Goal: Task Accomplishment & Management: Complete application form

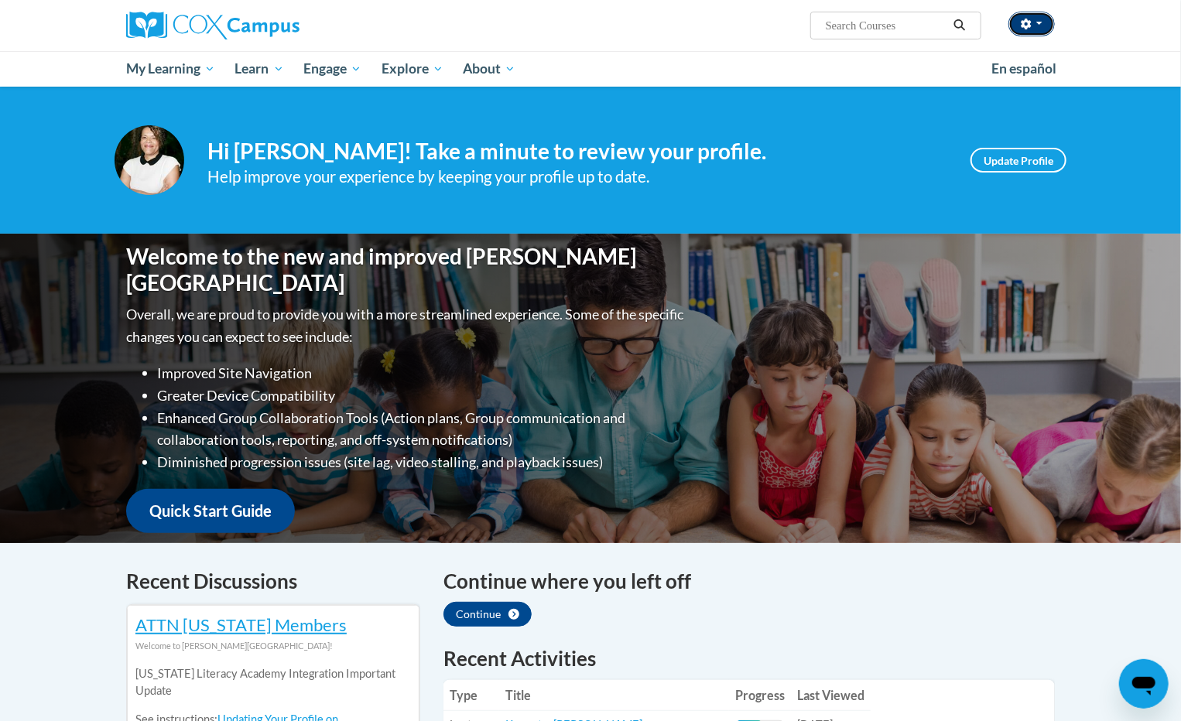
click at [1038, 23] on span "button" at bounding box center [1039, 23] width 6 height 3
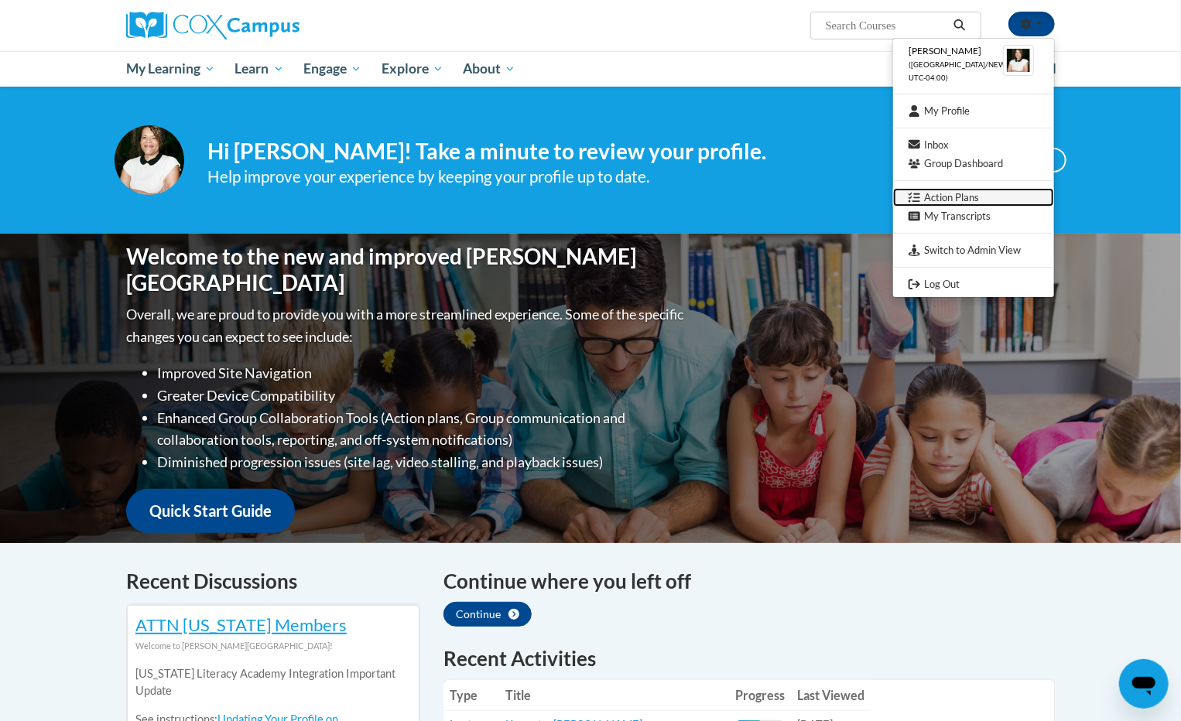
click at [945, 200] on link "Action Plans" at bounding box center [973, 197] width 161 height 19
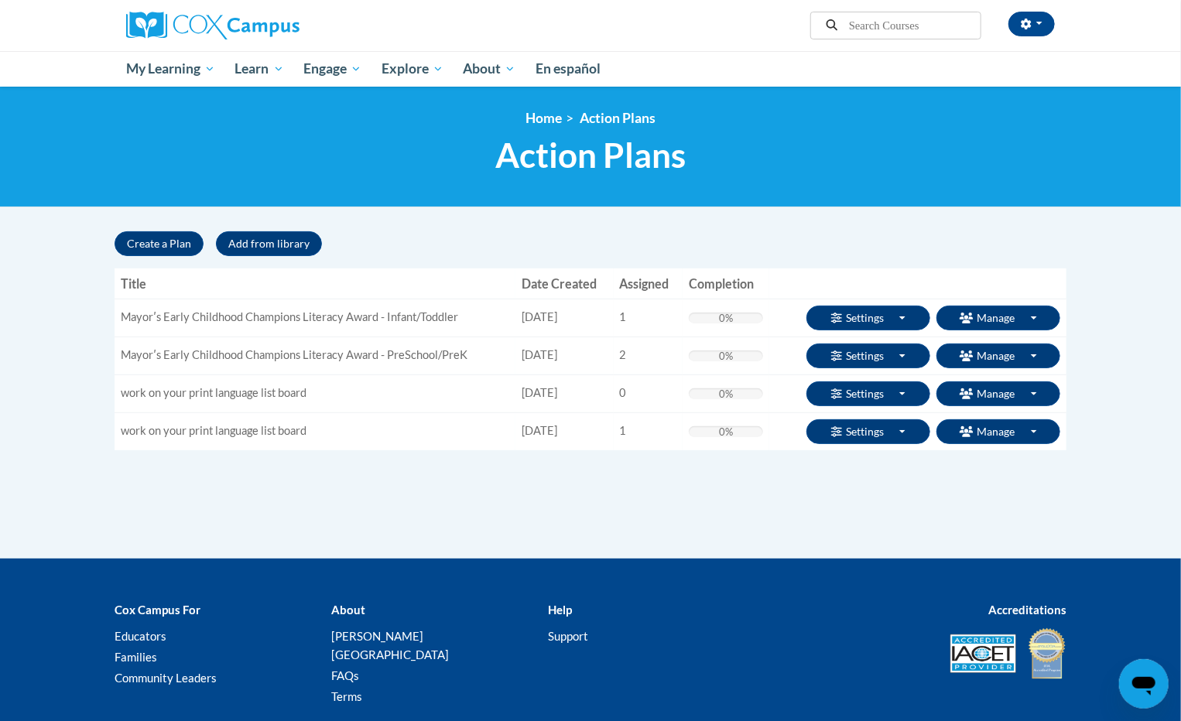
click at [765, 156] on h1 "Action Plans" at bounding box center [591, 155] width 952 height 41
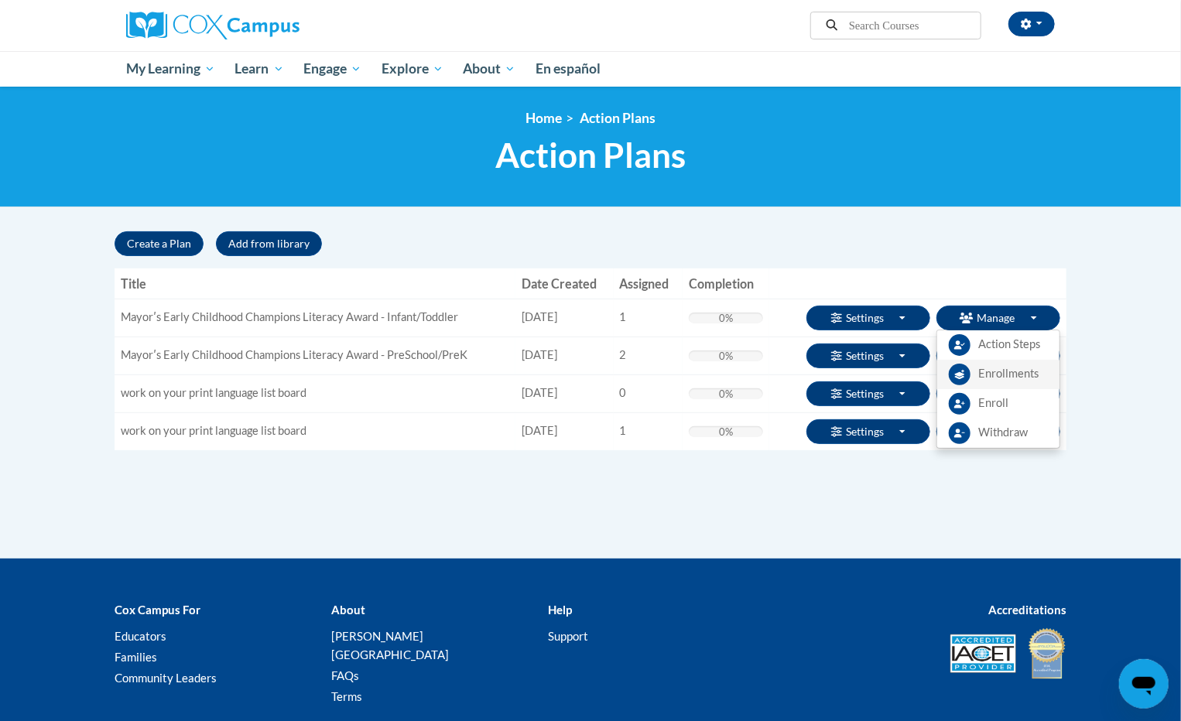
click at [997, 369] on span "Enrollments" at bounding box center [1008, 374] width 60 height 16
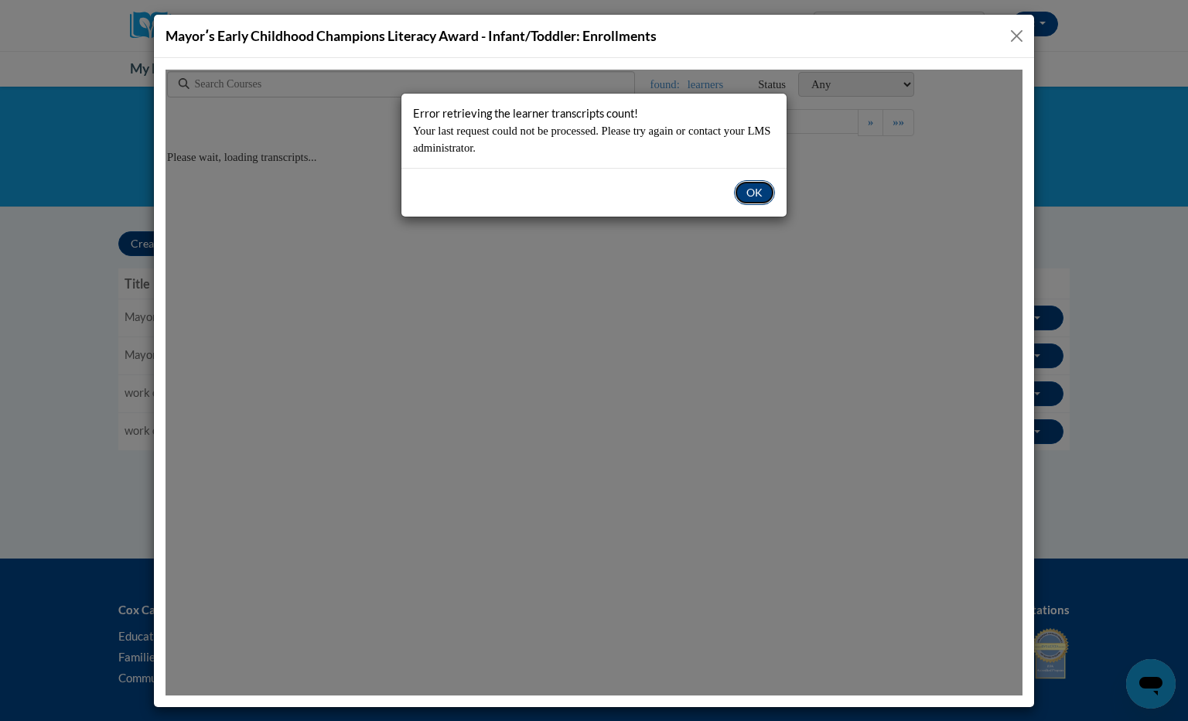
click at [759, 186] on button "OK" at bounding box center [754, 192] width 41 height 25
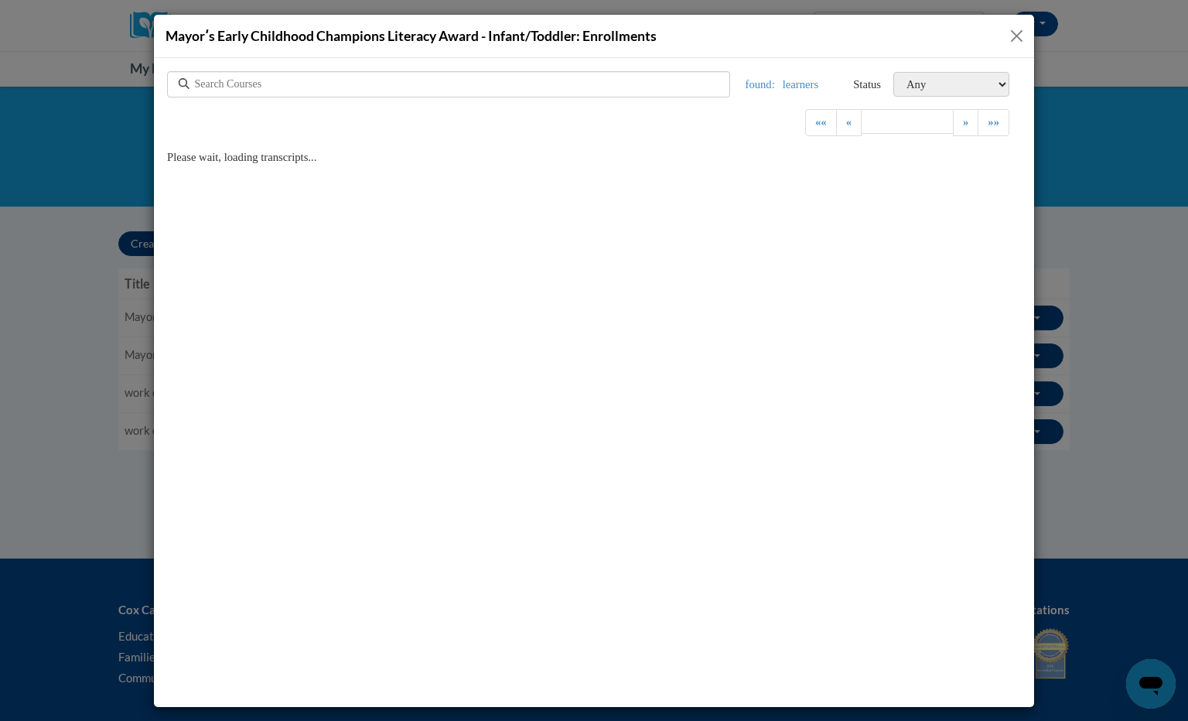
click at [682, 82] on div at bounding box center [448, 83] width 563 height 26
drag, startPoint x: 1019, startPoint y: 36, endPoint x: 848, endPoint y: 92, distance: 179.8
click at [1019, 36] on button "Close" at bounding box center [1016, 35] width 19 height 19
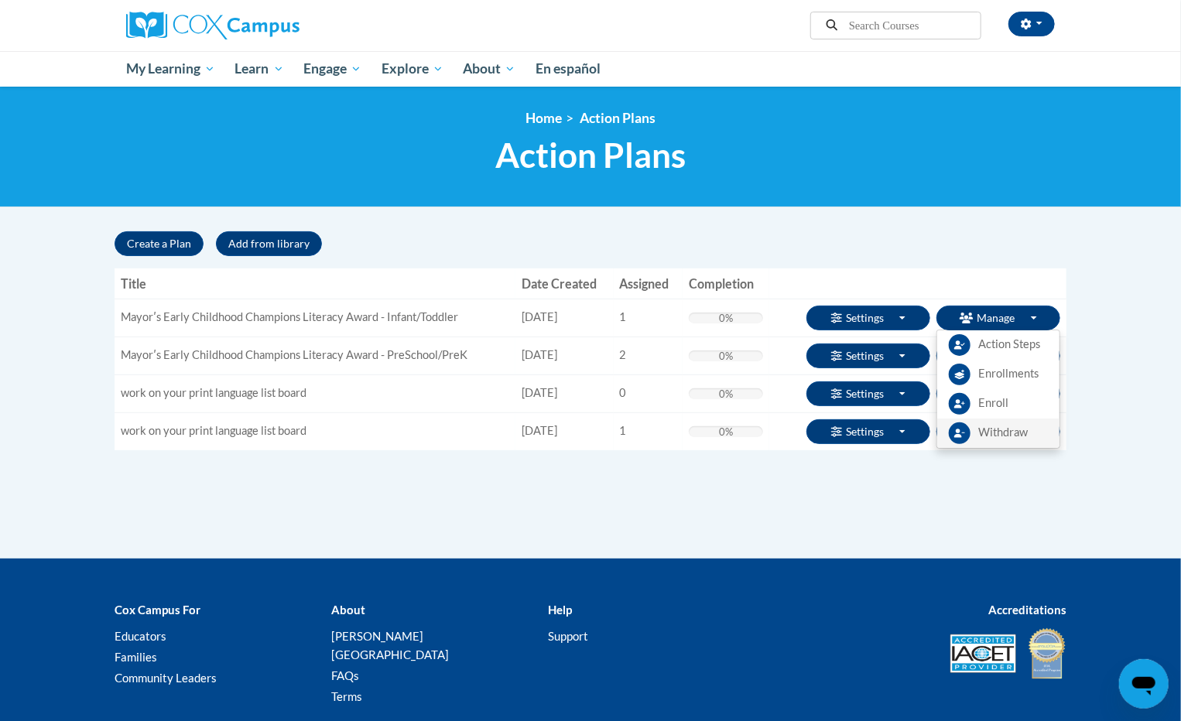
click at [1014, 441] on span "Withdraw" at bounding box center [1003, 433] width 50 height 16
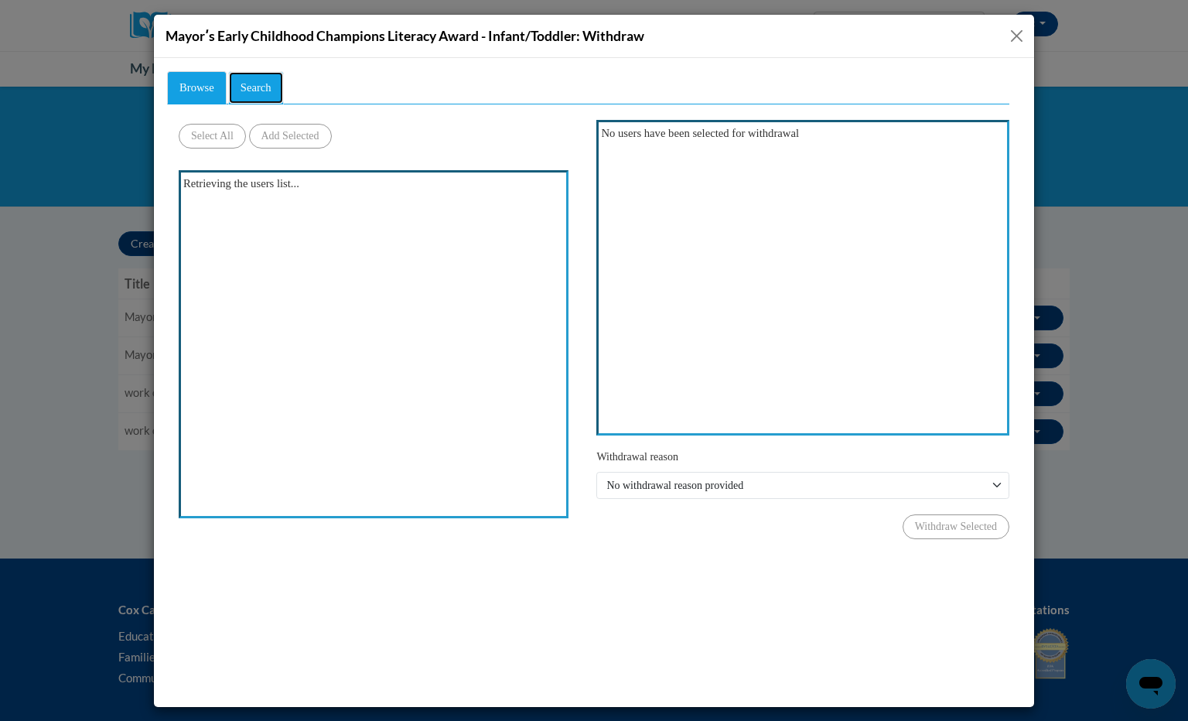
click at [276, 97] on link "Search" at bounding box center [256, 86] width 56 height 33
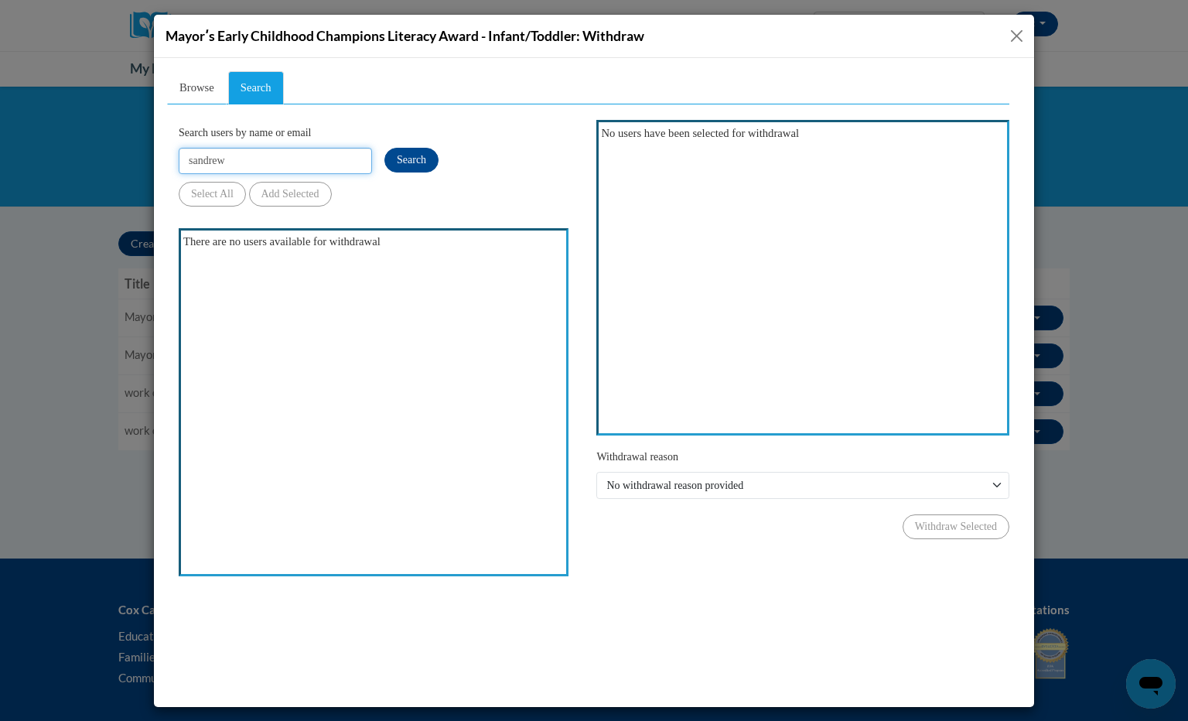
click at [262, 161] on input "sandrew" at bounding box center [275, 160] width 193 height 26
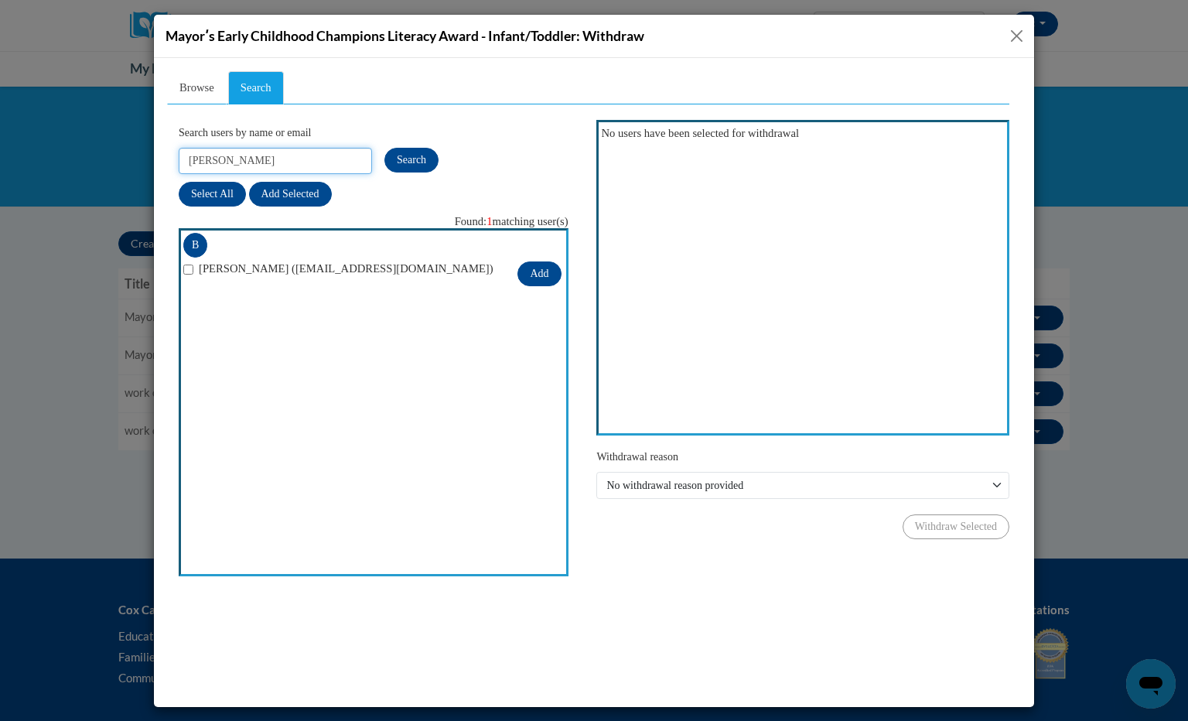
click at [262, 161] on input "[PERSON_NAME]" at bounding box center [275, 160] width 193 height 26
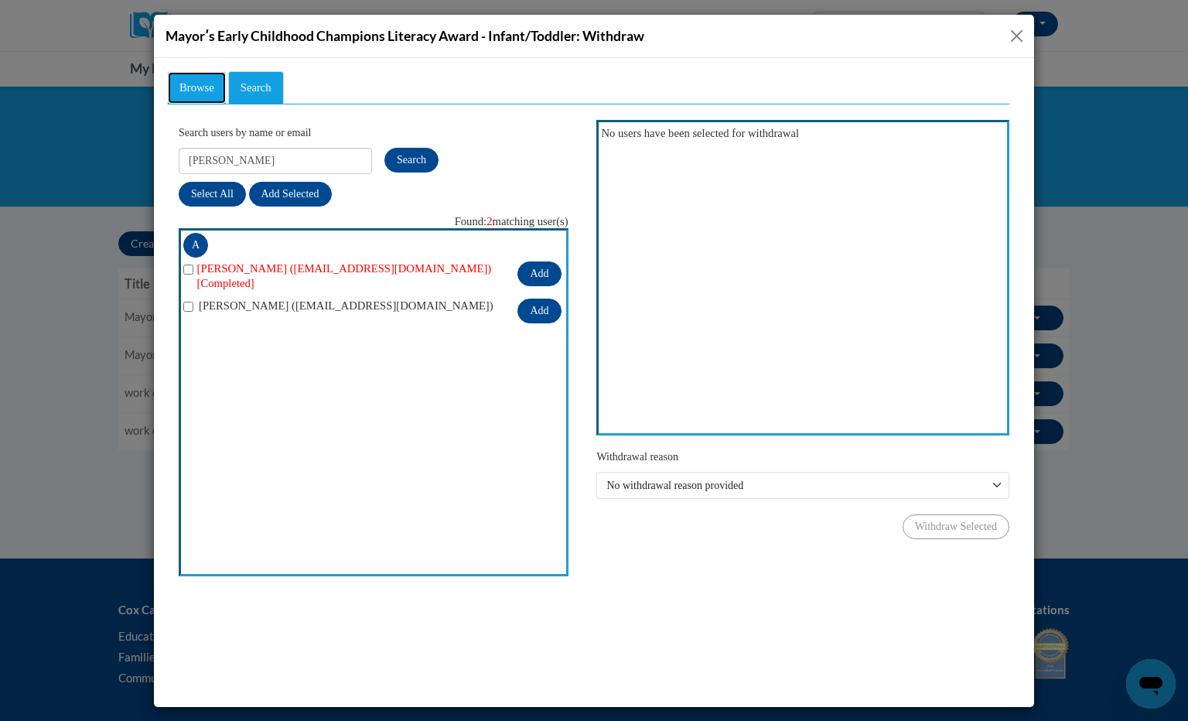
click at [180, 83] on span "Browse" at bounding box center [197, 86] width 35 height 12
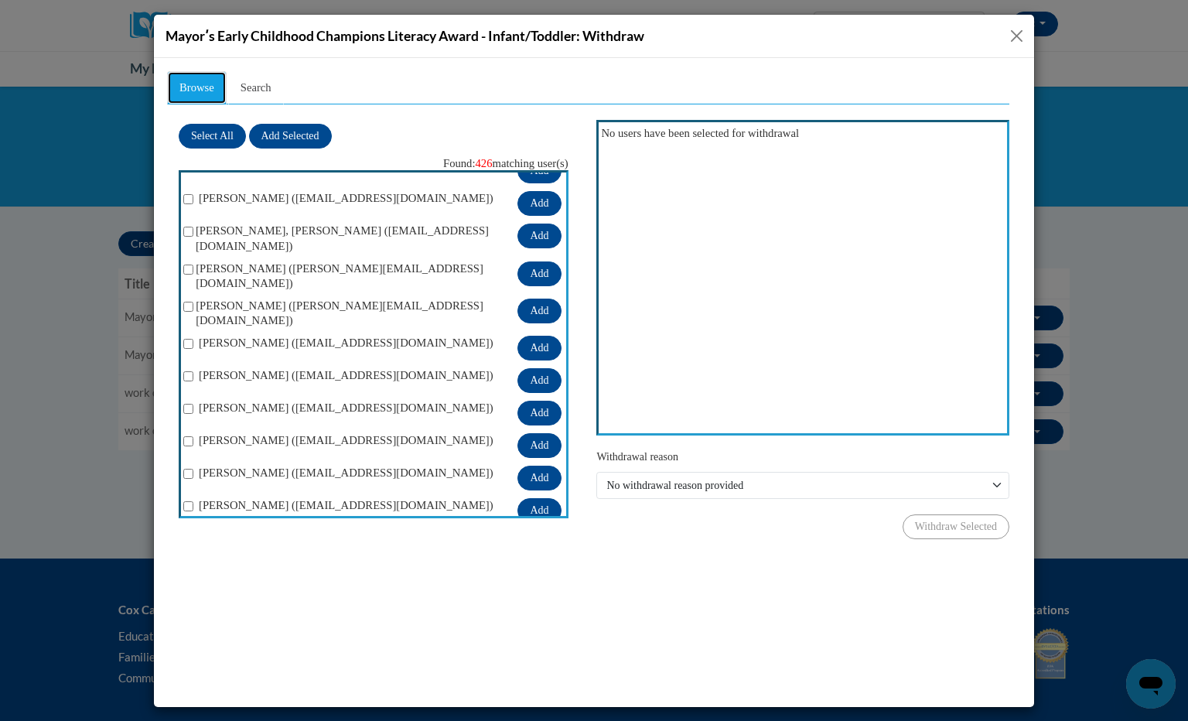
scroll to position [479, 0]
click at [642, 77] on ul "Browse Search" at bounding box center [588, 86] width 843 height 33
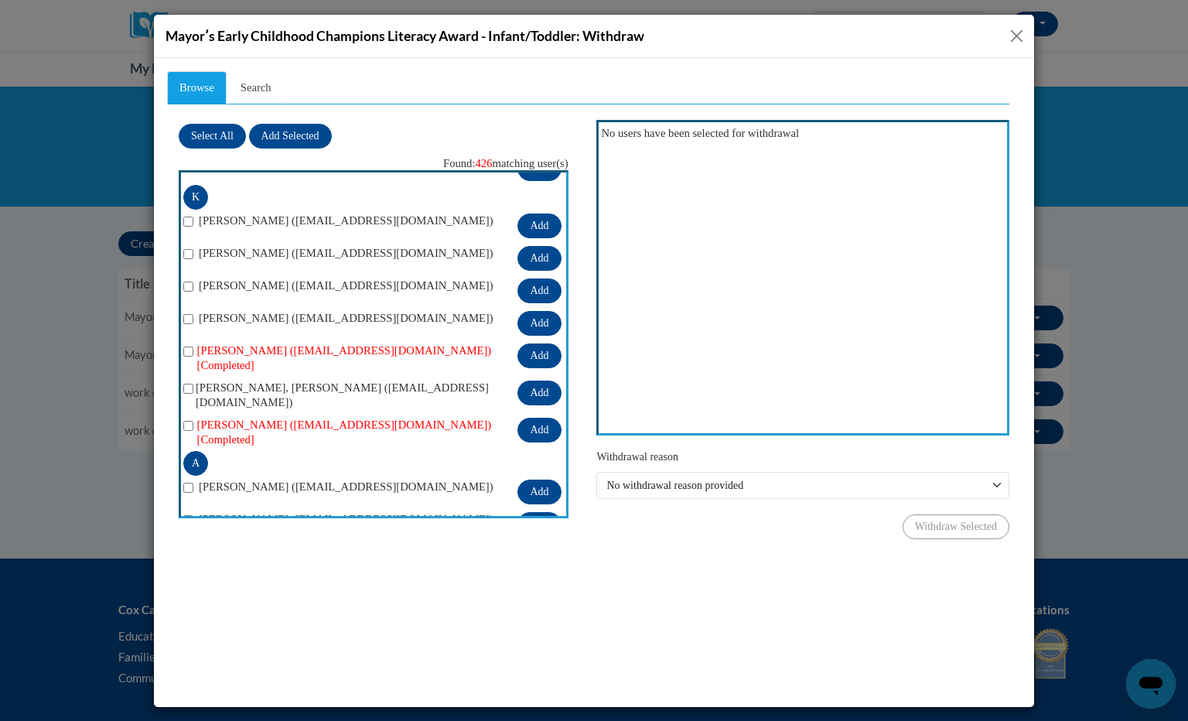
scroll to position [12095, 0]
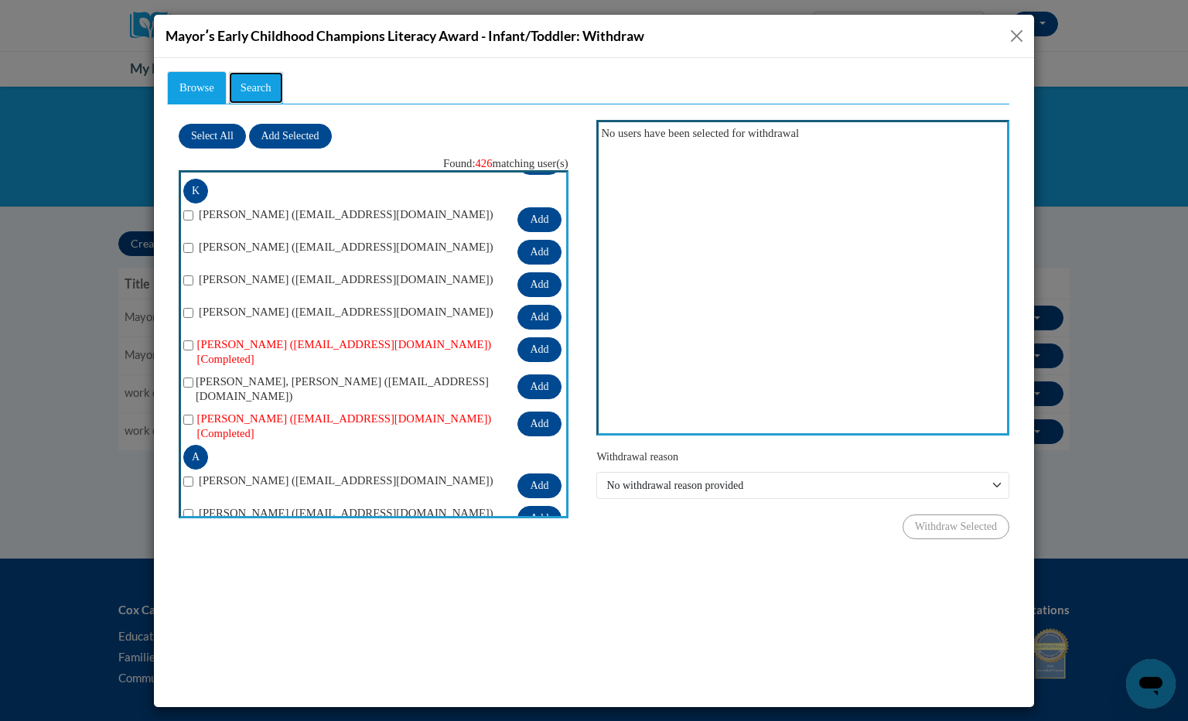
click at [269, 81] on span "Search" at bounding box center [256, 86] width 31 height 12
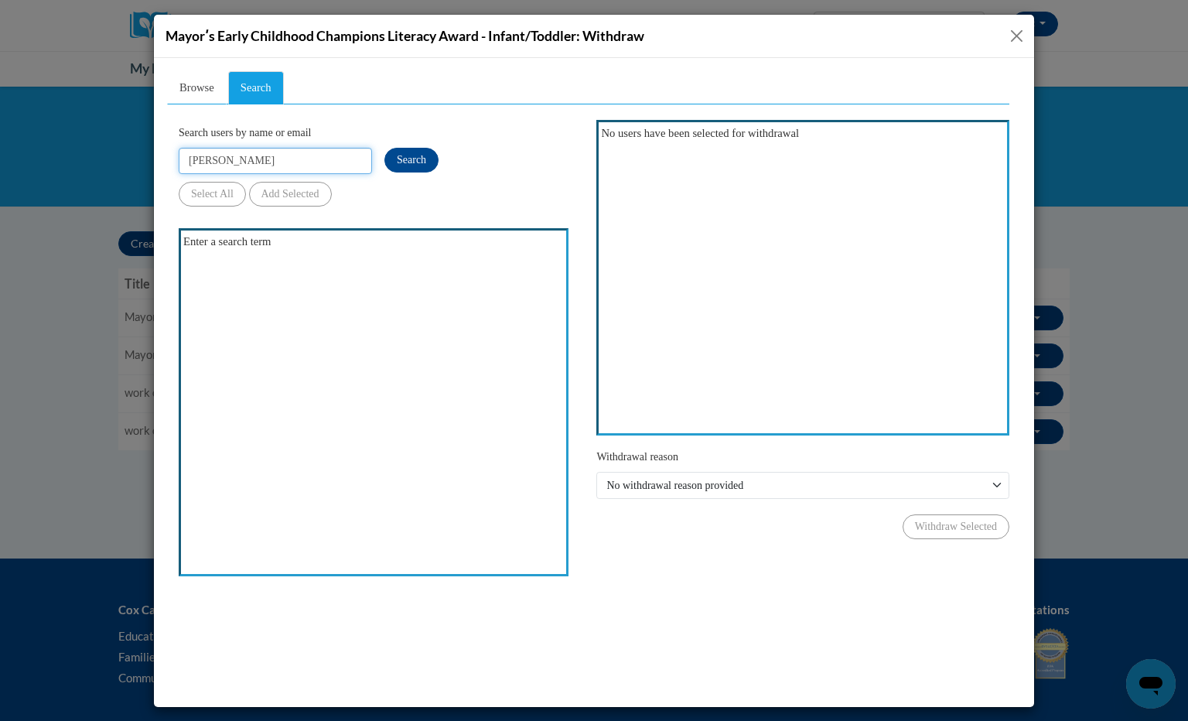
click at [244, 159] on input "[PERSON_NAME]" at bounding box center [275, 160] width 193 height 26
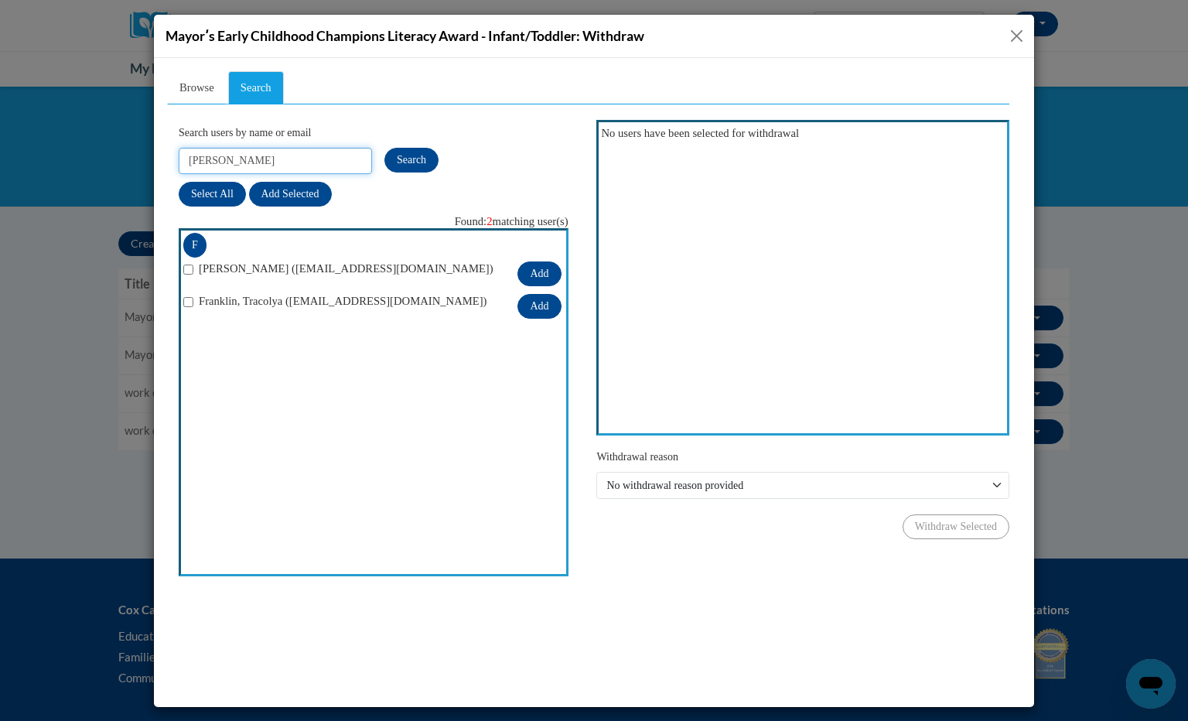
click at [231, 156] on input "[PERSON_NAME]" at bounding box center [275, 160] width 193 height 26
click at [402, 159] on span "Search" at bounding box center [411, 159] width 29 height 12
click at [320, 156] on input "[EMAIL_ADDRESS][DOMAIN_NAME]" at bounding box center [275, 160] width 193 height 26
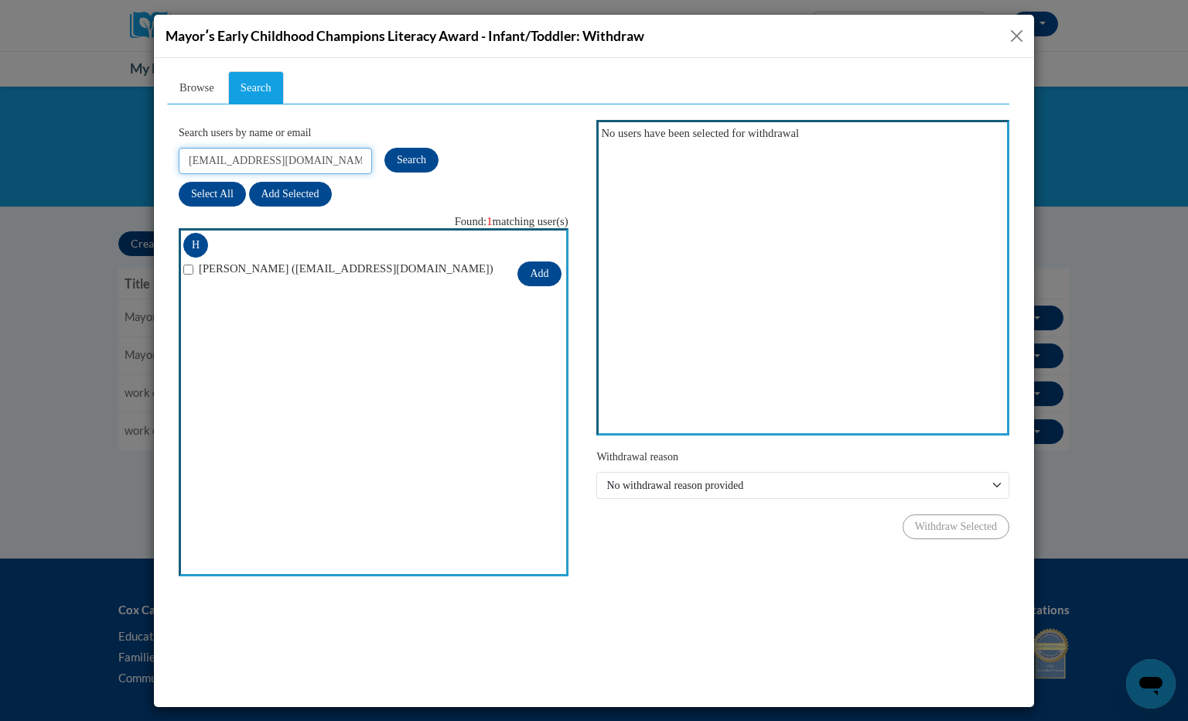
click at [320, 156] on input "[EMAIL_ADDRESS][DOMAIN_NAME]" at bounding box center [275, 160] width 193 height 26
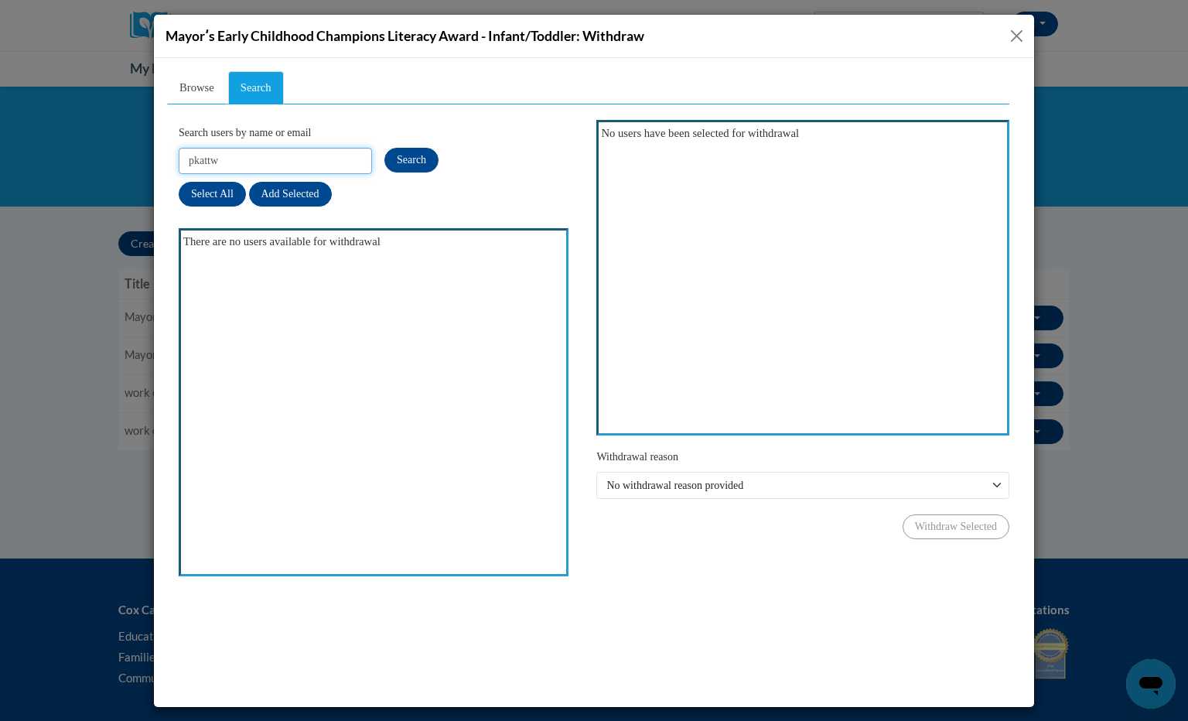
click at [320, 156] on input "pkattw" at bounding box center [275, 160] width 193 height 26
click at [320, 156] on input "bluseni" at bounding box center [275, 160] width 193 height 26
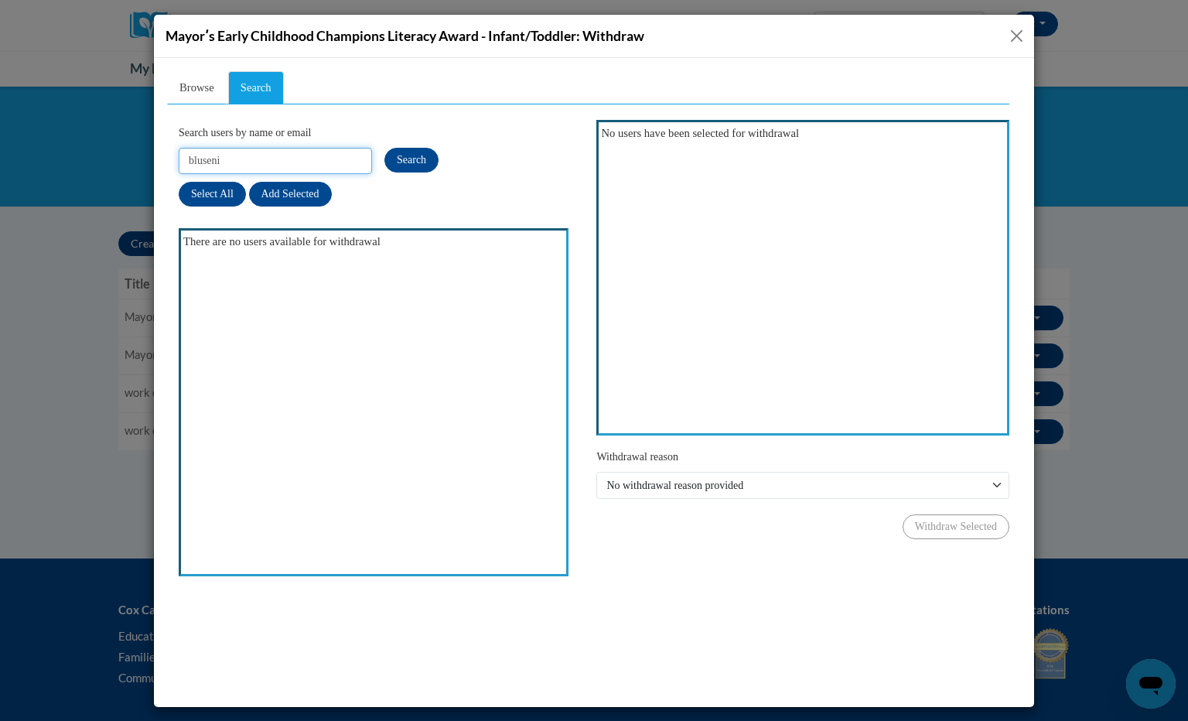
click at [320, 156] on input "bluseni" at bounding box center [275, 160] width 193 height 26
click at [320, 156] on input "leedhenyae" at bounding box center [275, 160] width 193 height 26
click at [320, 156] on input "[EMAIL_ADDRESS][DOMAIN_NAME]" at bounding box center [275, 160] width 193 height 26
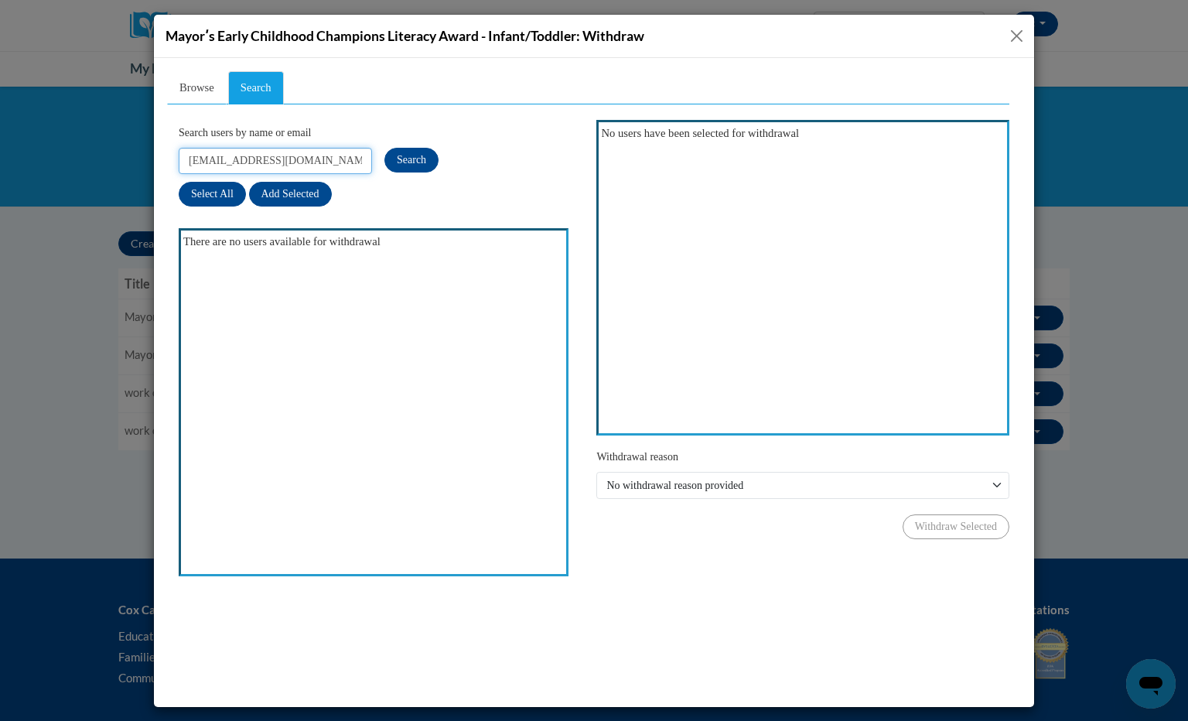
click at [320, 156] on input "[EMAIL_ADDRESS][DOMAIN_NAME]" at bounding box center [275, 160] width 193 height 26
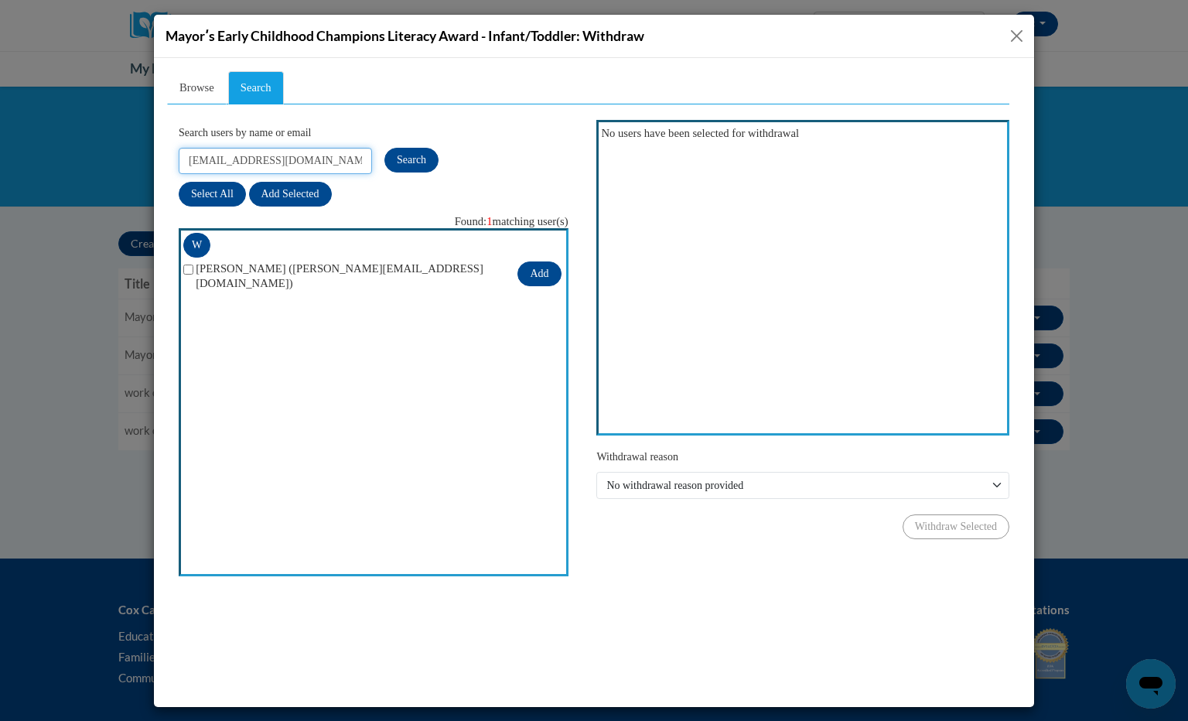
type input "[EMAIL_ADDRESS][DOMAIN_NAME]"
click at [675, 94] on ul "Browse Search" at bounding box center [588, 86] width 843 height 33
click at [188, 94] on link "Browse" at bounding box center [197, 86] width 60 height 33
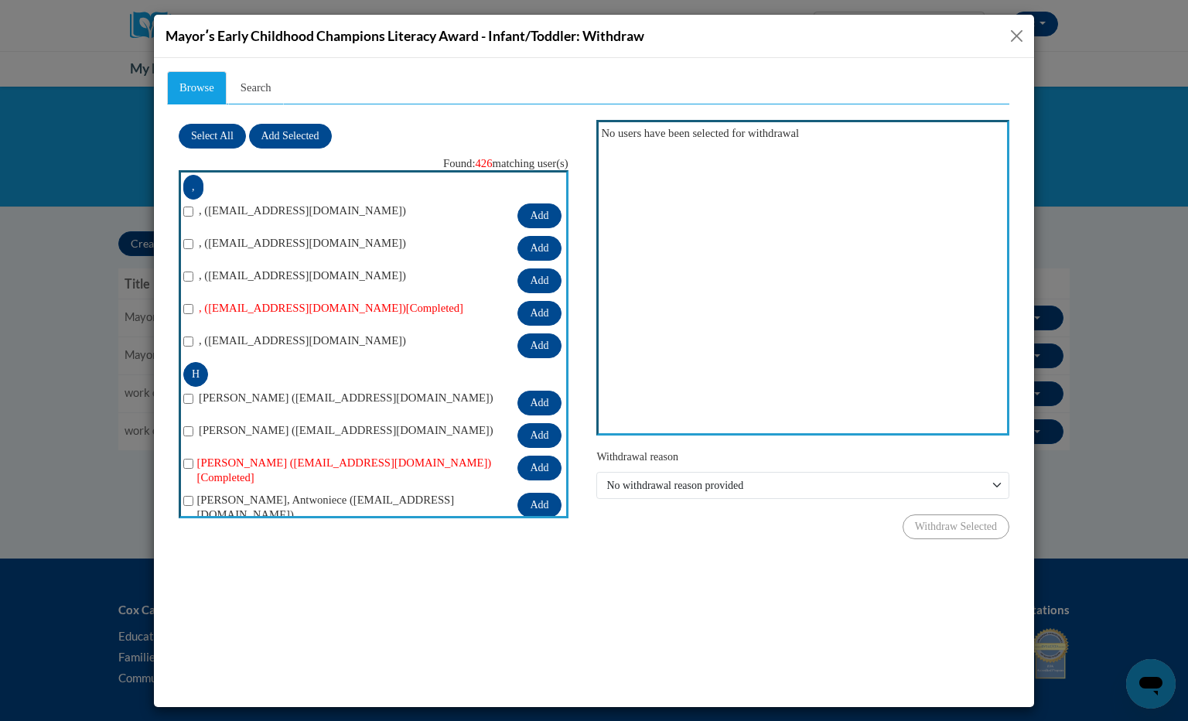
click at [1021, 37] on button "Close" at bounding box center [1016, 35] width 19 height 19
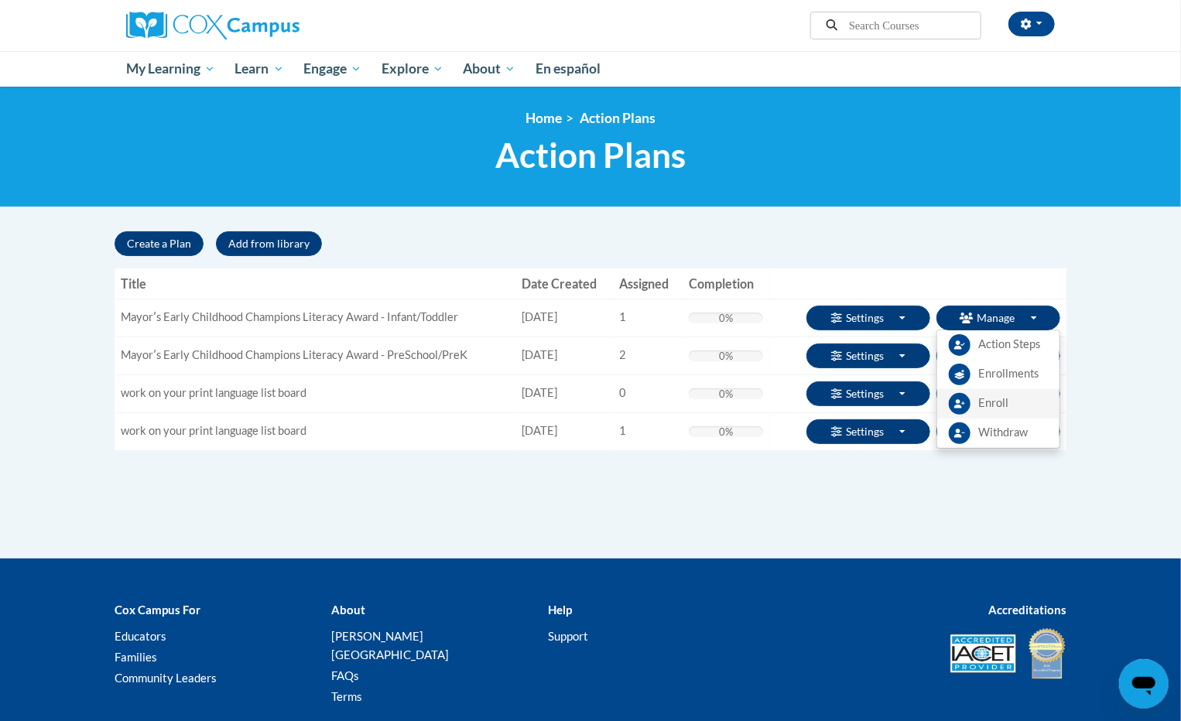
click at [987, 402] on span "Enroll" at bounding box center [993, 403] width 30 height 16
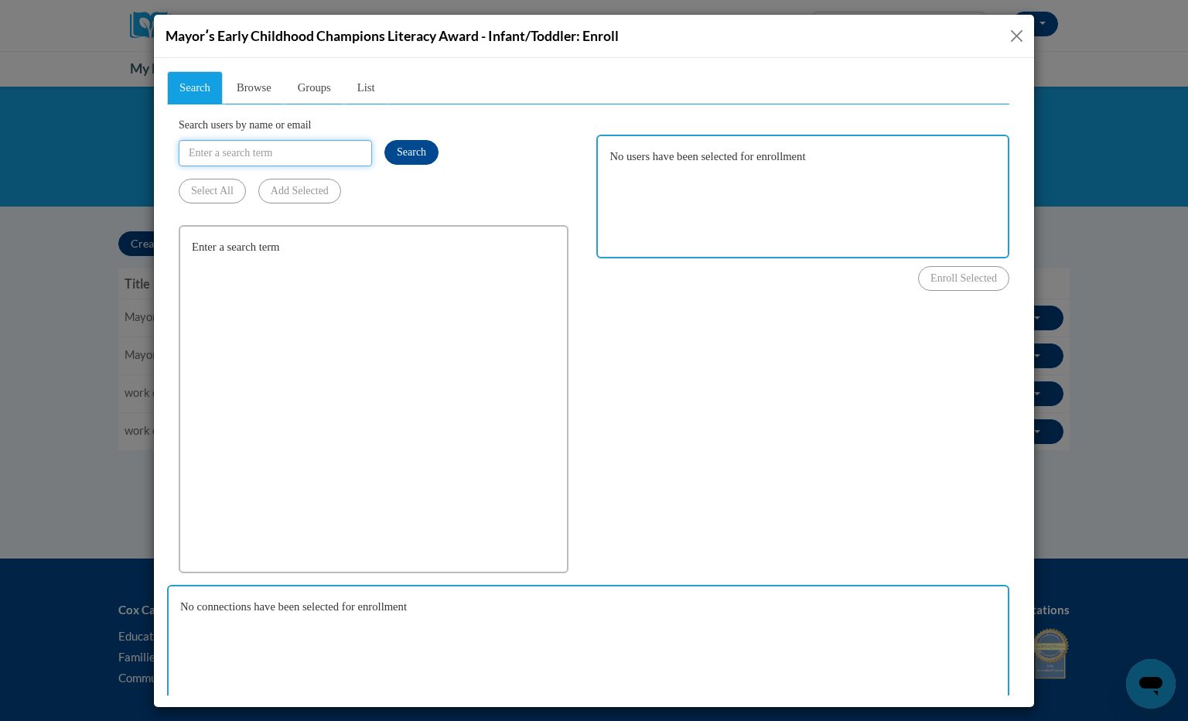
click at [326, 164] on input "Search users by name or email" at bounding box center [275, 152] width 193 height 26
click at [321, 159] on input "Search users by name or email" at bounding box center [275, 152] width 193 height 26
click at [321, 159] on input "sandrew@ourhouseg" at bounding box center [275, 152] width 193 height 26
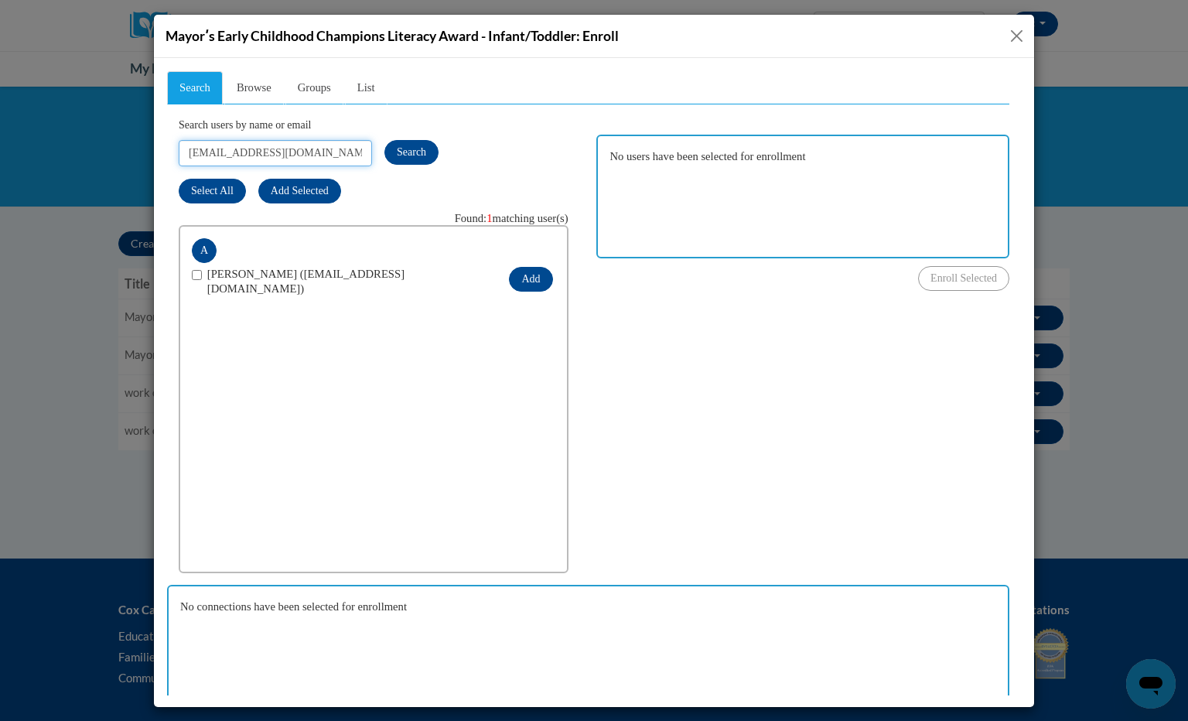
type input "[EMAIL_ADDRESS][DOMAIN_NAME]"
click at [195, 275] on input "checkbox" at bounding box center [197, 274] width 10 height 10
checkbox input "true"
click at [518, 274] on button "Add" at bounding box center [530, 278] width 43 height 25
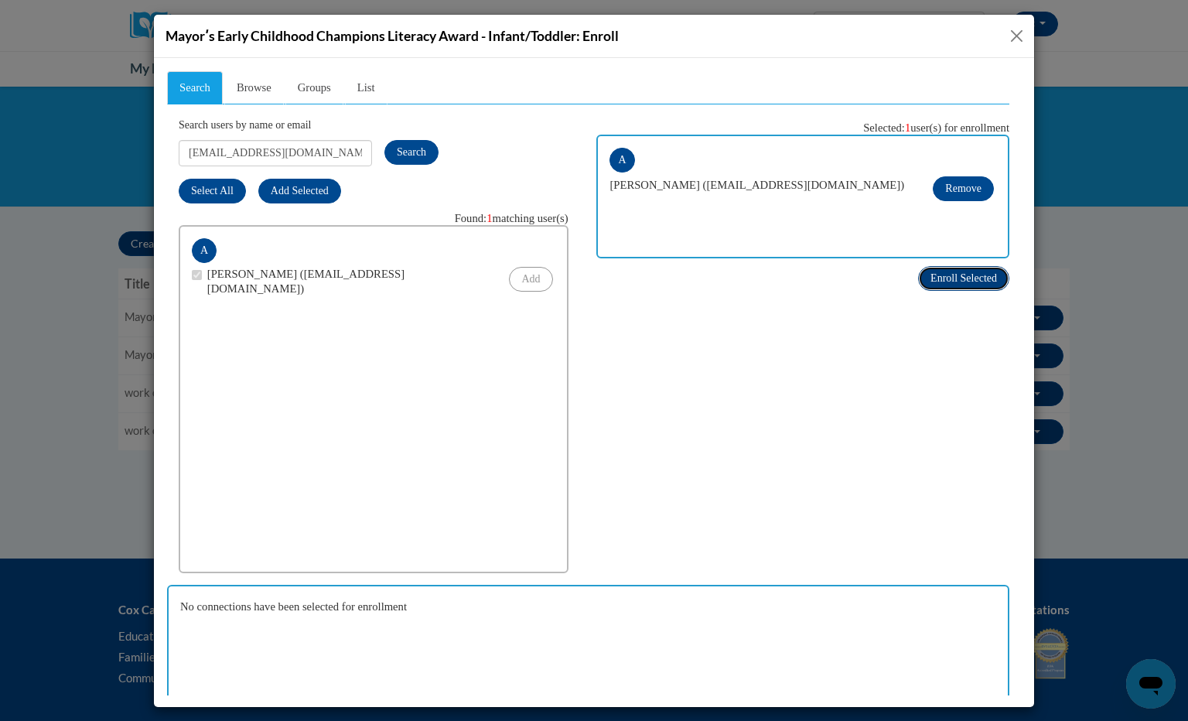
click at [945, 273] on span "Enroll Selected" at bounding box center [964, 278] width 67 height 12
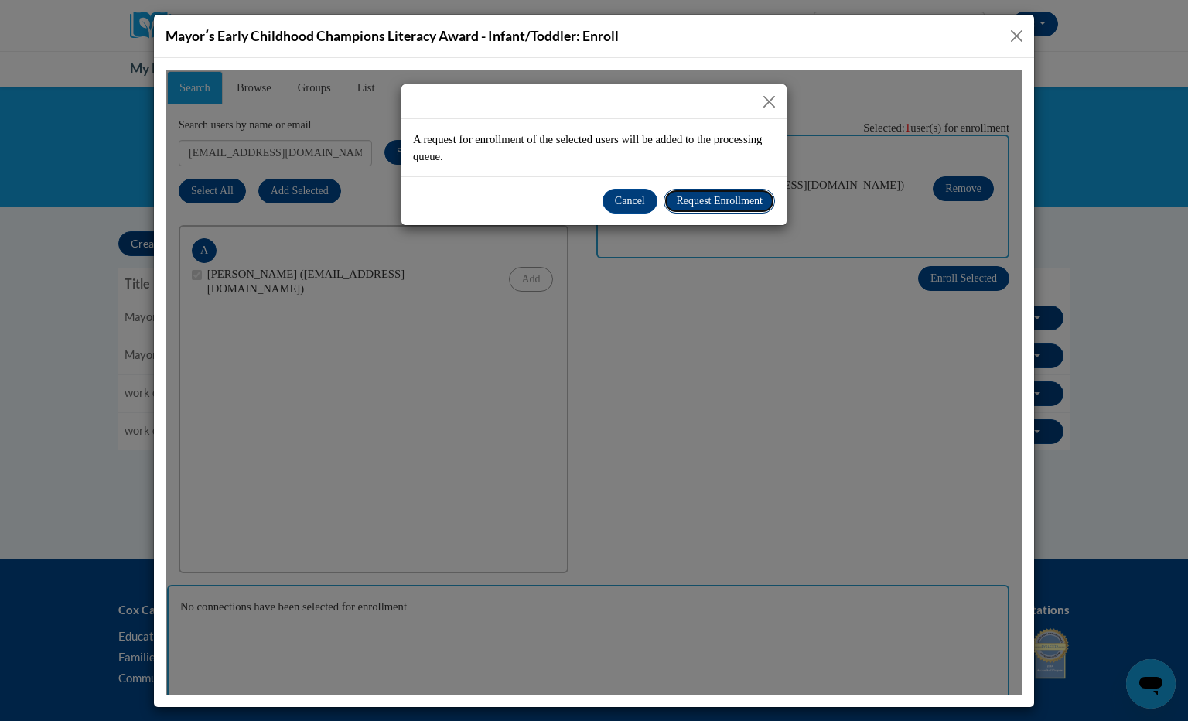
click at [757, 211] on button "Request Enrollment" at bounding box center [719, 200] width 111 height 25
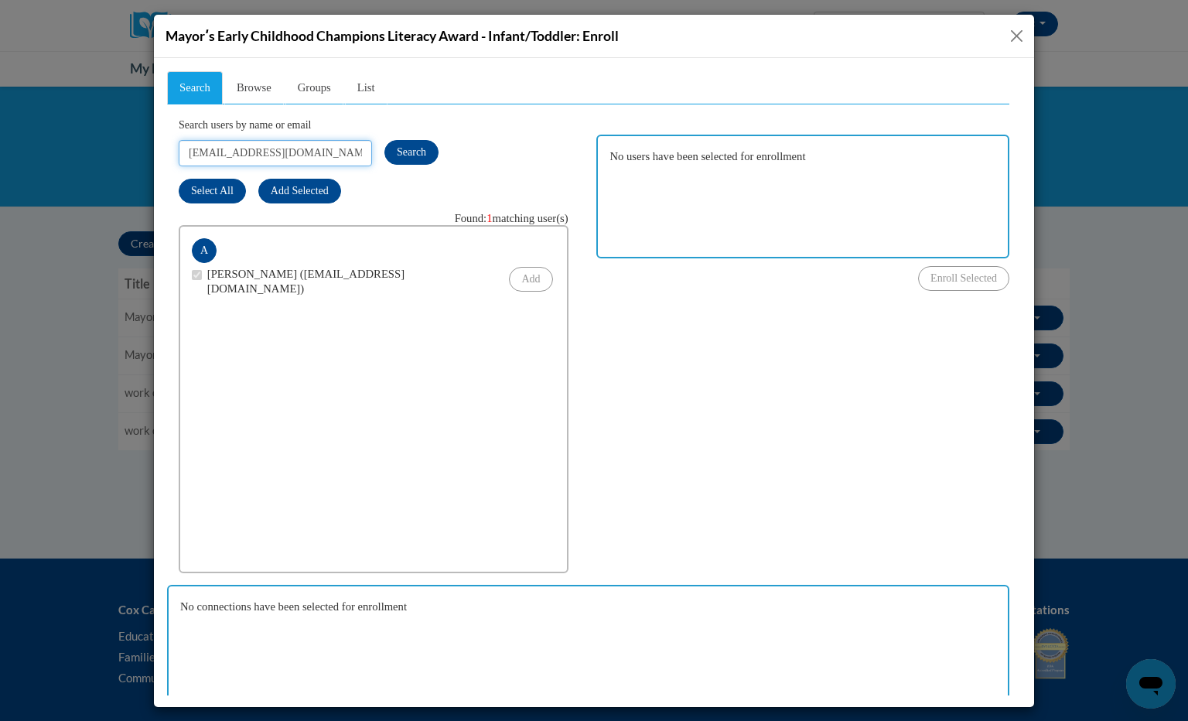
click at [310, 156] on input "[EMAIL_ADDRESS][DOMAIN_NAME]" at bounding box center [275, 152] width 193 height 26
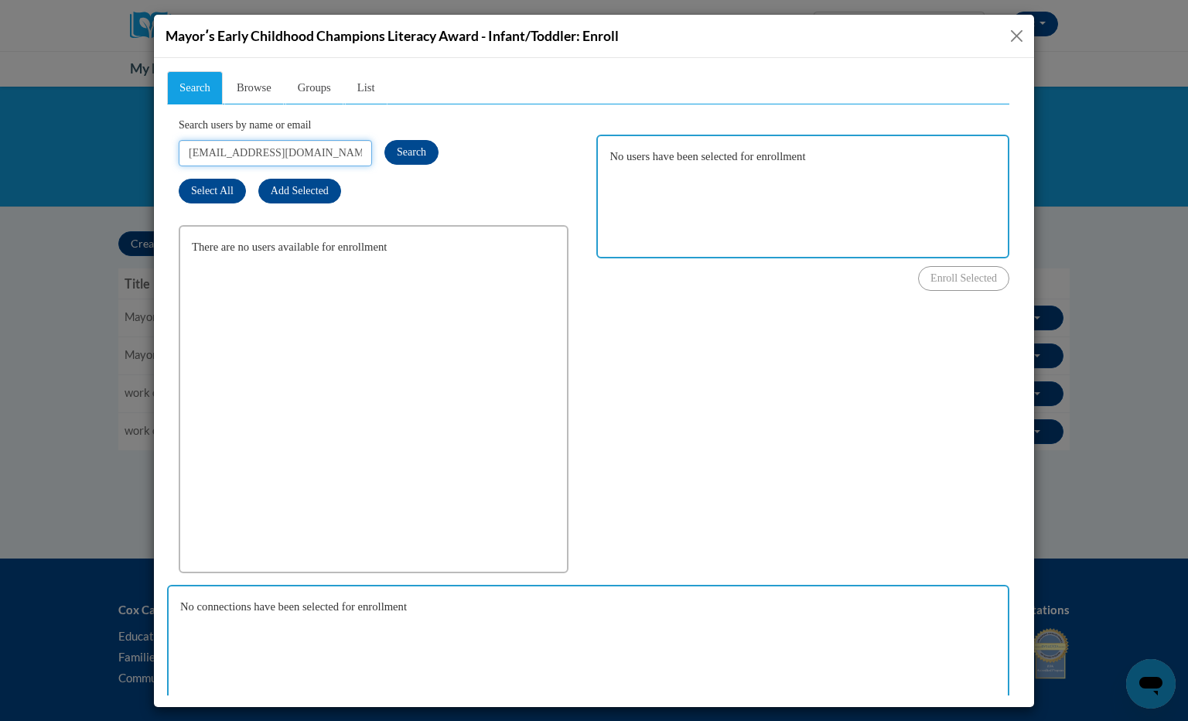
click at [310, 156] on input "[EMAIL_ADDRESS][DOMAIN_NAME]" at bounding box center [275, 152] width 193 height 26
click at [409, 152] on span "Search" at bounding box center [411, 151] width 29 height 12
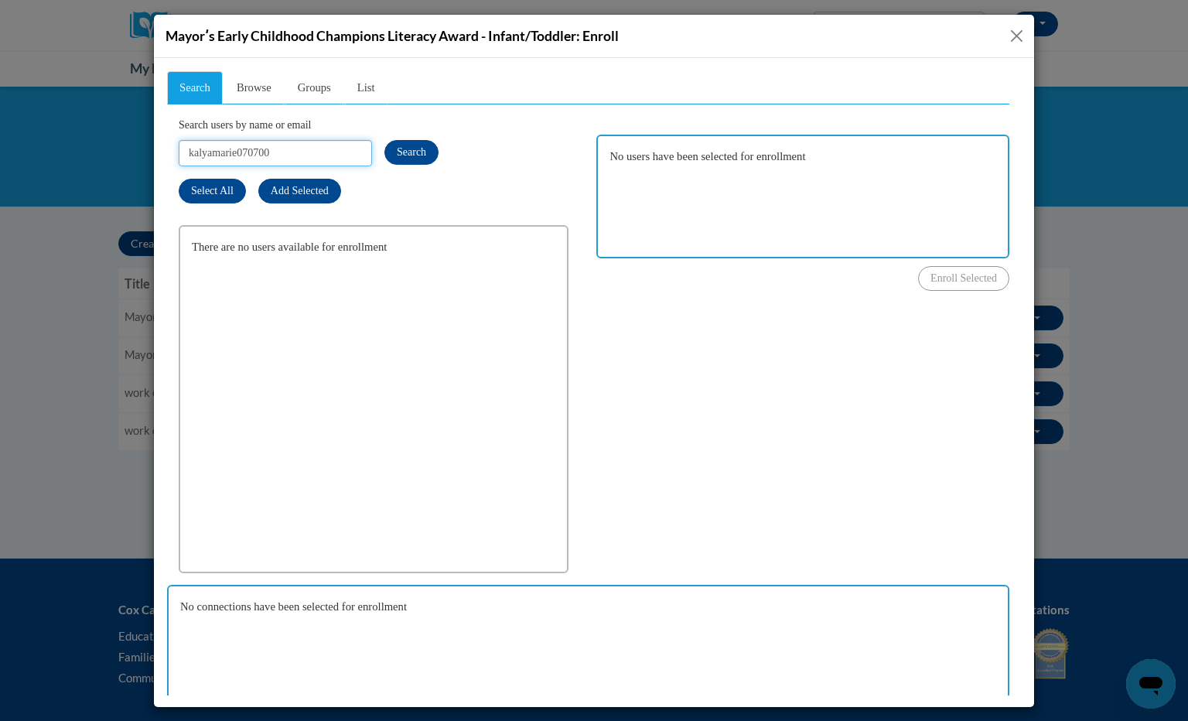
click at [347, 156] on input "kalyamarie070700" at bounding box center [275, 152] width 193 height 26
type input "[EMAIL_ADDRESS][DOMAIN_NAME]"
click at [422, 159] on button "Search" at bounding box center [412, 151] width 54 height 25
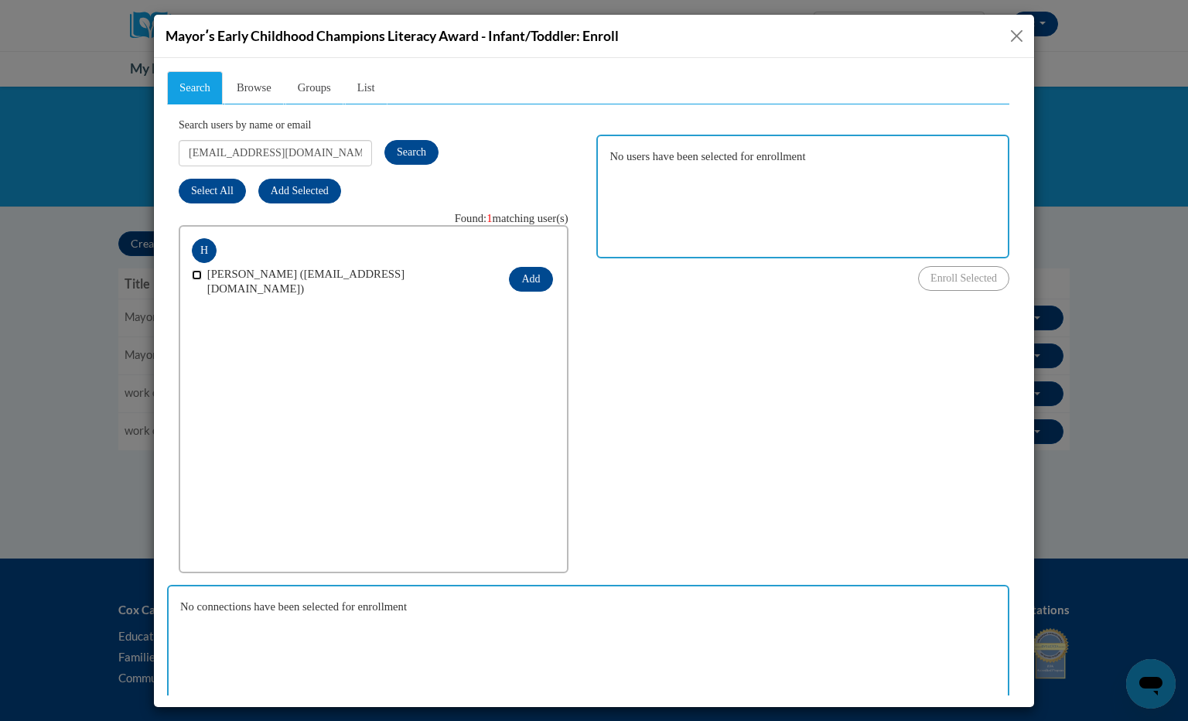
click at [194, 275] on input "checkbox" at bounding box center [197, 274] width 10 height 10
checkbox input "true"
click at [539, 274] on button "Add" at bounding box center [530, 278] width 43 height 25
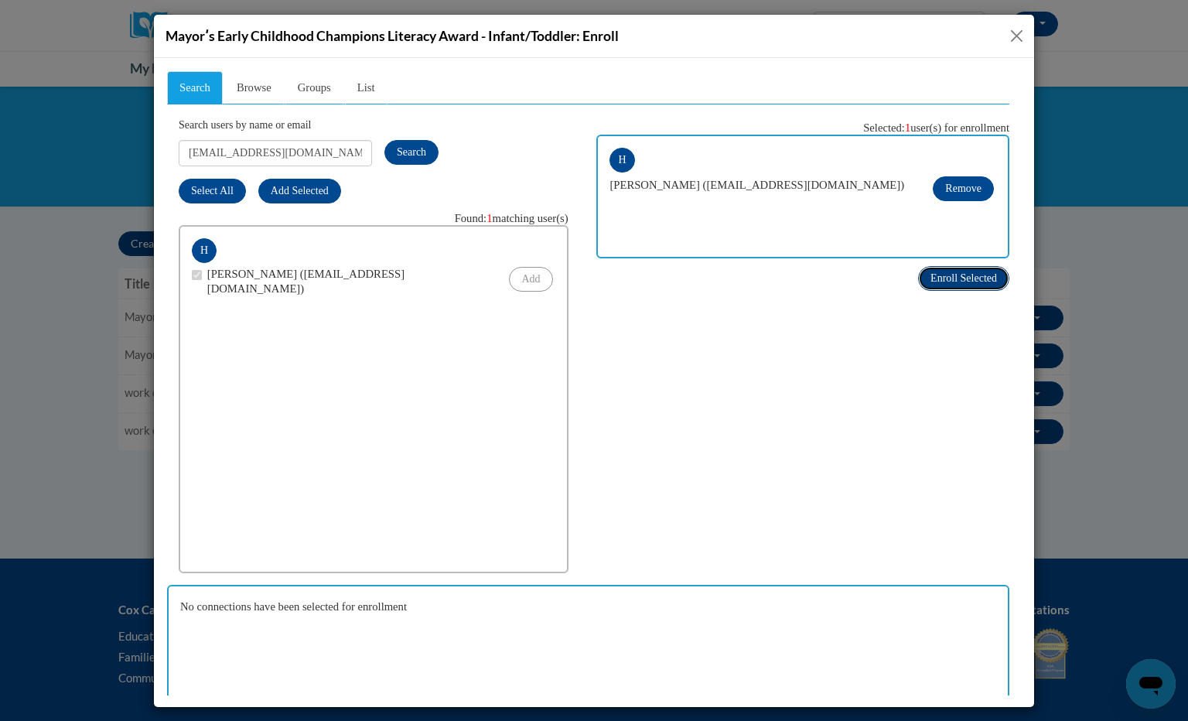
click at [935, 279] on span "Enroll Selected" at bounding box center [964, 278] width 67 height 12
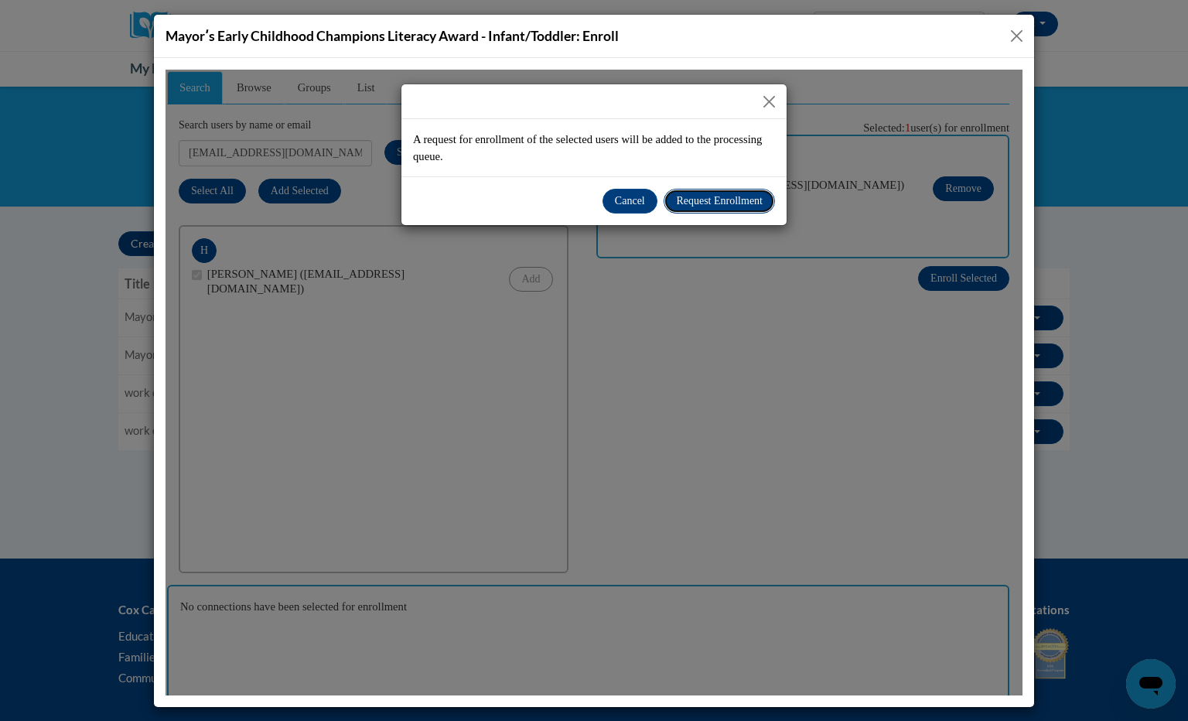
click at [688, 210] on button "Request Enrollment" at bounding box center [719, 200] width 111 height 25
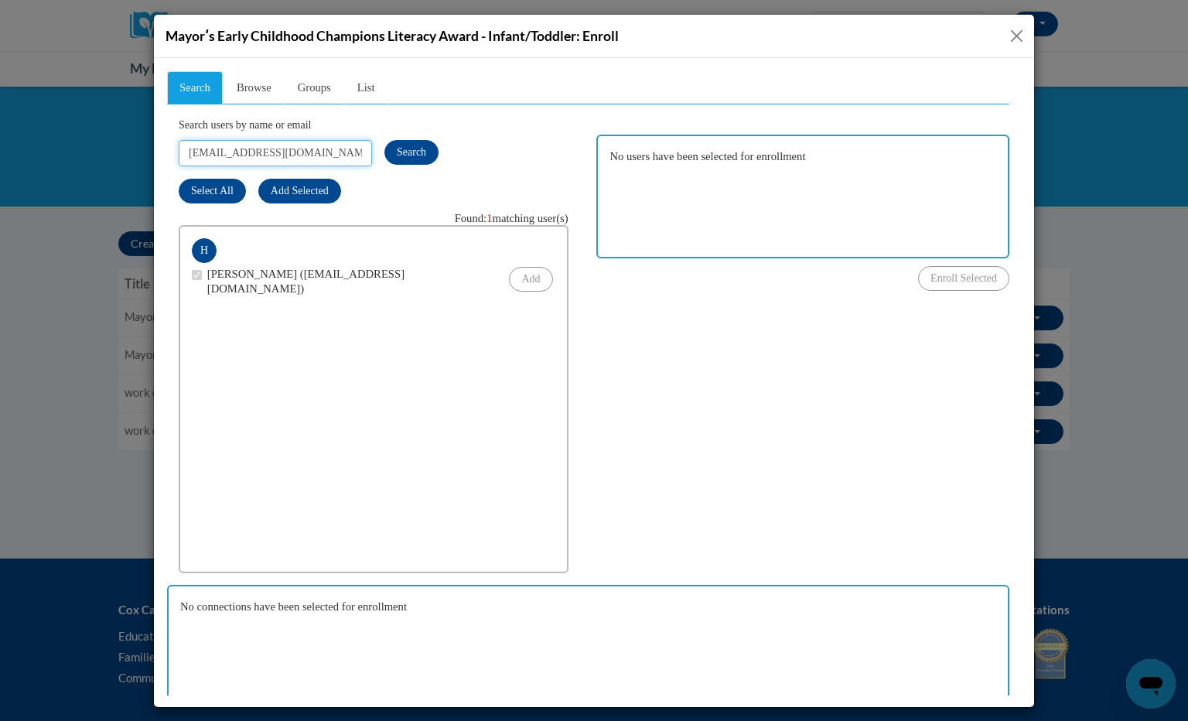
click at [327, 156] on input "[EMAIL_ADDRESS][DOMAIN_NAME]" at bounding box center [275, 152] width 193 height 26
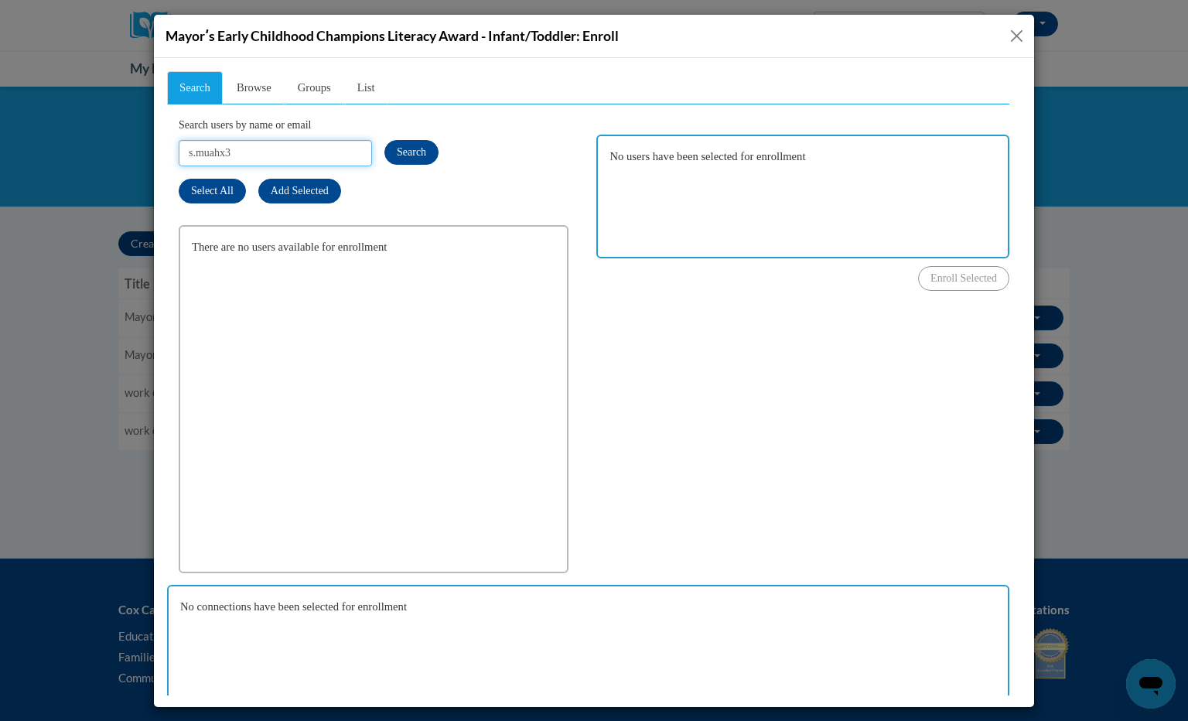
click at [327, 156] on input "s.muahx3" at bounding box center [275, 152] width 193 height 26
click at [413, 142] on button "Search" at bounding box center [412, 151] width 54 height 25
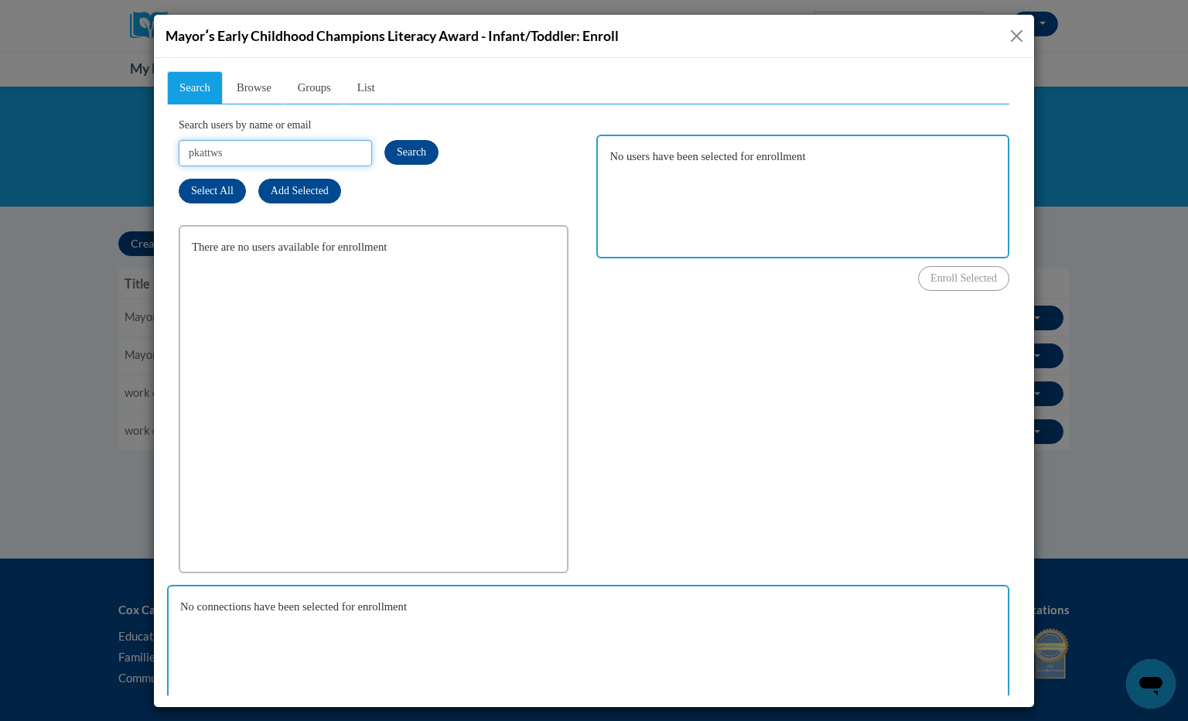
click at [323, 153] on input "pkattws" at bounding box center [275, 152] width 193 height 26
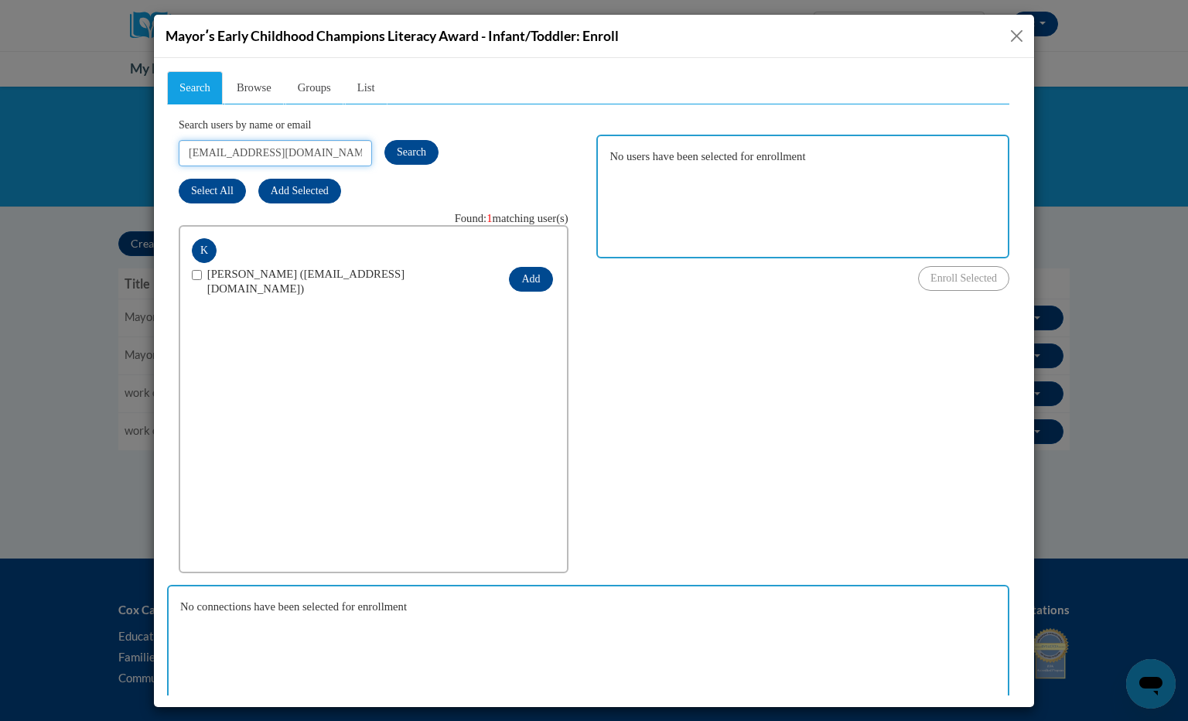
type input "[EMAIL_ADDRESS][DOMAIN_NAME]"
click at [192, 270] on input "checkbox" at bounding box center [197, 274] width 10 height 10
checkbox input "true"
click at [527, 266] on button "Add" at bounding box center [530, 278] width 43 height 25
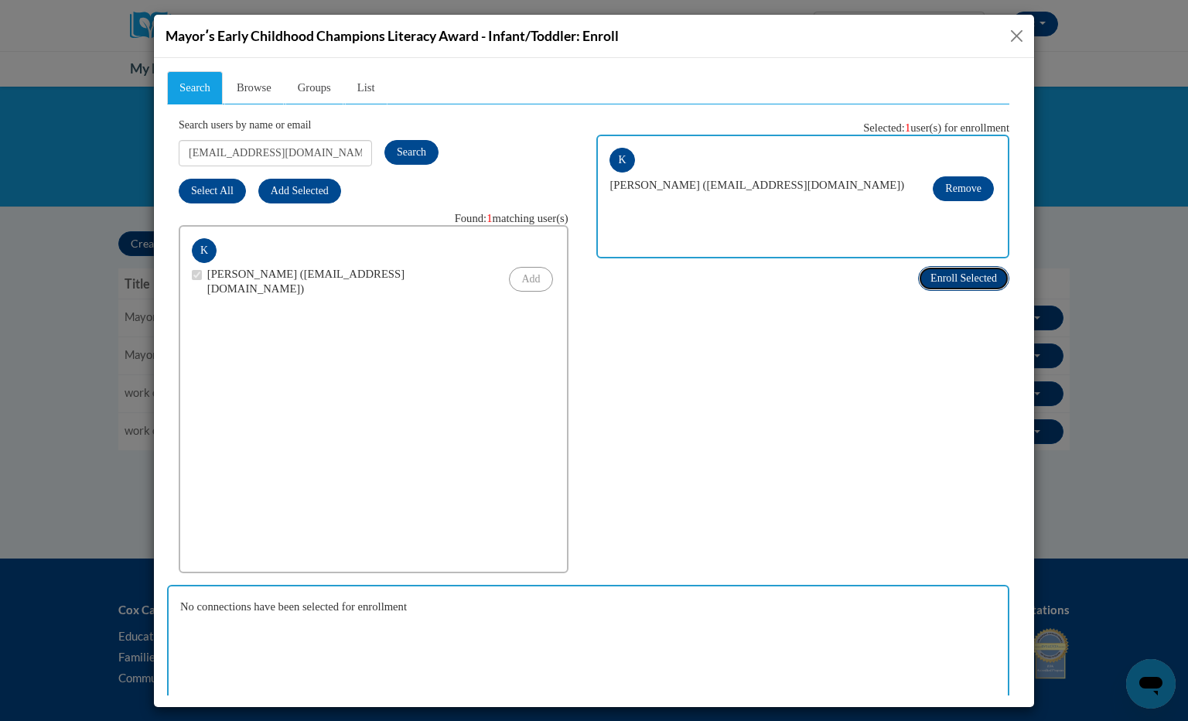
click at [927, 285] on button "Enroll Selected" at bounding box center [963, 277] width 91 height 25
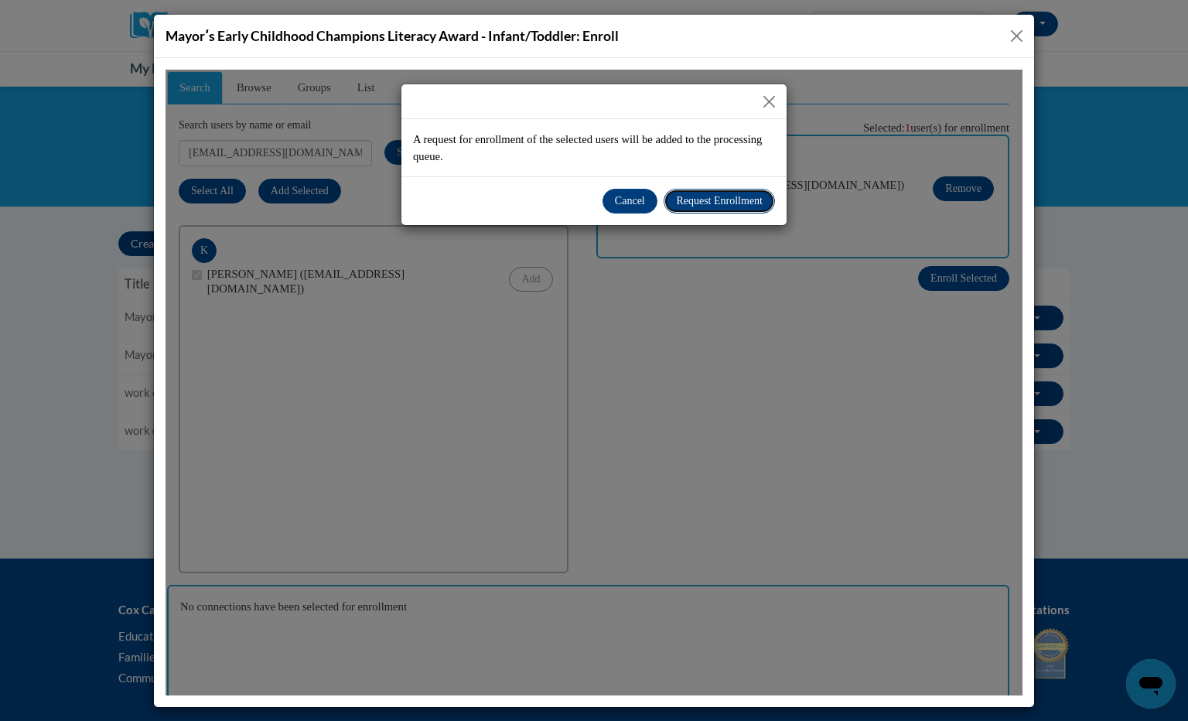
click at [745, 200] on span "Request Enrollment" at bounding box center [719, 200] width 87 height 12
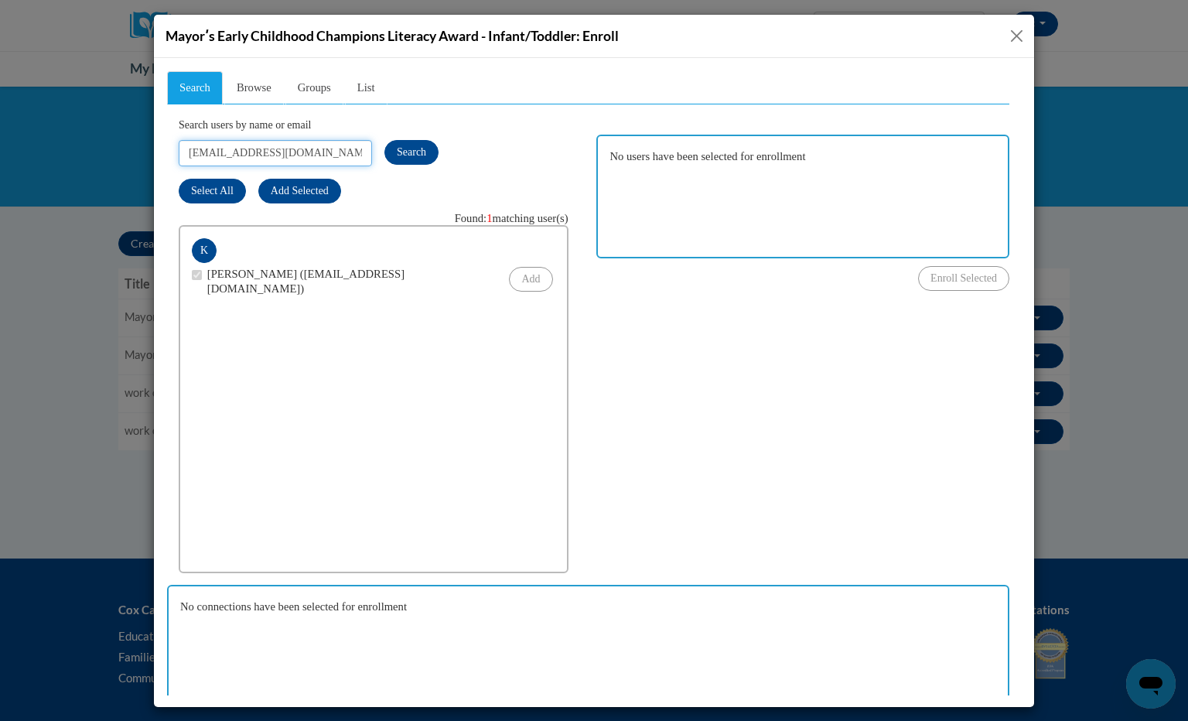
click at [316, 152] on input "[EMAIL_ADDRESS][DOMAIN_NAME]" at bounding box center [275, 152] width 193 height 26
type input "[EMAIL_ADDRESS][DOMAIN_NAME]"
click at [197, 277] on input "checkbox" at bounding box center [197, 274] width 10 height 10
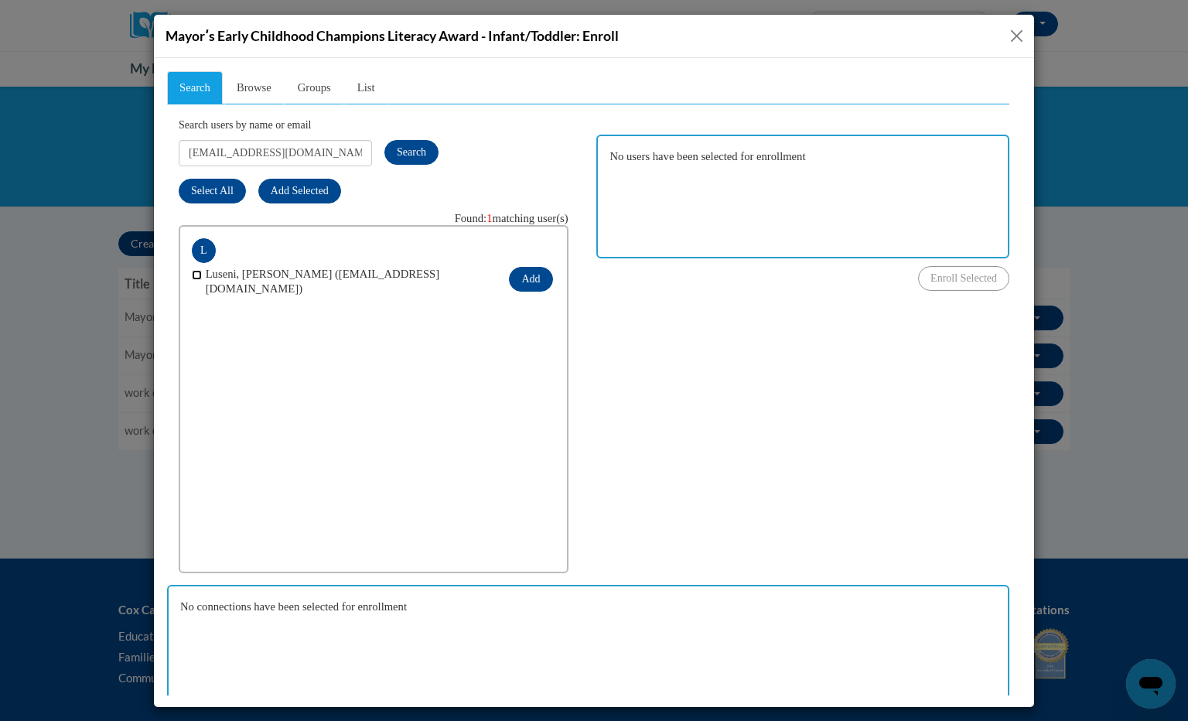
checkbox input "true"
click at [525, 276] on button "Add" at bounding box center [530, 278] width 43 height 25
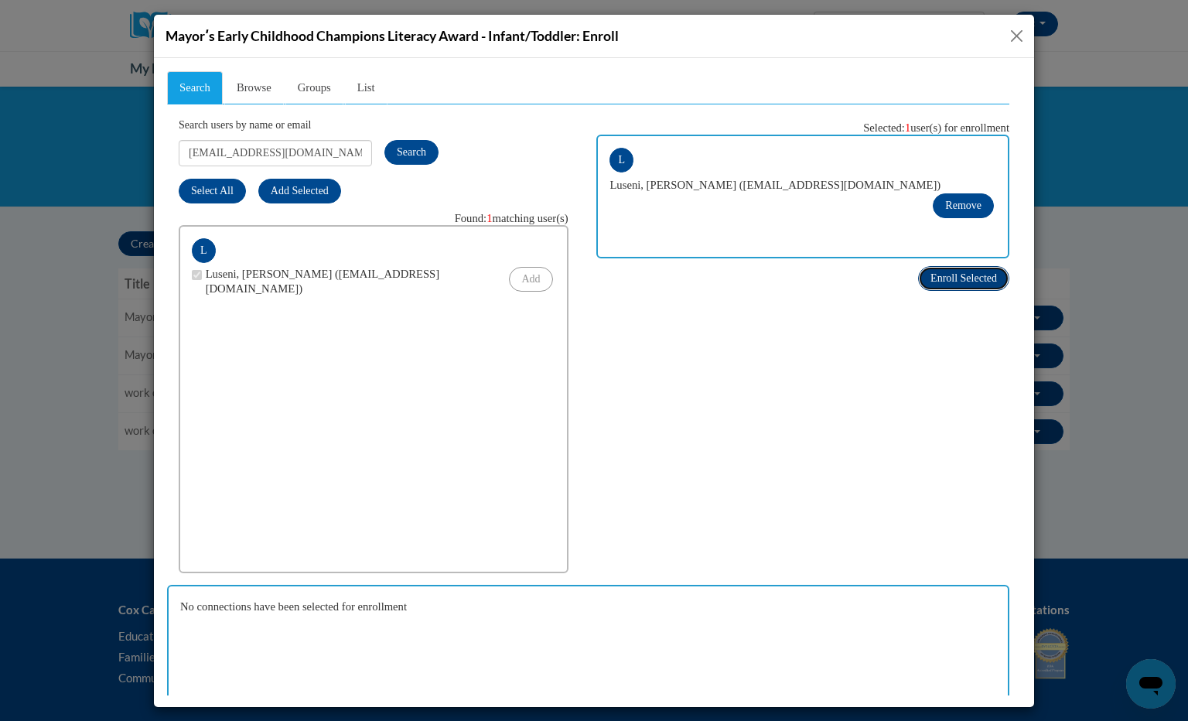
click at [935, 275] on span "Enroll Selected" at bounding box center [964, 278] width 67 height 12
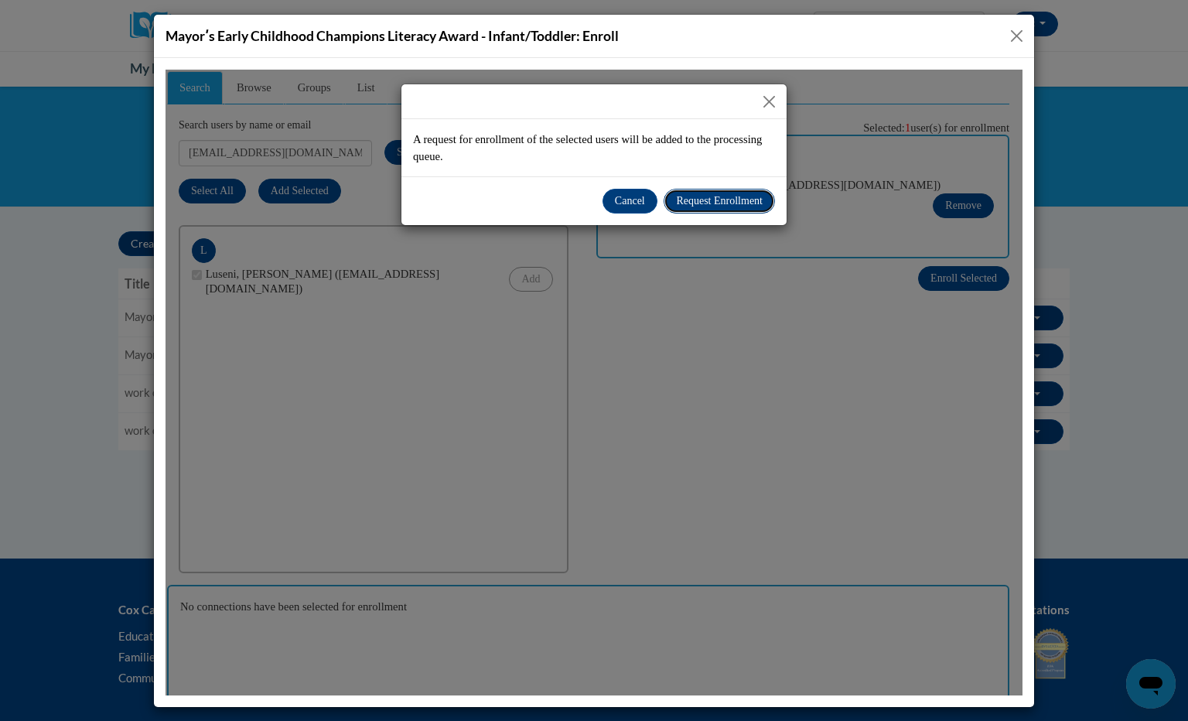
click at [724, 202] on span "Request Enrollment" at bounding box center [719, 200] width 87 height 12
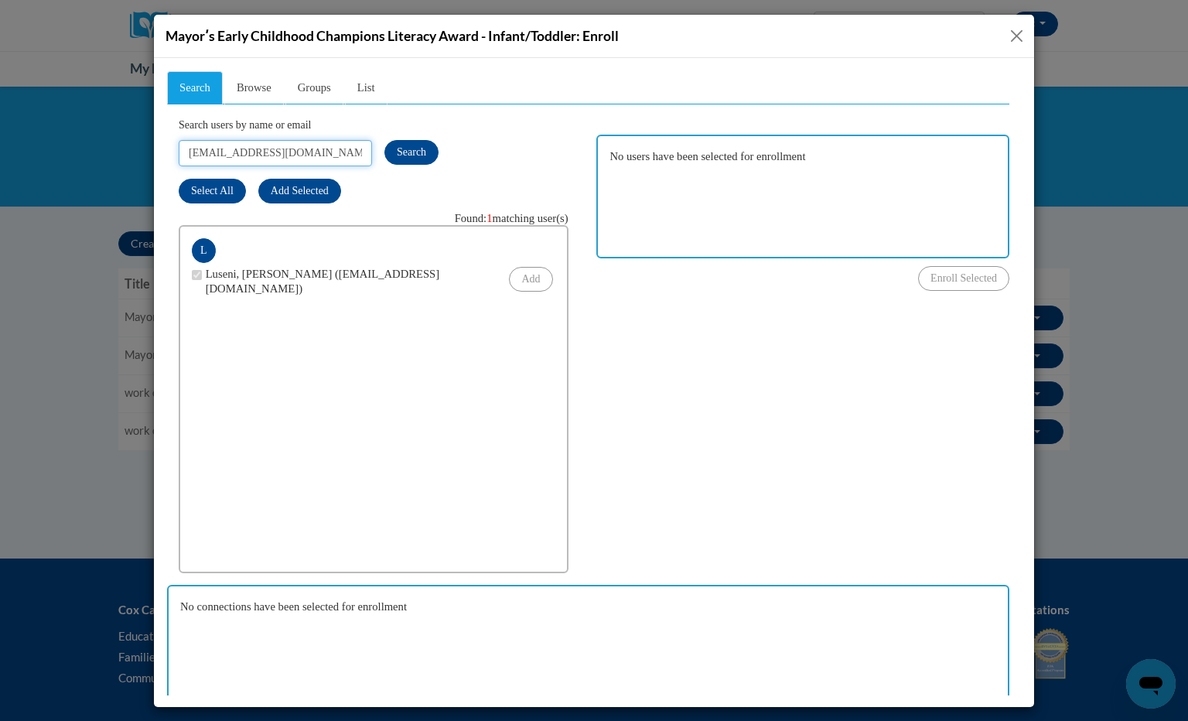
click at [323, 152] on input "[EMAIL_ADDRESS][DOMAIN_NAME]" at bounding box center [275, 152] width 193 height 26
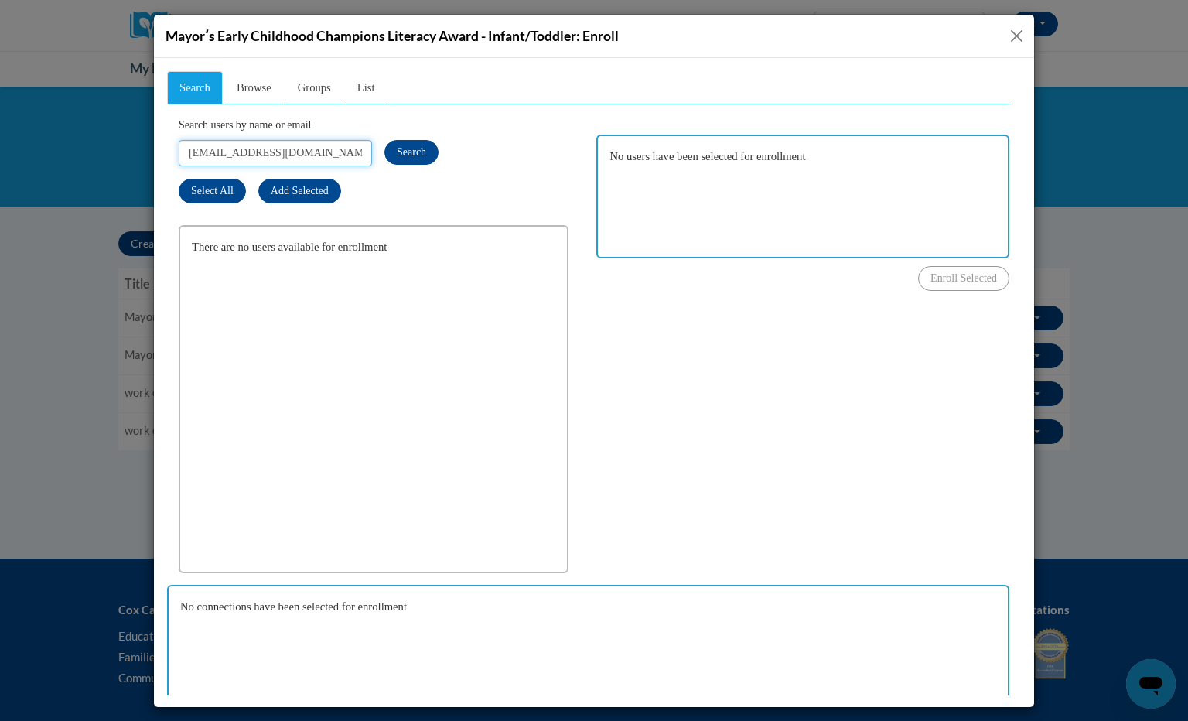
click at [323, 152] on input "[EMAIL_ADDRESS][DOMAIN_NAME]" at bounding box center [275, 152] width 193 height 26
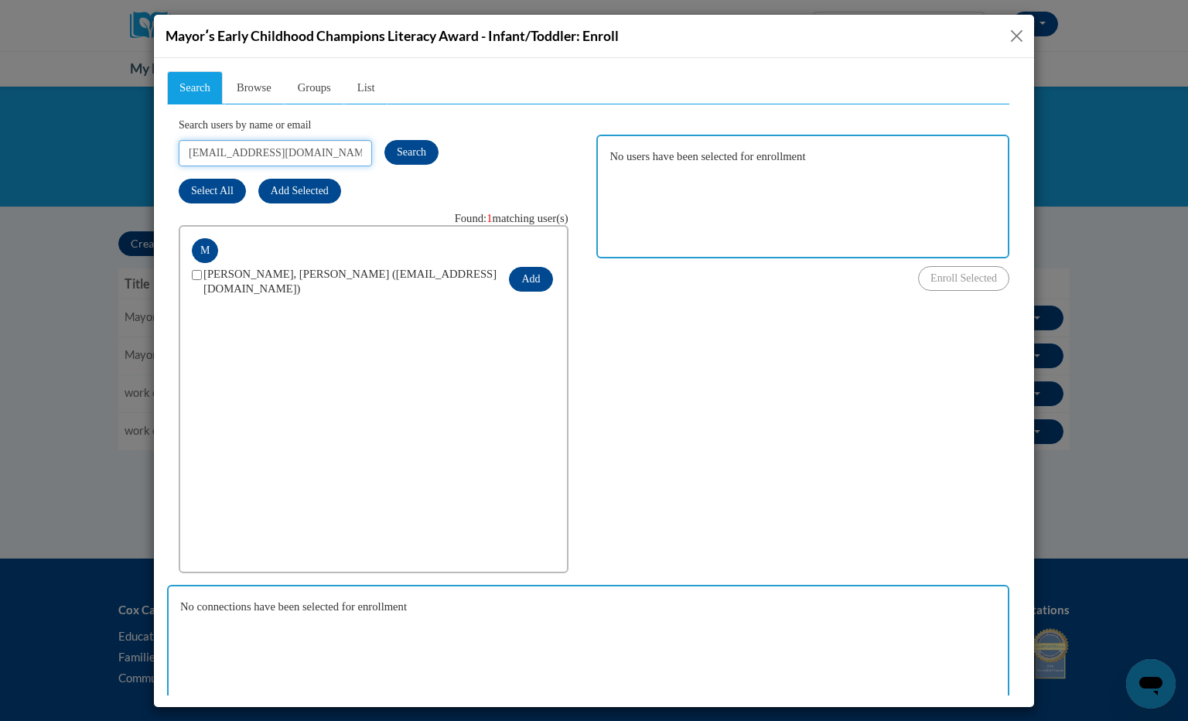
type input "[EMAIL_ADDRESS][DOMAIN_NAME]"
click at [197, 277] on input "checkbox" at bounding box center [197, 274] width 10 height 10
checkbox input "true"
click at [519, 270] on button "Add" at bounding box center [530, 278] width 43 height 25
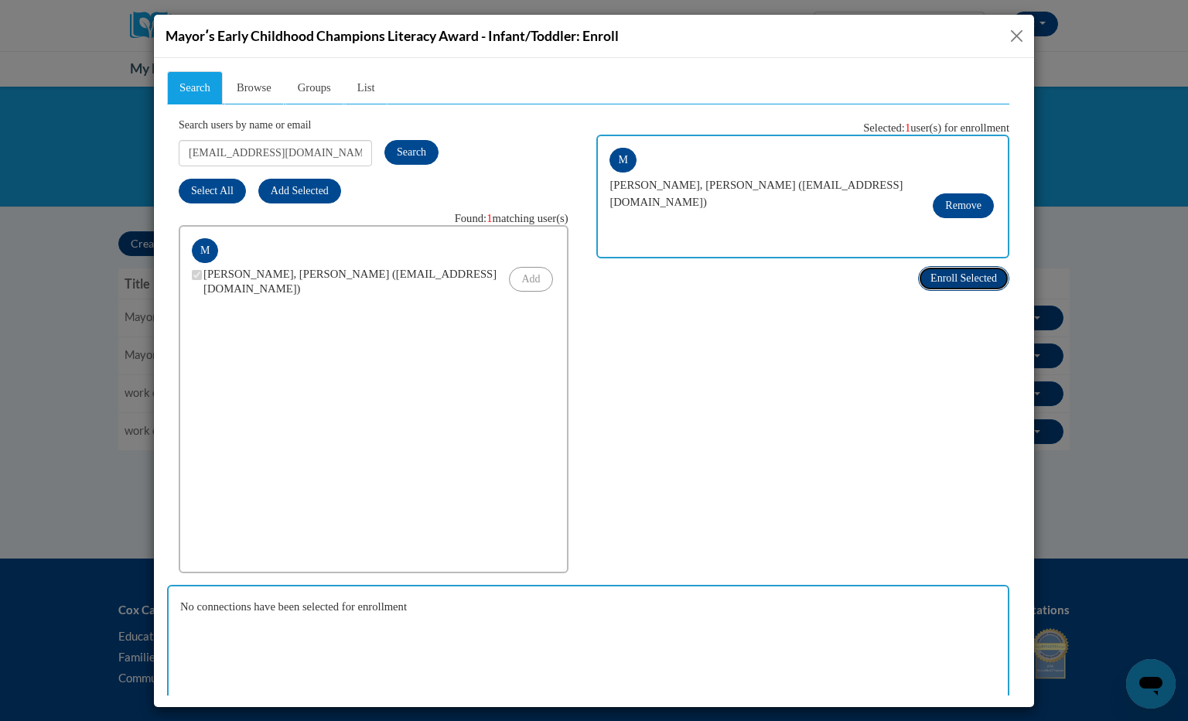
click at [940, 279] on span "Enroll Selected" at bounding box center [964, 278] width 67 height 12
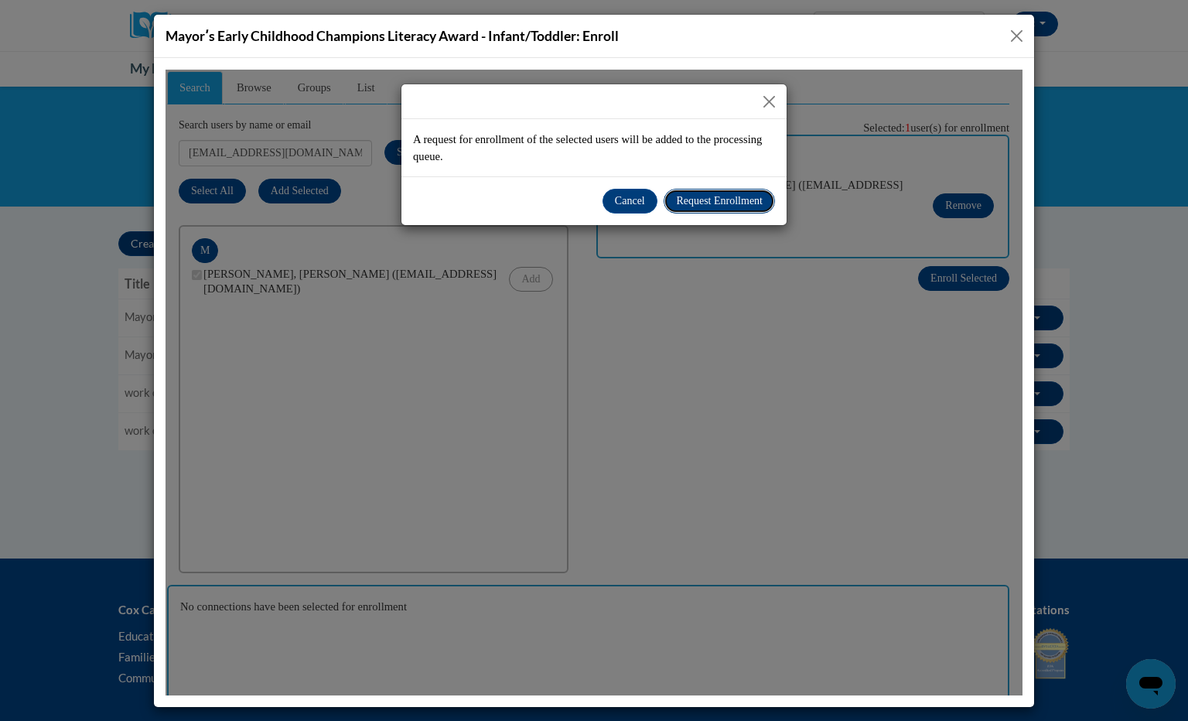
click at [733, 207] on button "Request Enrollment" at bounding box center [719, 200] width 111 height 25
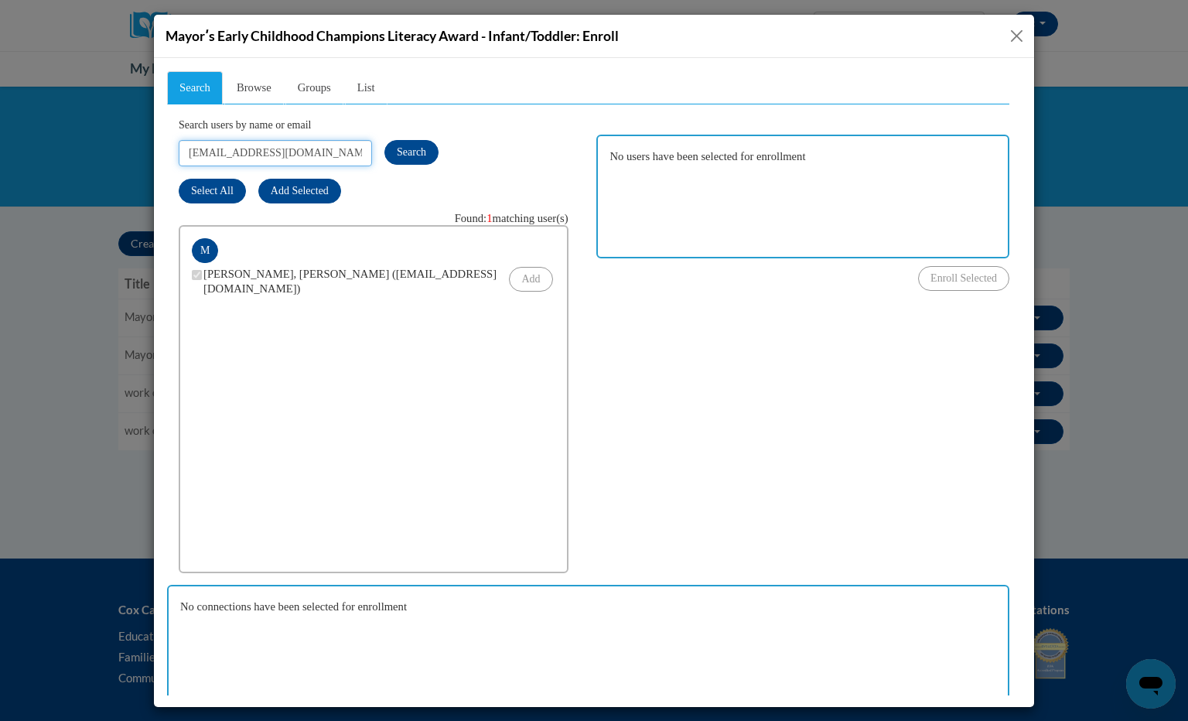
click at [301, 152] on input "[EMAIL_ADDRESS][DOMAIN_NAME]" at bounding box center [275, 152] width 193 height 26
type input "[EMAIL_ADDRESS][DOMAIN_NAME]"
click at [415, 153] on span "Search" at bounding box center [411, 151] width 29 height 12
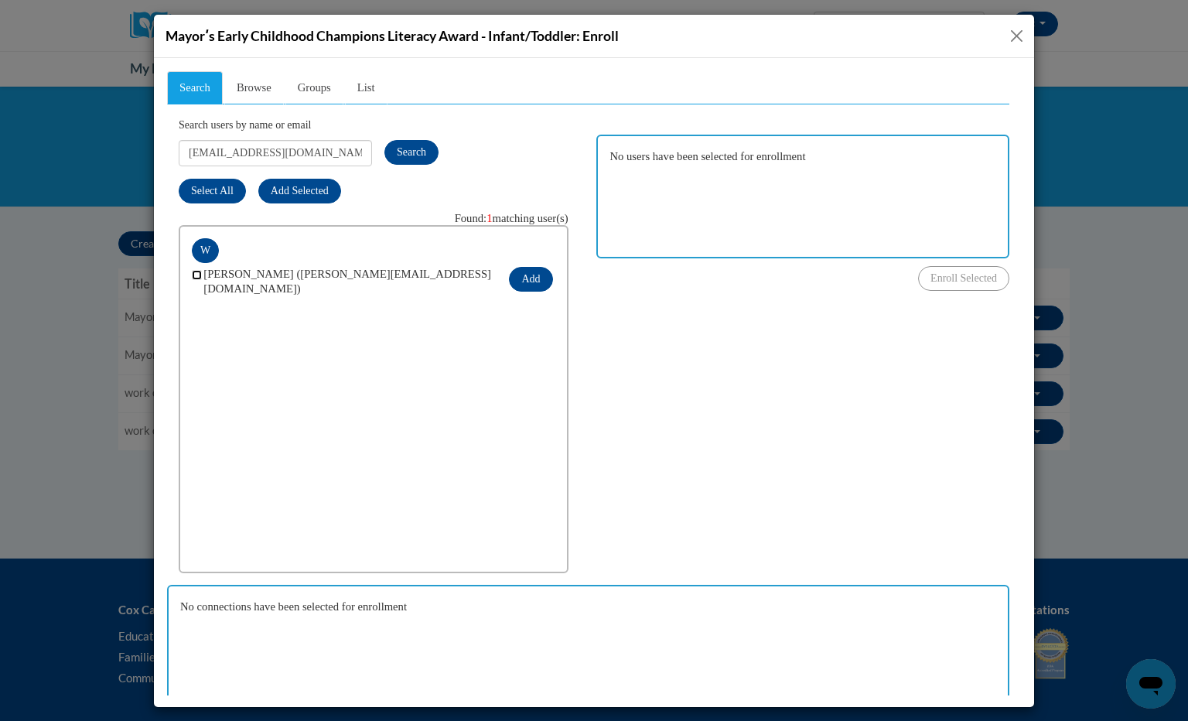
click at [193, 269] on input "checkbox" at bounding box center [197, 274] width 10 height 10
checkbox input "true"
click at [528, 286] on button "Add" at bounding box center [530, 278] width 43 height 25
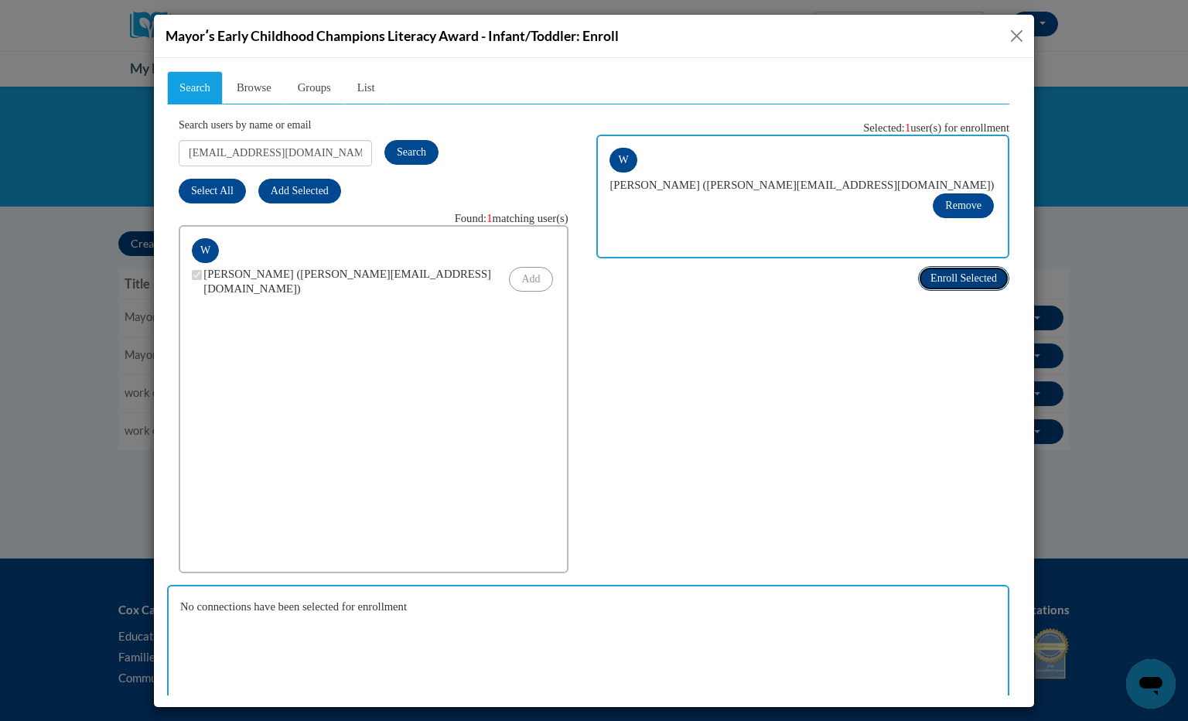
click at [931, 281] on span "Enroll Selected" at bounding box center [964, 278] width 67 height 12
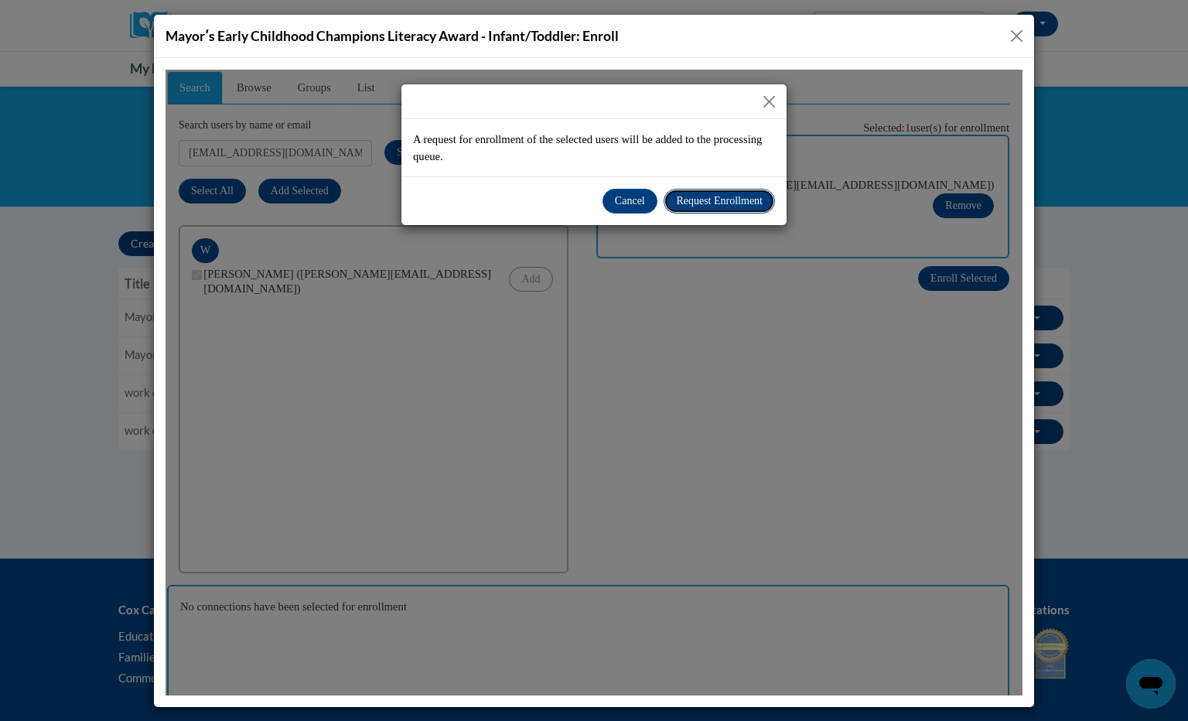
click at [727, 203] on span "Request Enrollment" at bounding box center [719, 200] width 87 height 12
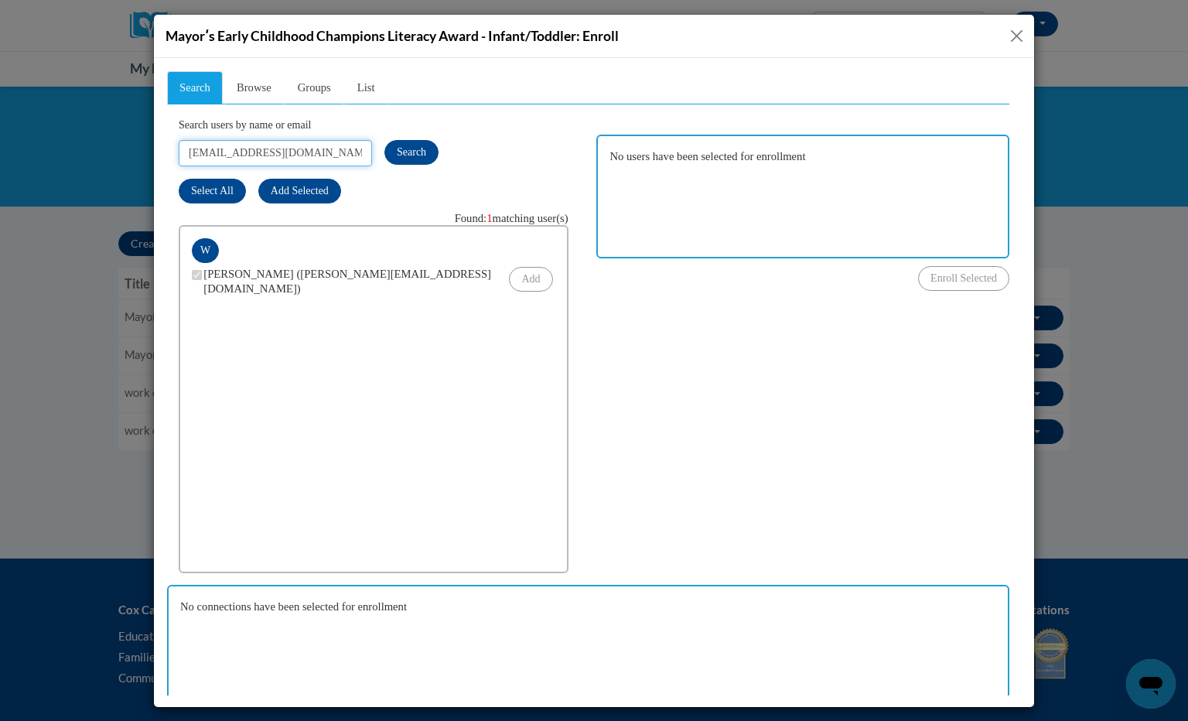
click at [325, 142] on input "[EMAIL_ADDRESS][DOMAIN_NAME]" at bounding box center [275, 152] width 193 height 26
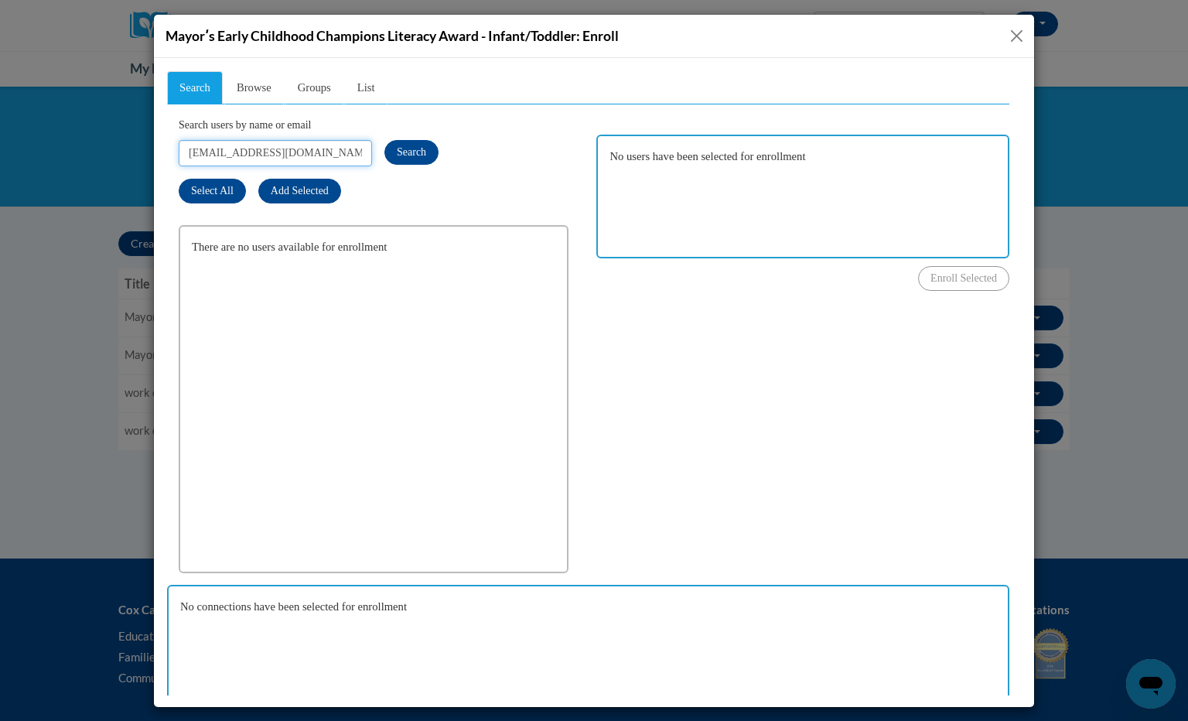
click at [340, 155] on input "[EMAIL_ADDRESS][DOMAIN_NAME]" at bounding box center [275, 152] width 193 height 26
click at [249, 152] on input "[EMAIL_ADDRESS][DOMAIN_NAME]" at bounding box center [275, 152] width 193 height 26
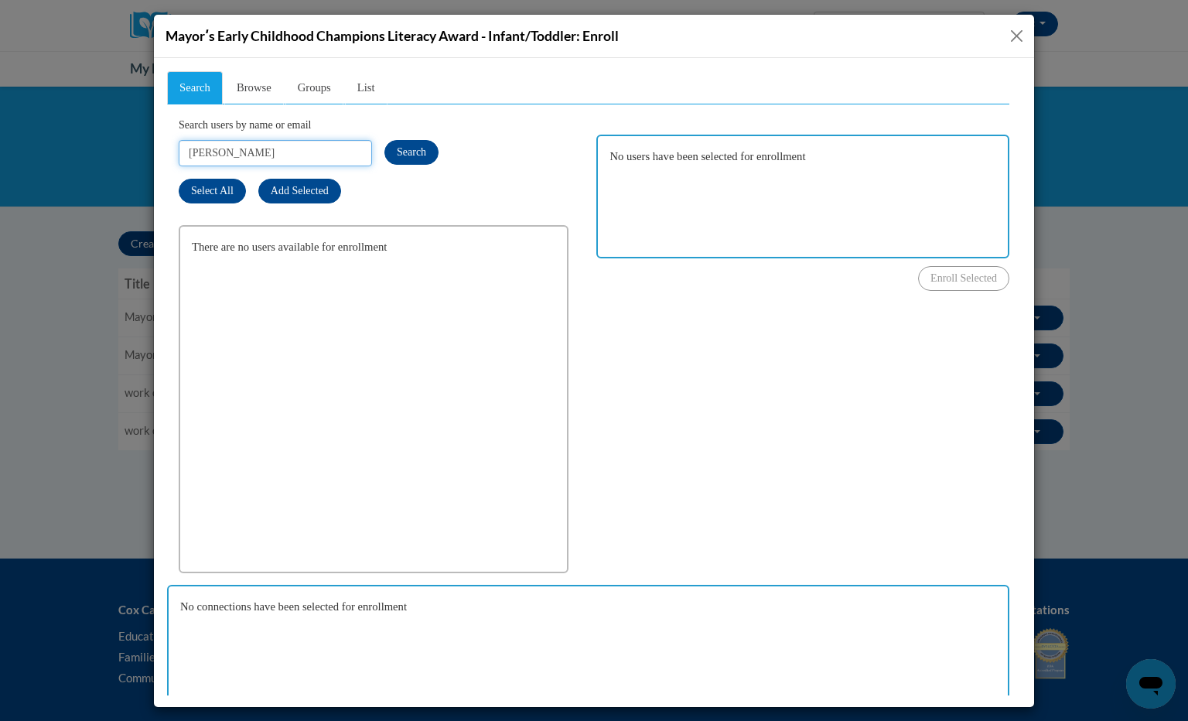
click at [249, 152] on input "[PERSON_NAME]" at bounding box center [275, 152] width 193 height 26
click at [212, 152] on input "[PERSON_NAME]" at bounding box center [275, 152] width 193 height 26
click at [292, 150] on input "[PERSON_NAME].[PERSON_NAME]" at bounding box center [275, 152] width 193 height 26
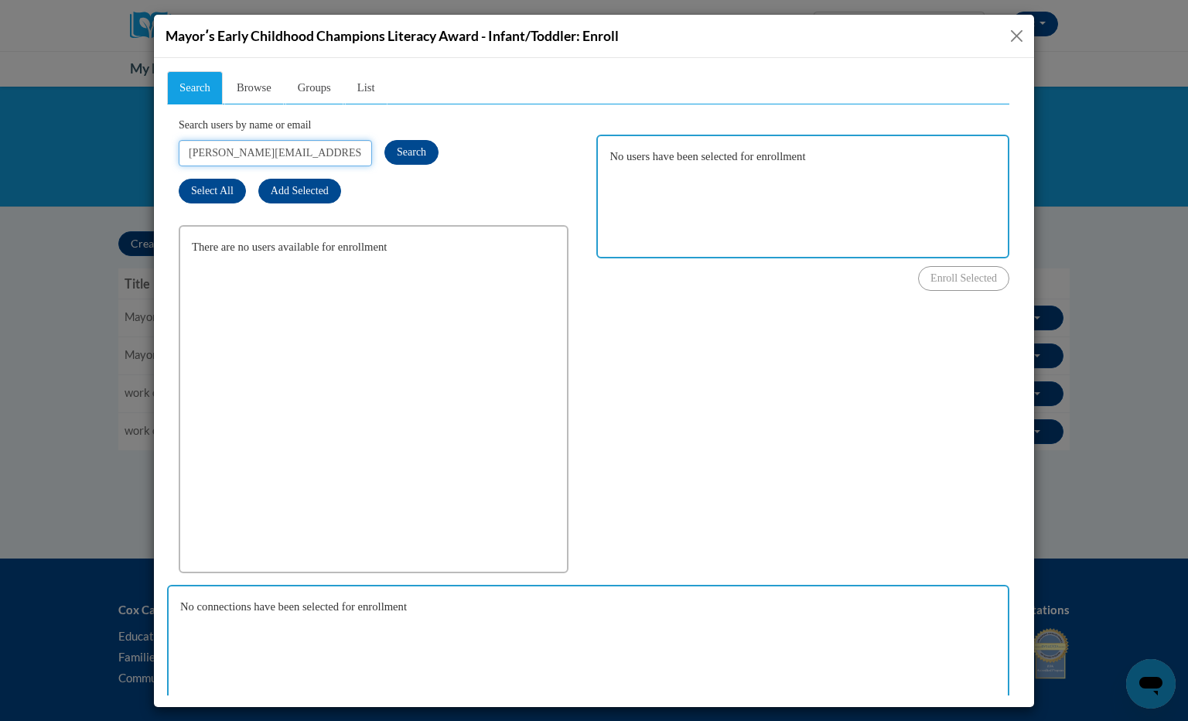
click at [346, 156] on input "[PERSON_NAME][EMAIL_ADDRESS][PERSON_NAME][DOMAIN_NAME]" at bounding box center [275, 152] width 193 height 26
click at [346, 156] on input "Theresagrant774" at bounding box center [275, 152] width 193 height 26
click at [284, 157] on input "[EMAIL_ADDRESS][DOMAIN_NAME]" at bounding box center [275, 152] width 193 height 26
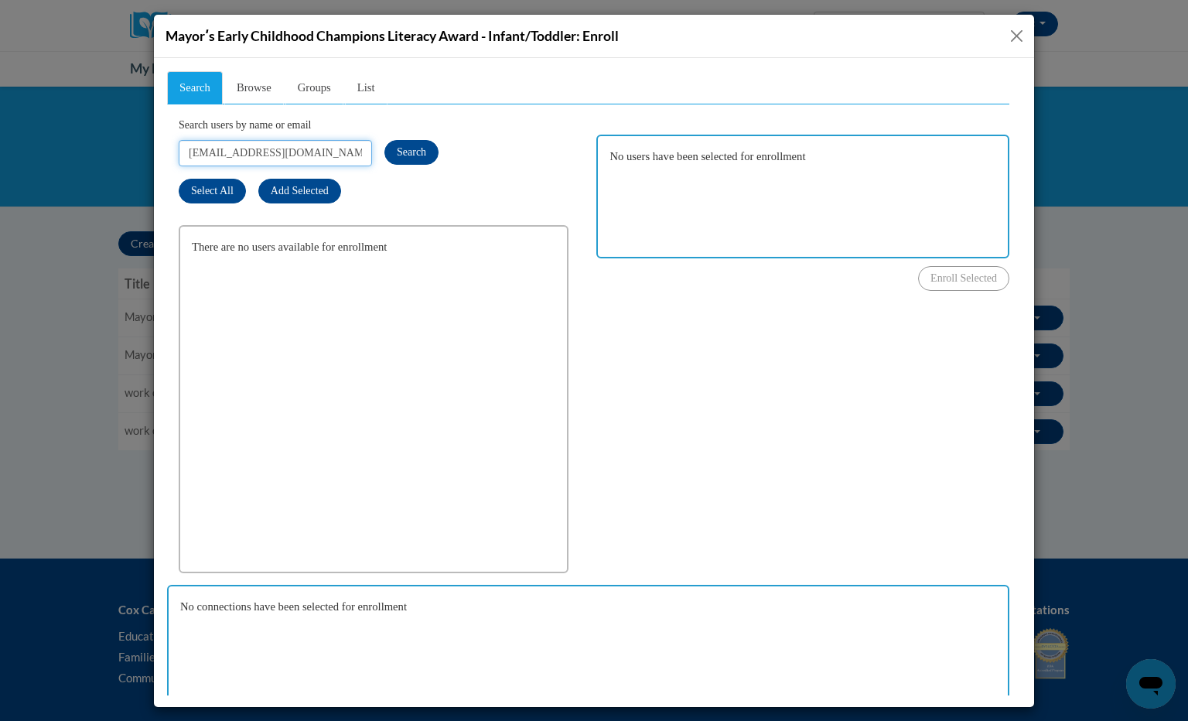
click at [284, 157] on input "[EMAIL_ADDRESS][DOMAIN_NAME]" at bounding box center [275, 152] width 193 height 26
click at [213, 153] on input "[EMAIL_ADDRESS][DOMAIN_NAME]" at bounding box center [275, 152] width 193 height 26
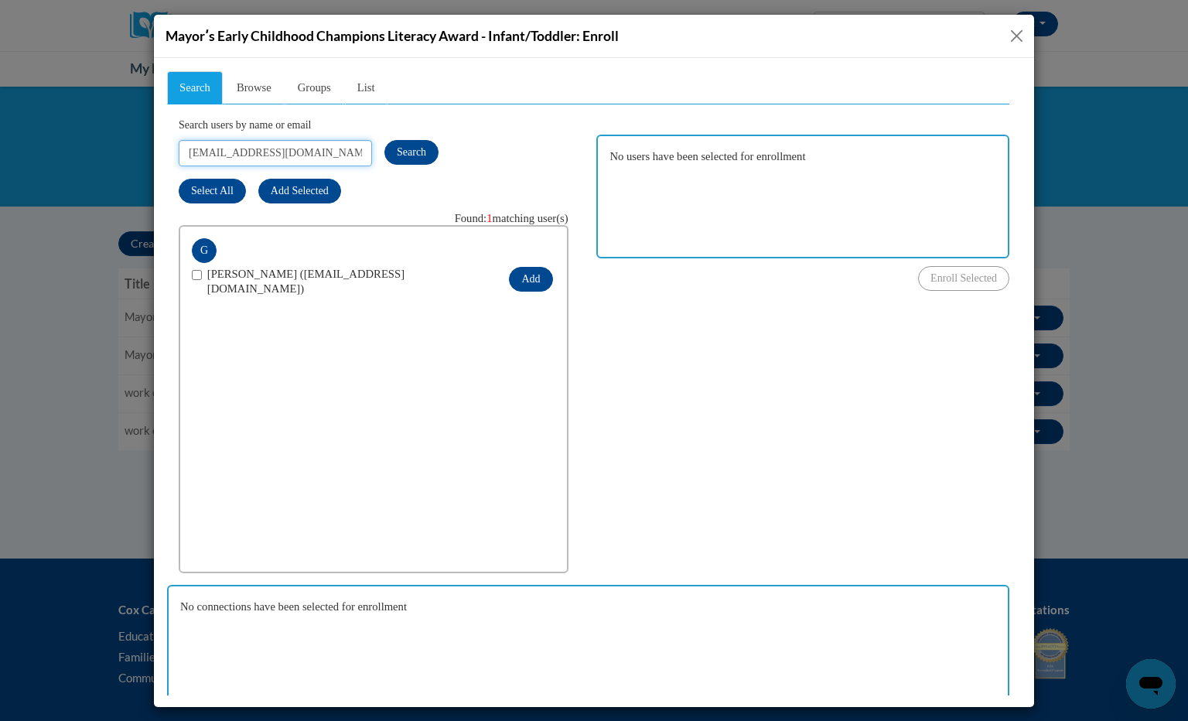
type input "[EMAIL_ADDRESS][DOMAIN_NAME]"
click at [193, 274] on input "checkbox" at bounding box center [197, 274] width 10 height 10
checkbox input "true"
click at [526, 275] on button "Add" at bounding box center [530, 278] width 43 height 25
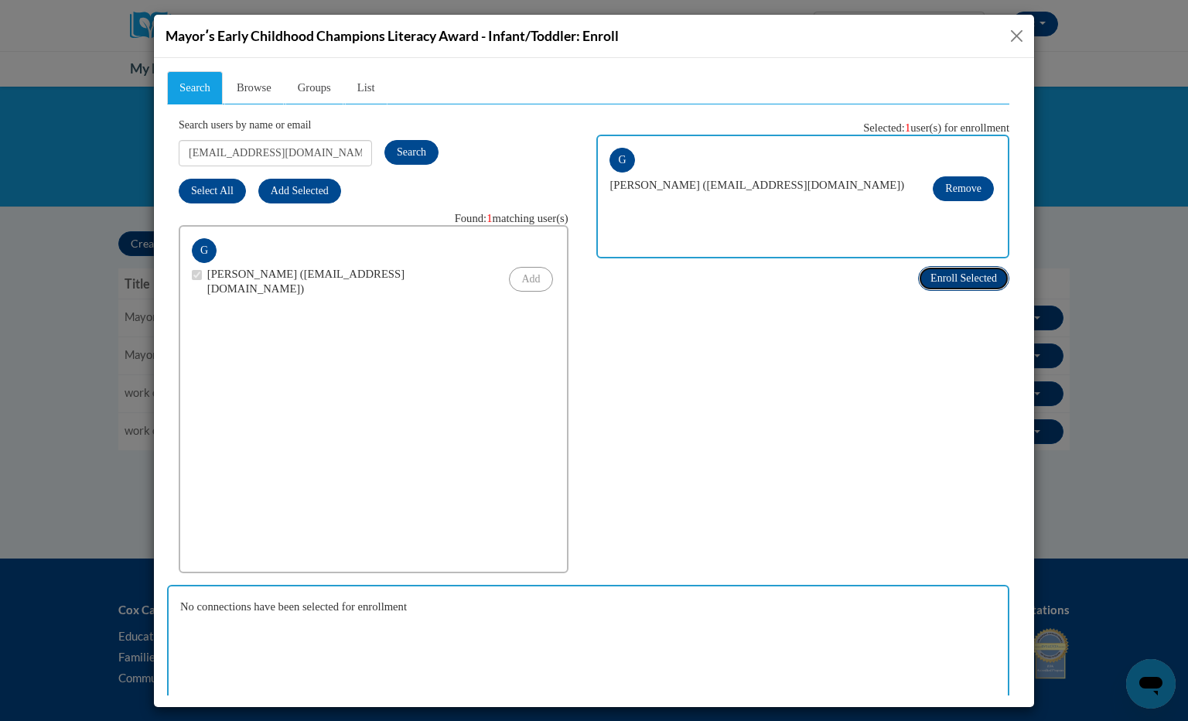
click at [922, 266] on button "Enroll Selected" at bounding box center [963, 277] width 91 height 25
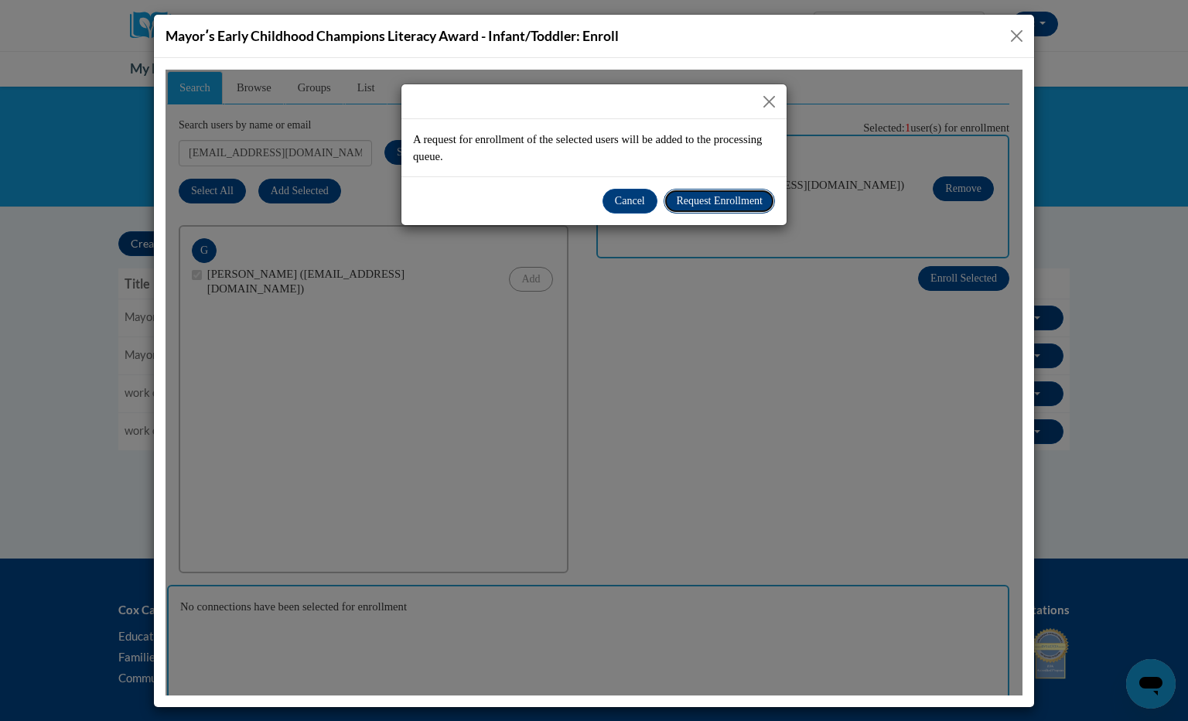
click at [715, 196] on span "Request Enrollment" at bounding box center [719, 200] width 87 height 12
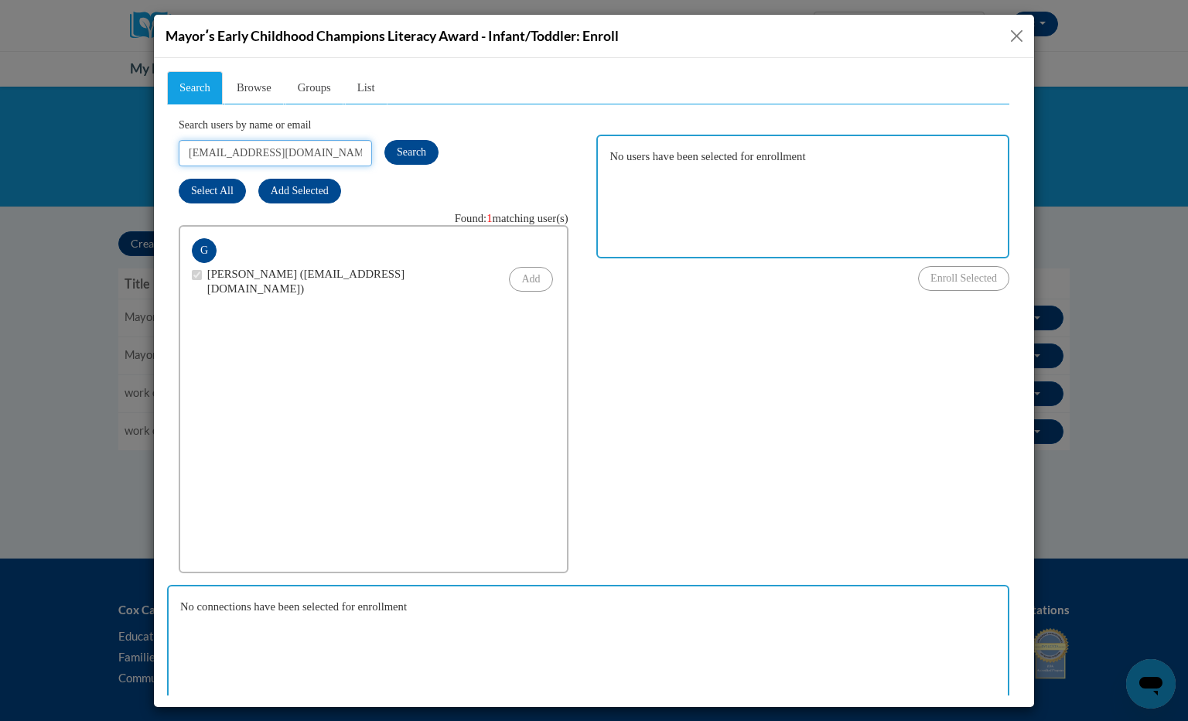
click at [332, 146] on input "[EMAIL_ADDRESS][DOMAIN_NAME]" at bounding box center [275, 152] width 193 height 26
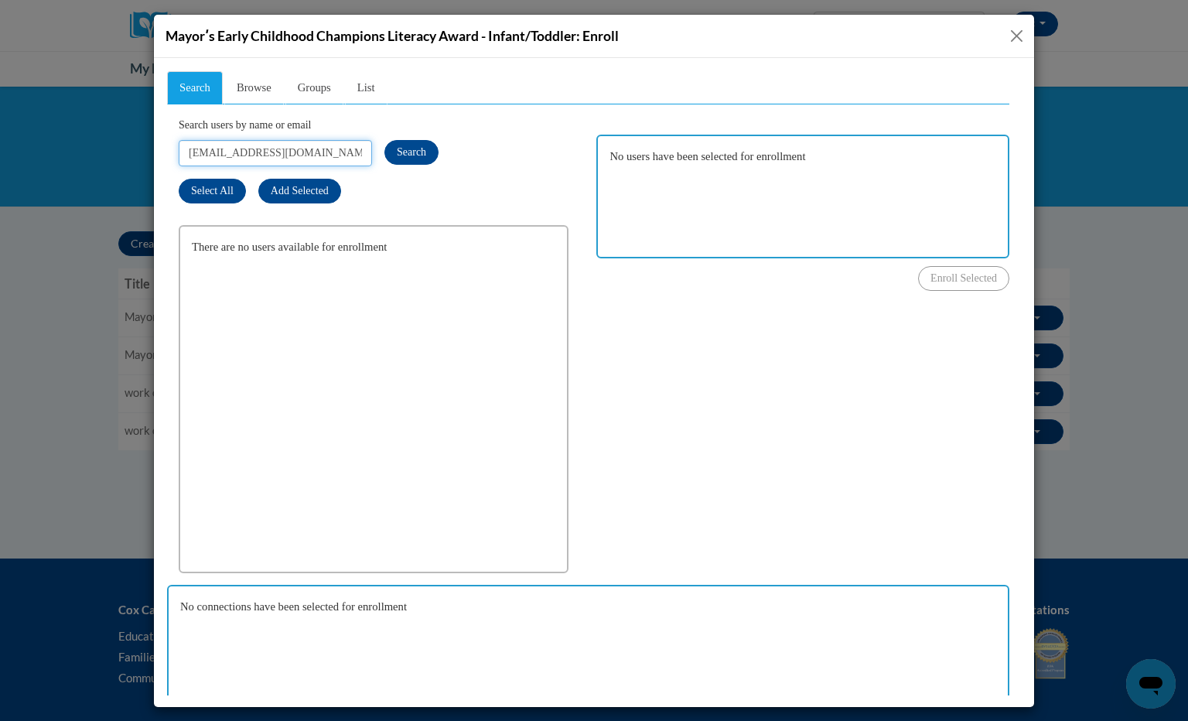
click at [222, 151] on input "[EMAIL_ADDRESS][DOMAIN_NAME]" at bounding box center [275, 152] width 193 height 26
drag, startPoint x: 870, startPoint y: 123, endPoint x: 266, endPoint y: 156, distance: 604.4
click at [266, 156] on input "[EMAIL_ADDRESS][DOMAIN_NAME]" at bounding box center [275, 152] width 193 height 26
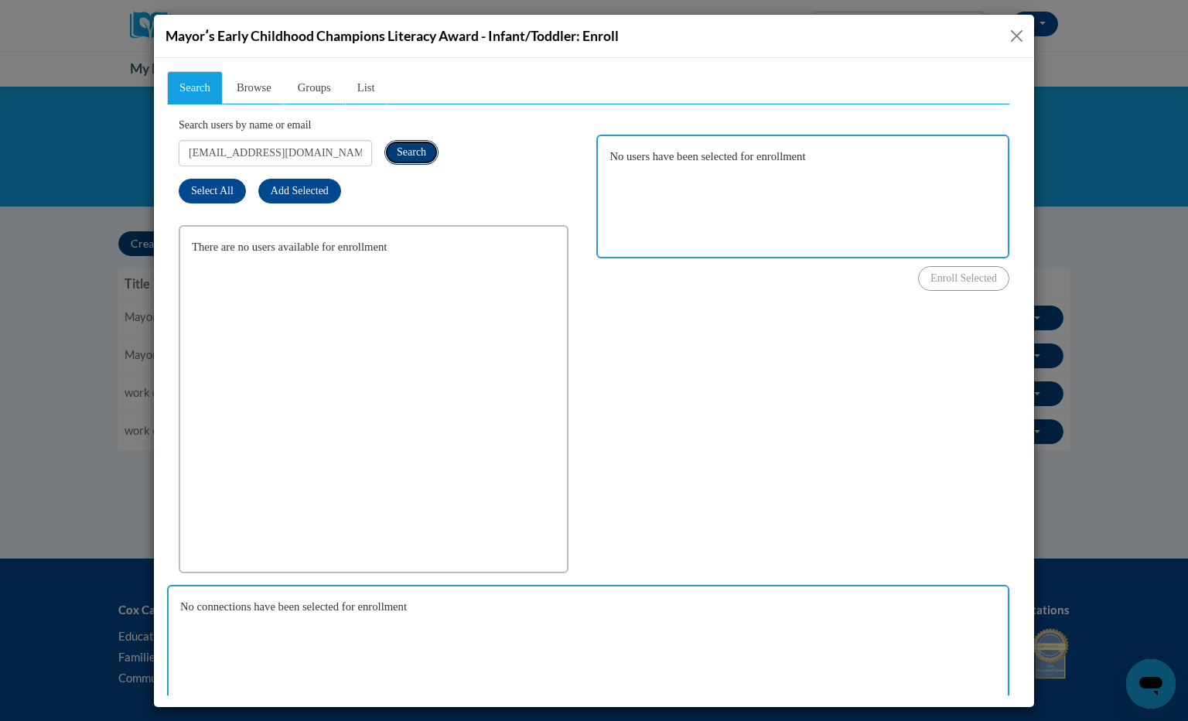
click at [420, 153] on span "Search" at bounding box center [411, 151] width 29 height 12
click at [313, 150] on input "[EMAIL_ADDRESS][DOMAIN_NAME]" at bounding box center [275, 152] width 193 height 26
click at [313, 150] on input "kimberlybowden" at bounding box center [275, 152] width 193 height 26
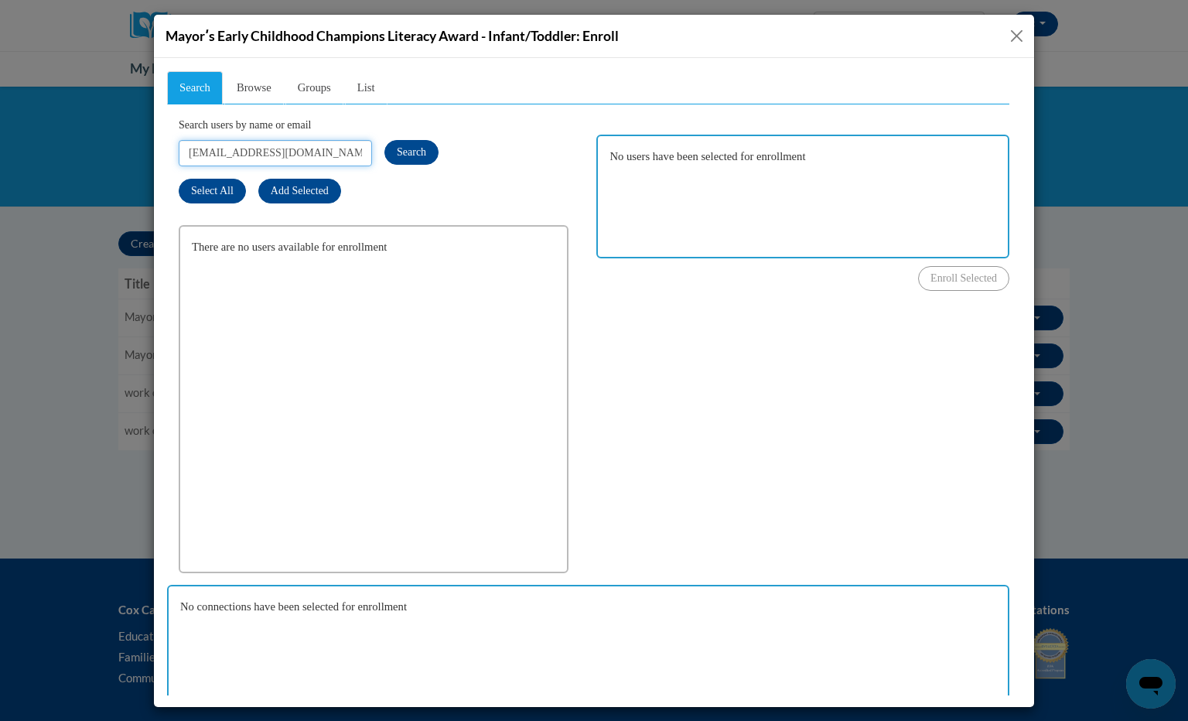
click at [313, 150] on input "[EMAIL_ADDRESS][DOMAIN_NAME]" at bounding box center [275, 152] width 193 height 26
click at [417, 161] on button "Search" at bounding box center [412, 151] width 54 height 25
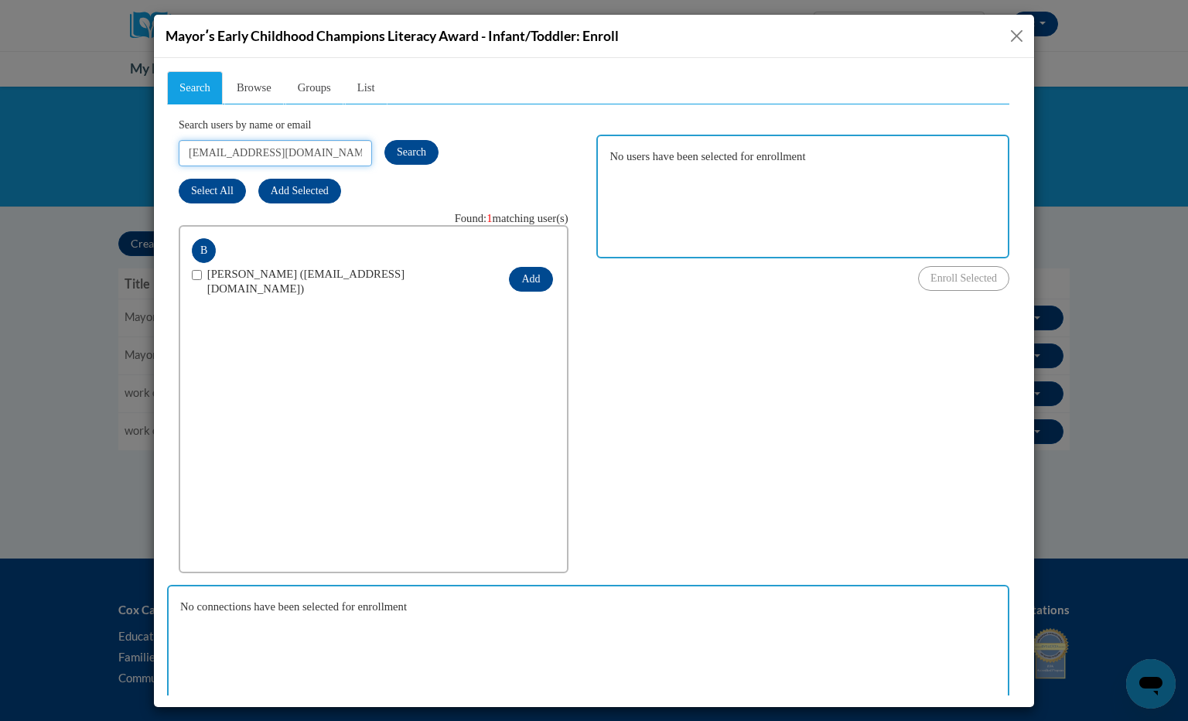
click at [325, 145] on input "[EMAIL_ADDRESS][DOMAIN_NAME]" at bounding box center [275, 152] width 193 height 26
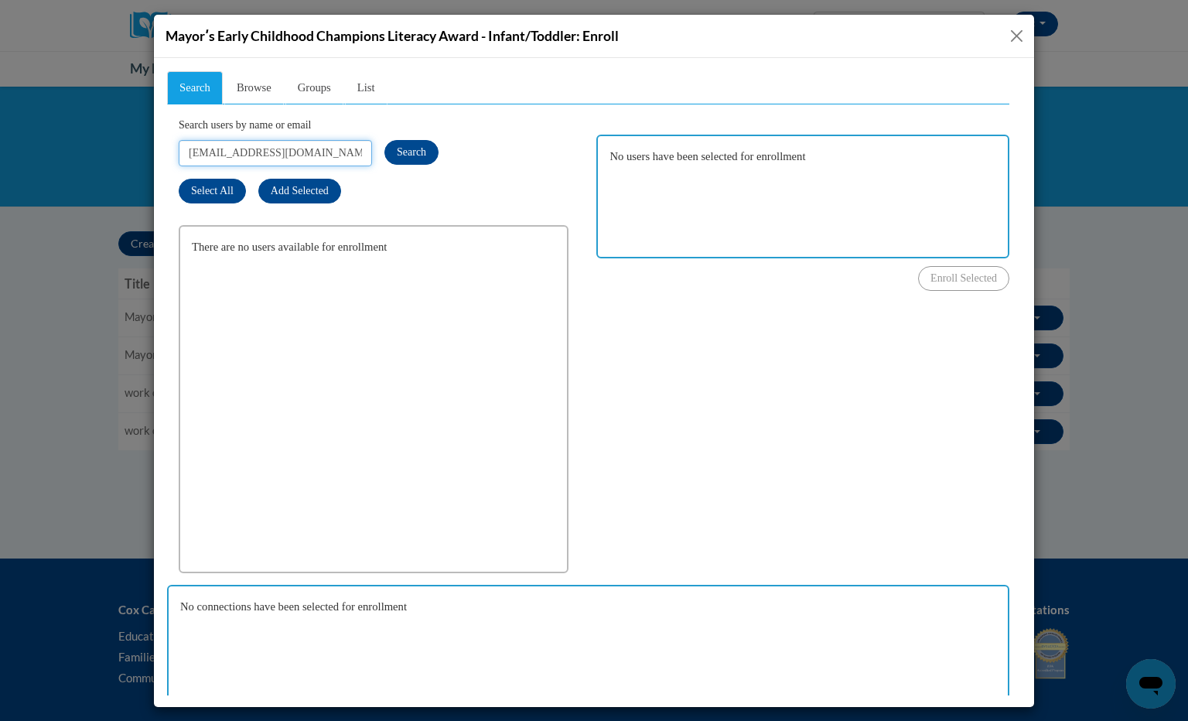
click at [325, 145] on input "[EMAIL_ADDRESS][DOMAIN_NAME]" at bounding box center [275, 152] width 193 height 26
click at [193, 155] on input "[EMAIL_ADDRESS][DOMAIN_NAME]" at bounding box center [275, 152] width 193 height 26
click at [321, 155] on input "[EMAIL_ADDRESS][DOMAIN_NAME]" at bounding box center [275, 152] width 193 height 26
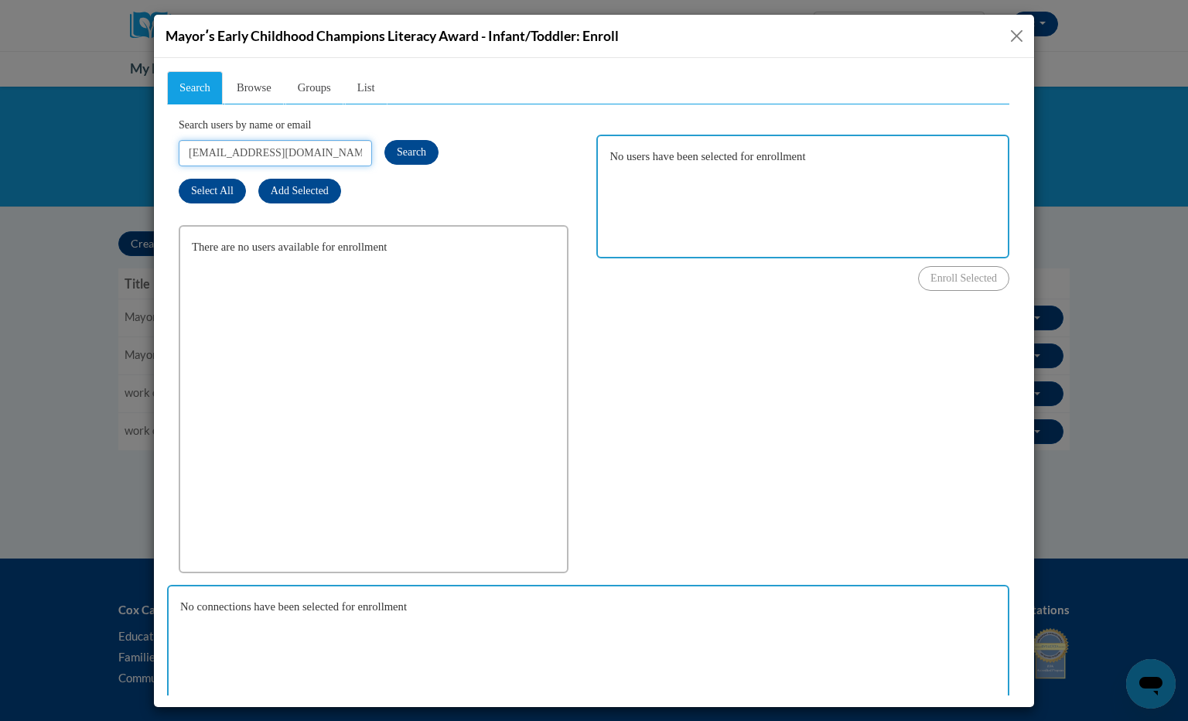
click at [321, 155] on input "[EMAIL_ADDRESS][DOMAIN_NAME]" at bounding box center [275, 152] width 193 height 26
type input "[EMAIL_ADDRESS][DOMAIN_NAME]"
click at [422, 152] on span "Search" at bounding box center [411, 151] width 29 height 12
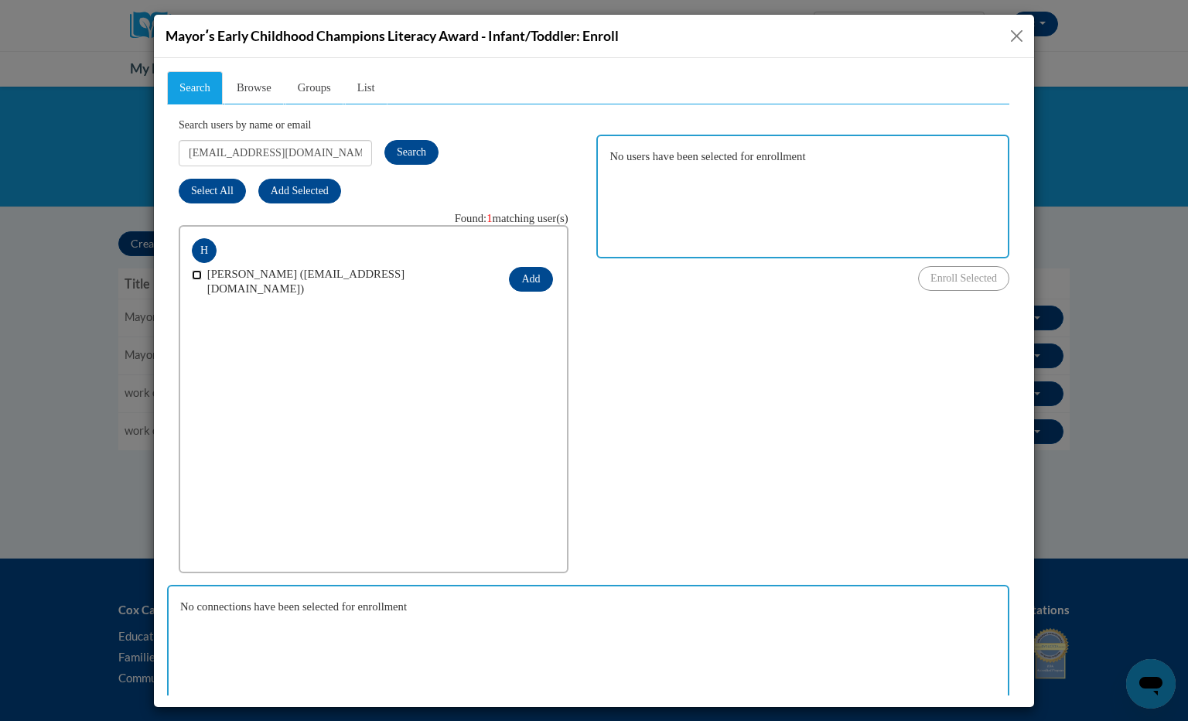
click at [193, 275] on input "checkbox" at bounding box center [197, 274] width 10 height 10
checkbox input "true"
click at [525, 269] on button "Add" at bounding box center [530, 278] width 43 height 25
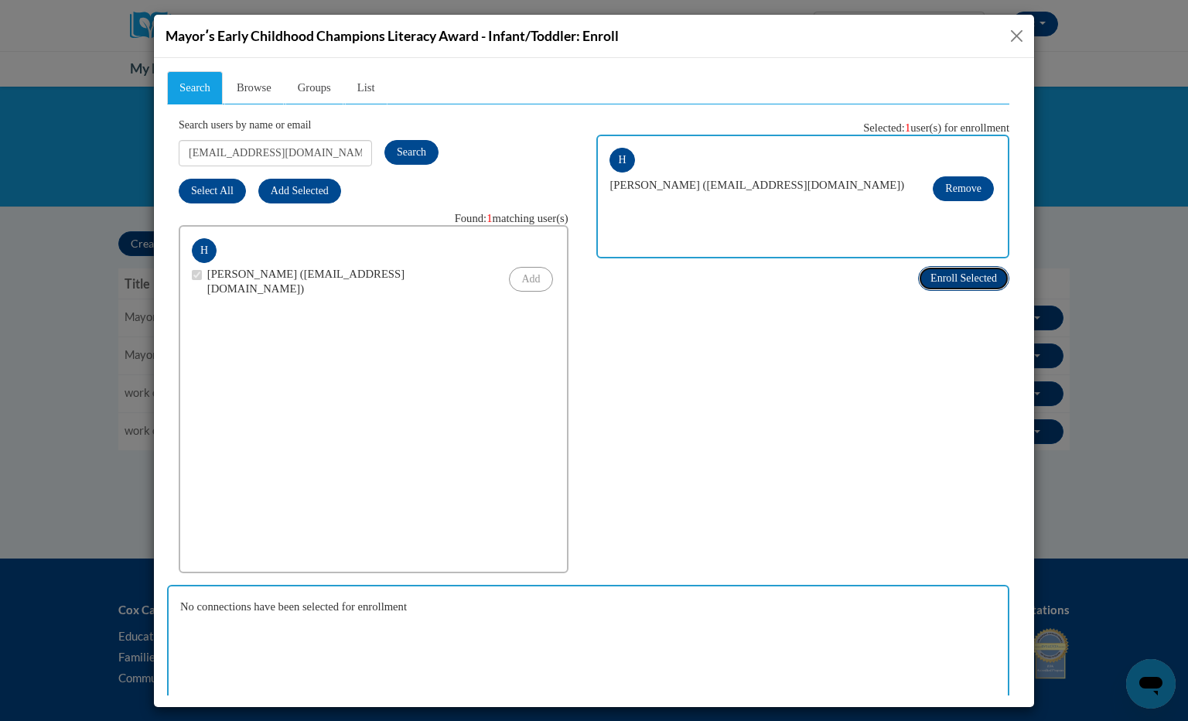
click at [937, 272] on span "Enroll Selected" at bounding box center [964, 278] width 67 height 12
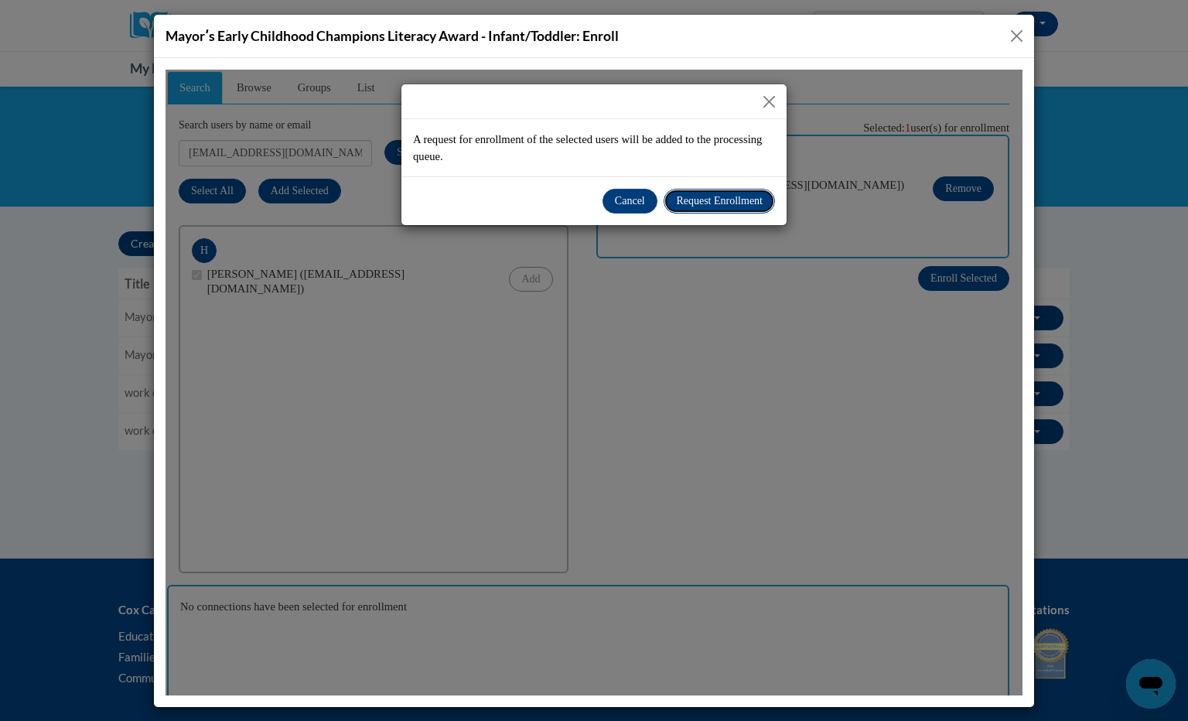
click at [713, 203] on span "Request Enrollment" at bounding box center [719, 200] width 87 height 12
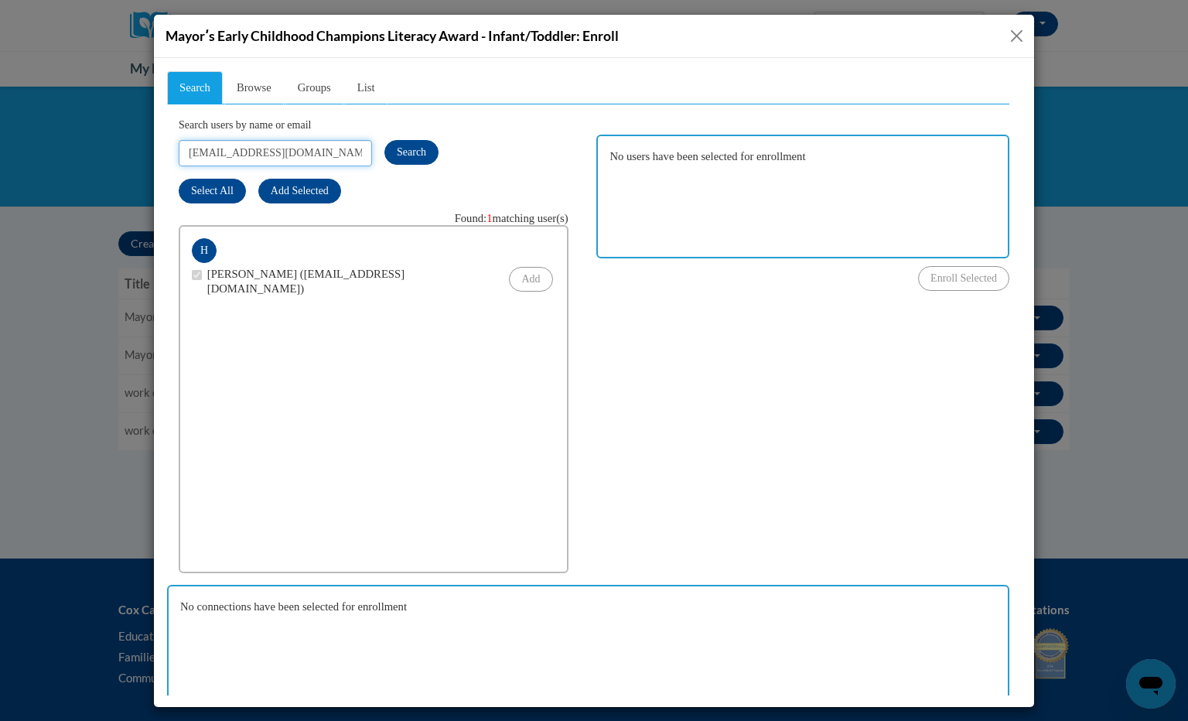
click at [323, 152] on input "[EMAIL_ADDRESS][DOMAIN_NAME]" at bounding box center [275, 152] width 193 height 26
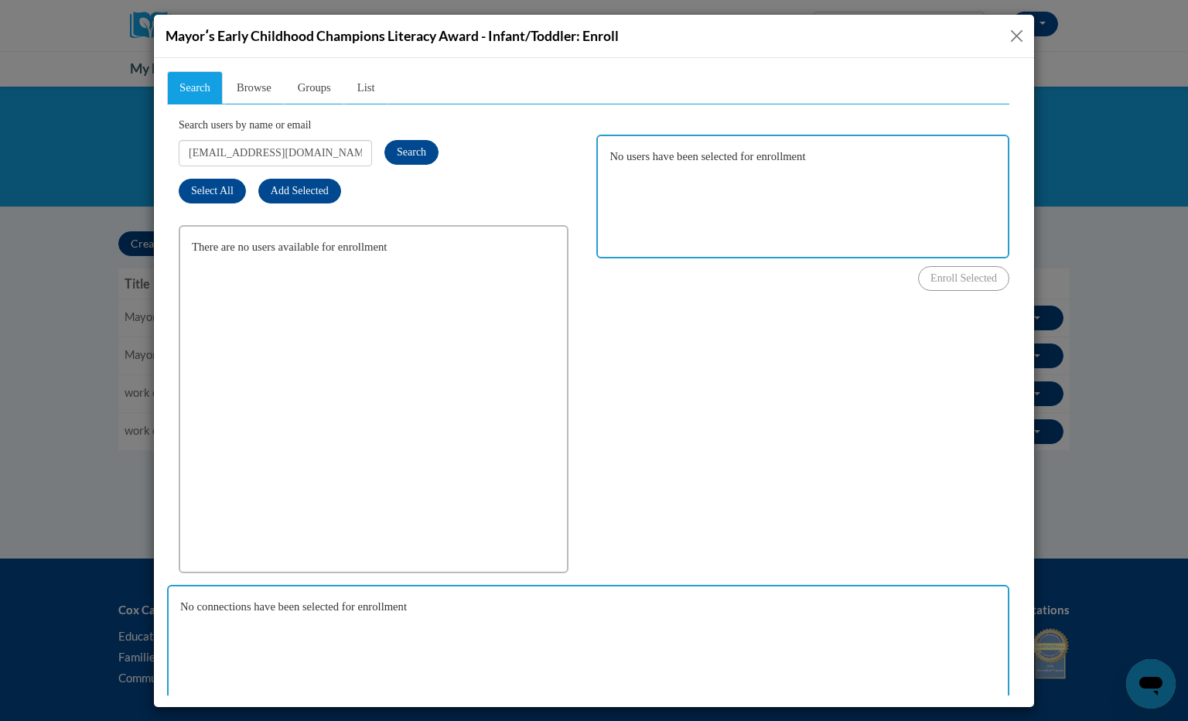
click at [625, 66] on div at bounding box center [594, 382] width 881 height 649
click at [348, 142] on input "[EMAIL_ADDRESS][DOMAIN_NAME]" at bounding box center [275, 152] width 193 height 26
paste input "gmail"
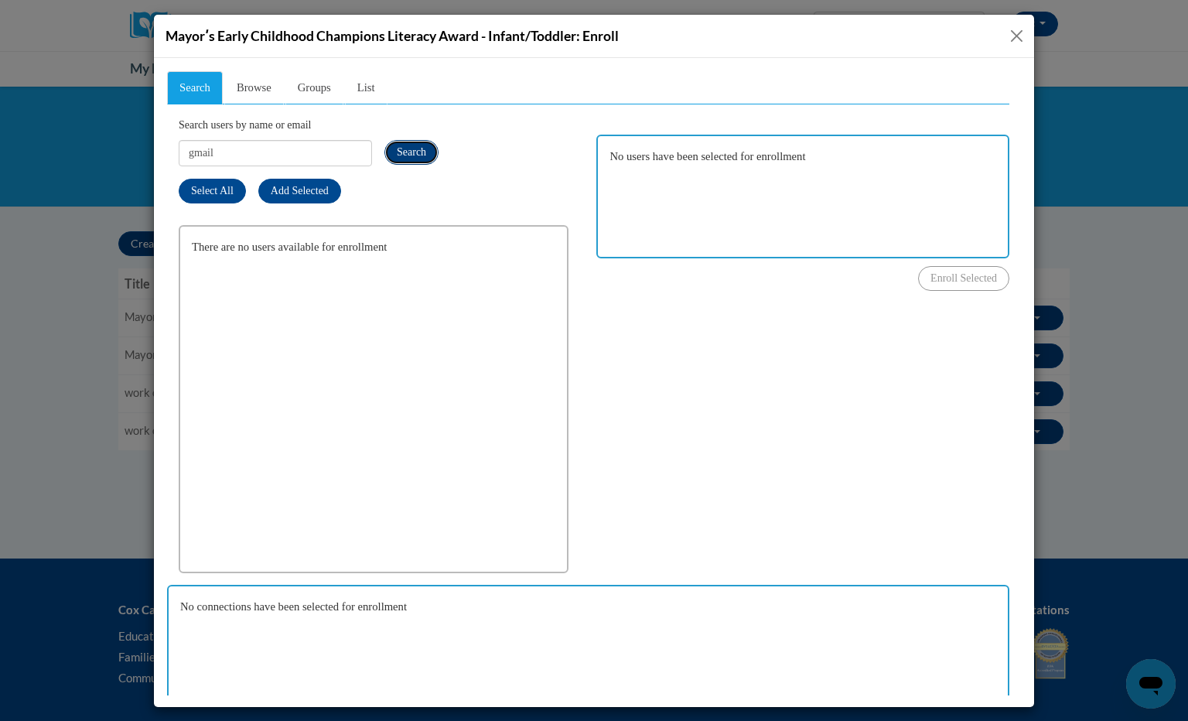
click at [415, 153] on span "Search" at bounding box center [411, 151] width 29 height 12
click at [610, 89] on ul "Search Browse Groups List" at bounding box center [588, 86] width 843 height 33
click at [345, 146] on input "gmail" at bounding box center [275, 152] width 193 height 26
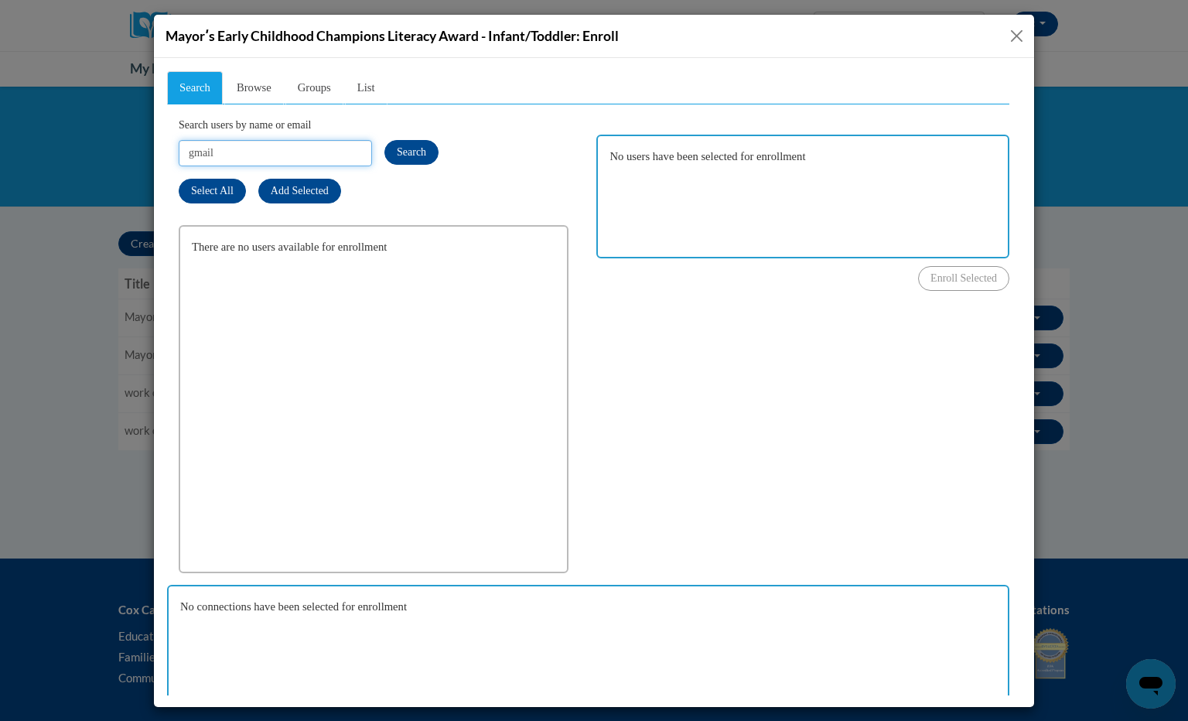
paste input "[EMAIL_ADDRESS][DOMAIN_NAME]"
type input "[EMAIL_ADDRESS][DOMAIN_NAME]"
click at [405, 154] on span "Search" at bounding box center [411, 151] width 29 height 12
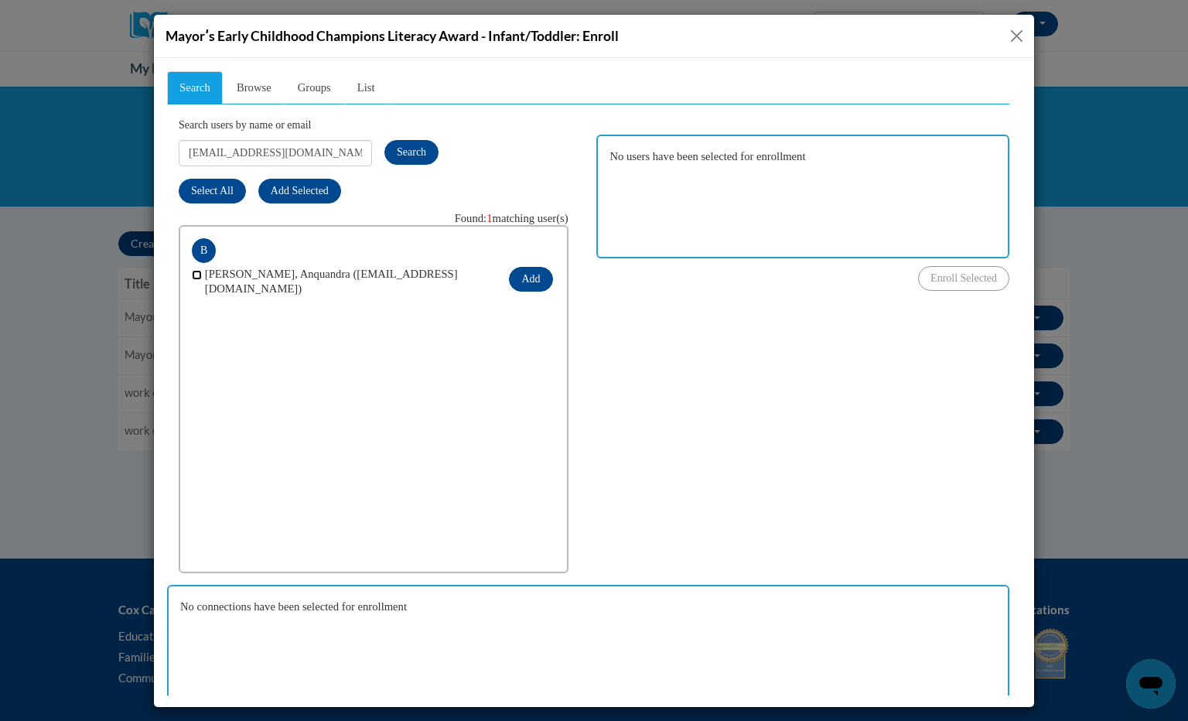
click at [200, 273] on input "checkbox" at bounding box center [197, 274] width 10 height 10
checkbox input "true"
click at [528, 275] on button "Add" at bounding box center [530, 278] width 43 height 25
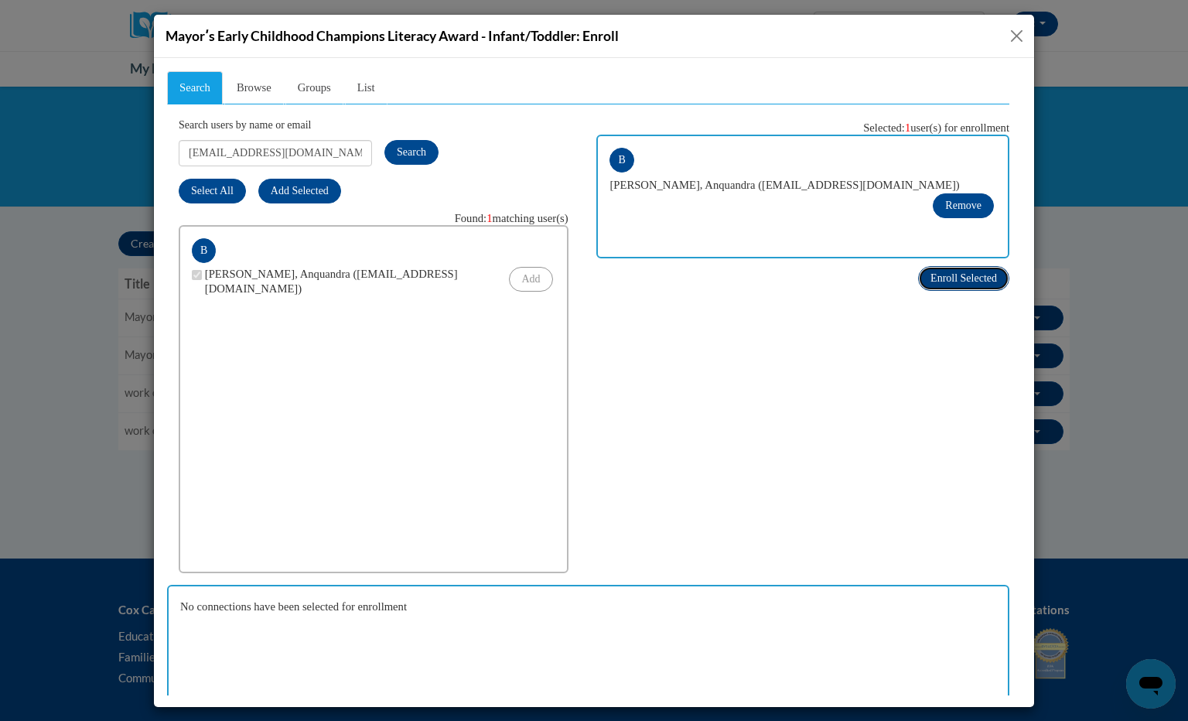
click at [937, 272] on span "Enroll Selected" at bounding box center [964, 278] width 67 height 12
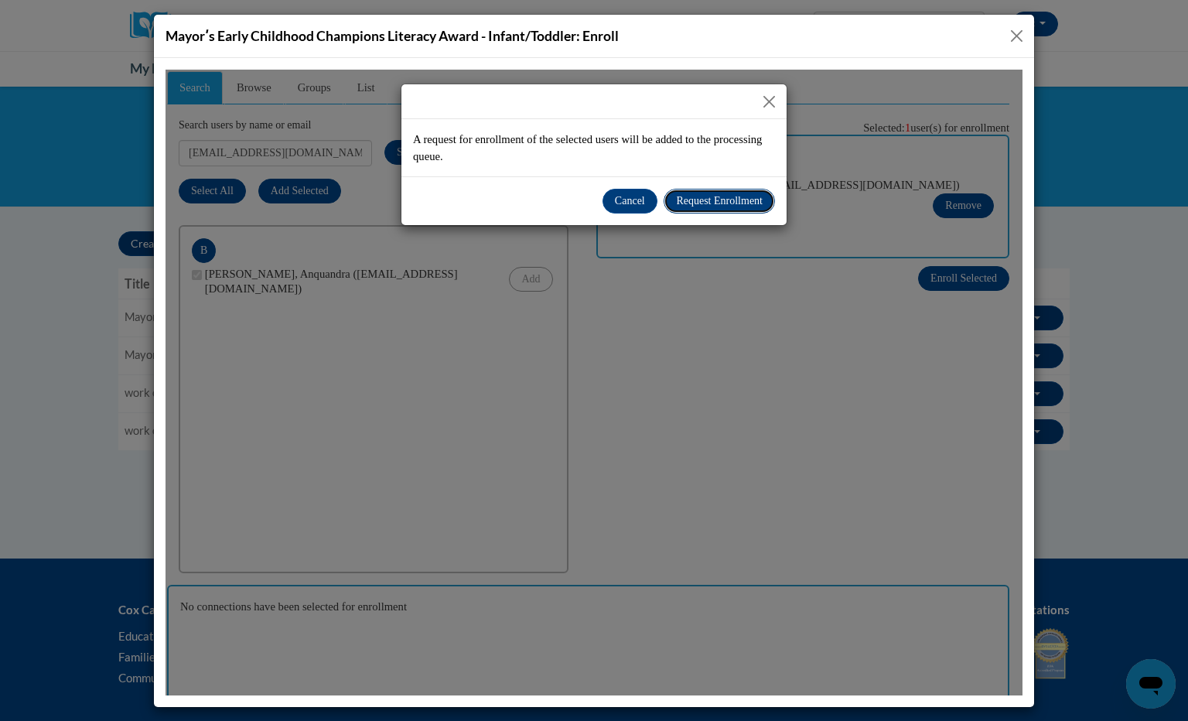
click at [748, 205] on span "Request Enrollment" at bounding box center [719, 200] width 87 height 12
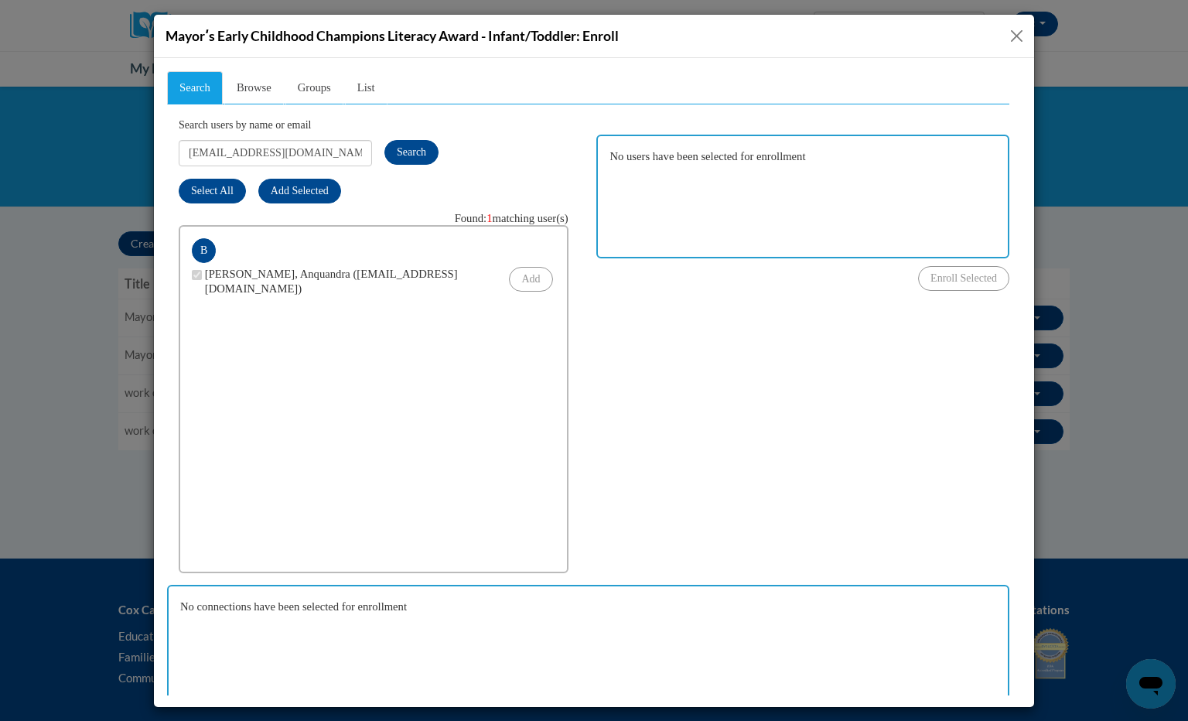
click at [758, 311] on div "Search Browse Groups List Search users by name or email [EMAIL_ADDRESS][DOMAIN_…" at bounding box center [588, 389] width 843 height 638
click at [321, 152] on input "[EMAIL_ADDRESS][DOMAIN_NAME]" at bounding box center [275, 152] width 193 height 26
paste input "Mburrell@suzukischoo"
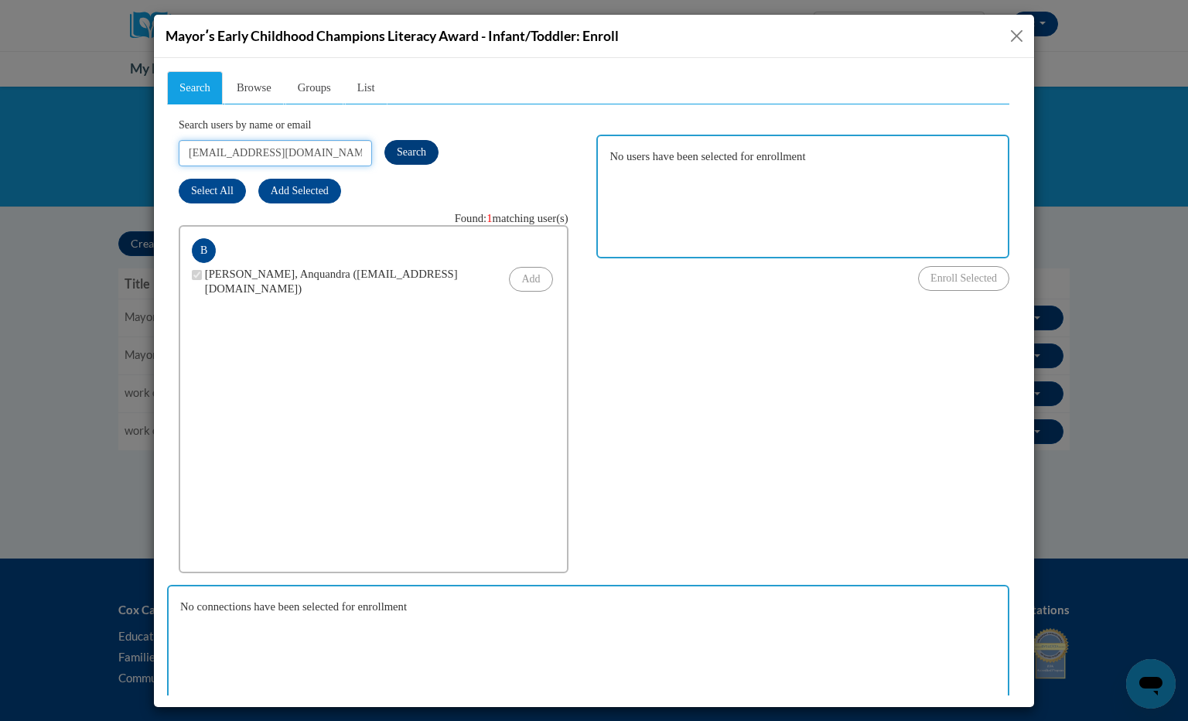
type input "[EMAIL_ADDRESS][DOMAIN_NAME]"
click at [412, 147] on span "Search" at bounding box center [411, 151] width 29 height 12
click at [197, 272] on input "checkbox" at bounding box center [197, 274] width 10 height 10
checkbox input "true"
click at [521, 277] on button "Add" at bounding box center [530, 278] width 43 height 25
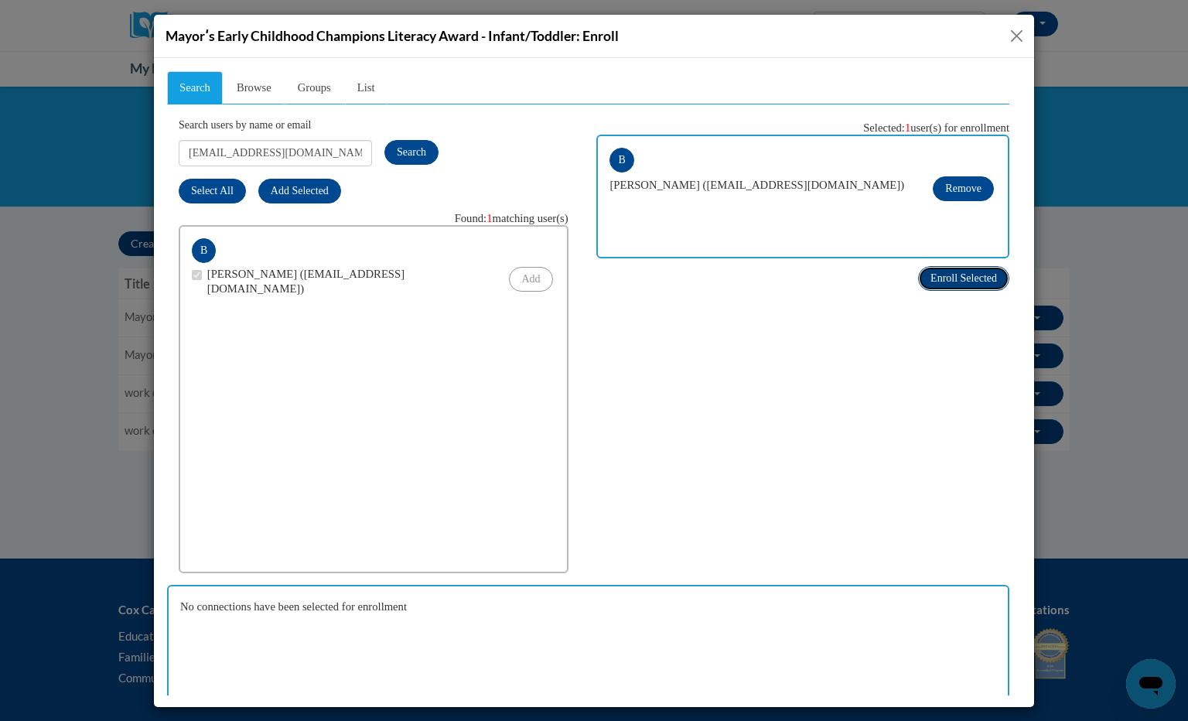
click at [931, 277] on span "Enroll Selected" at bounding box center [964, 278] width 67 height 12
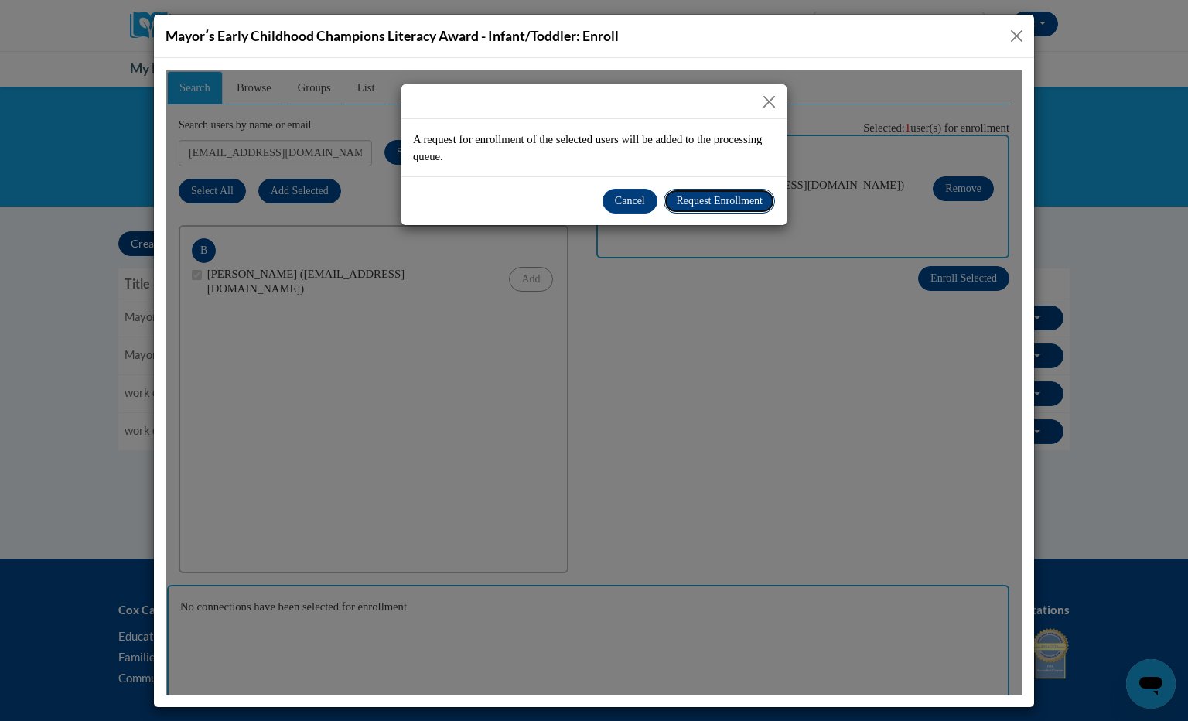
click at [716, 197] on span "Request Enrollment" at bounding box center [719, 200] width 87 height 12
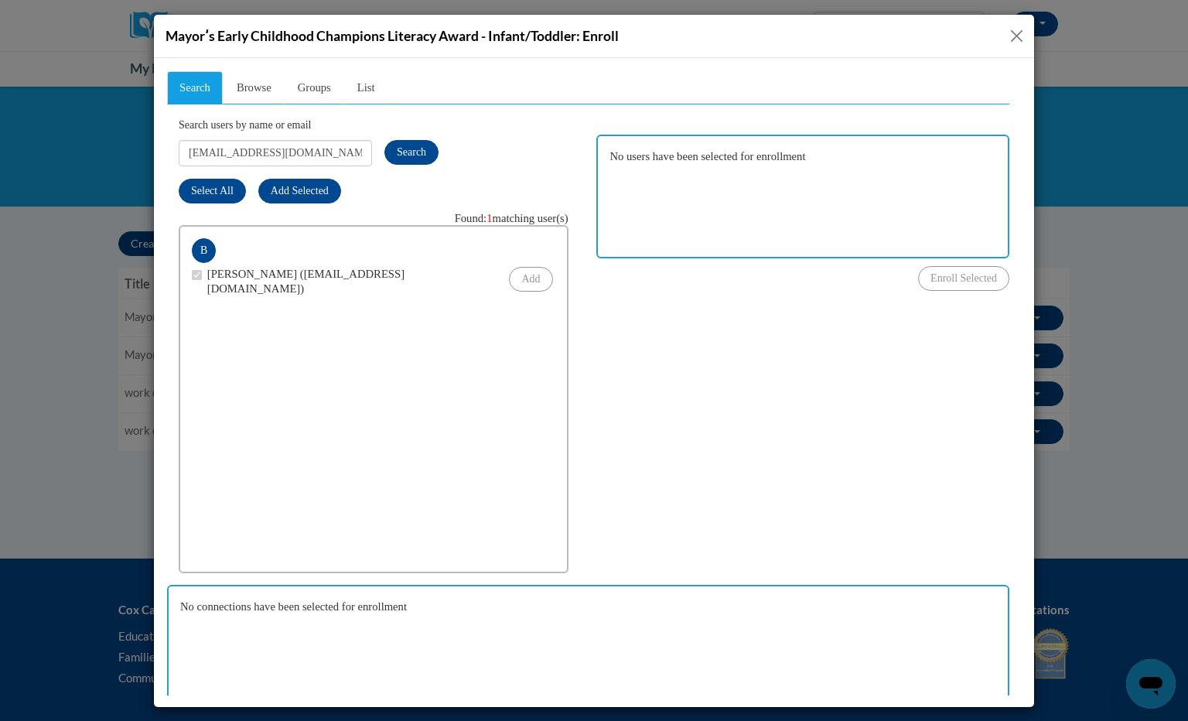
click at [640, 63] on div at bounding box center [594, 382] width 881 height 649
click at [330, 156] on input "[EMAIL_ADDRESS][DOMAIN_NAME]" at bounding box center [275, 152] width 193 height 26
paste input "toriloraine87@gmai"
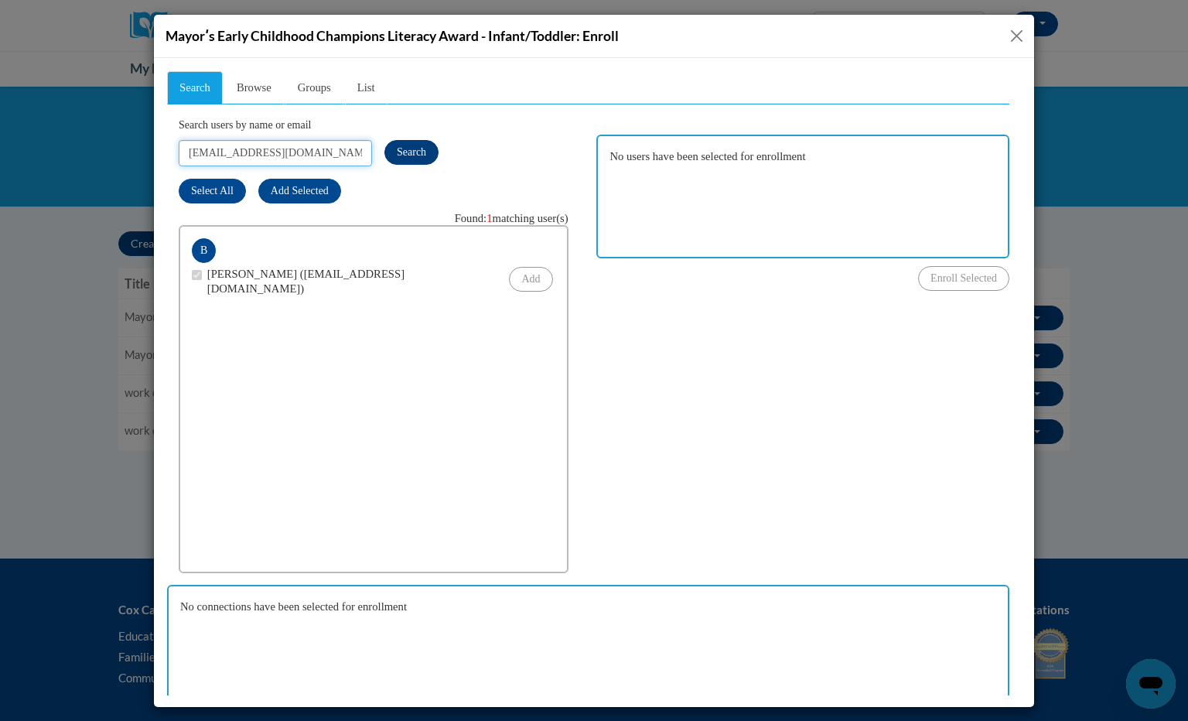
type input "[EMAIL_ADDRESS][DOMAIN_NAME]"
click at [408, 159] on button "Search" at bounding box center [412, 151] width 54 height 25
click at [197, 269] on input "checkbox" at bounding box center [197, 274] width 10 height 10
checkbox input "true"
click at [528, 275] on button "Add" at bounding box center [530, 278] width 43 height 25
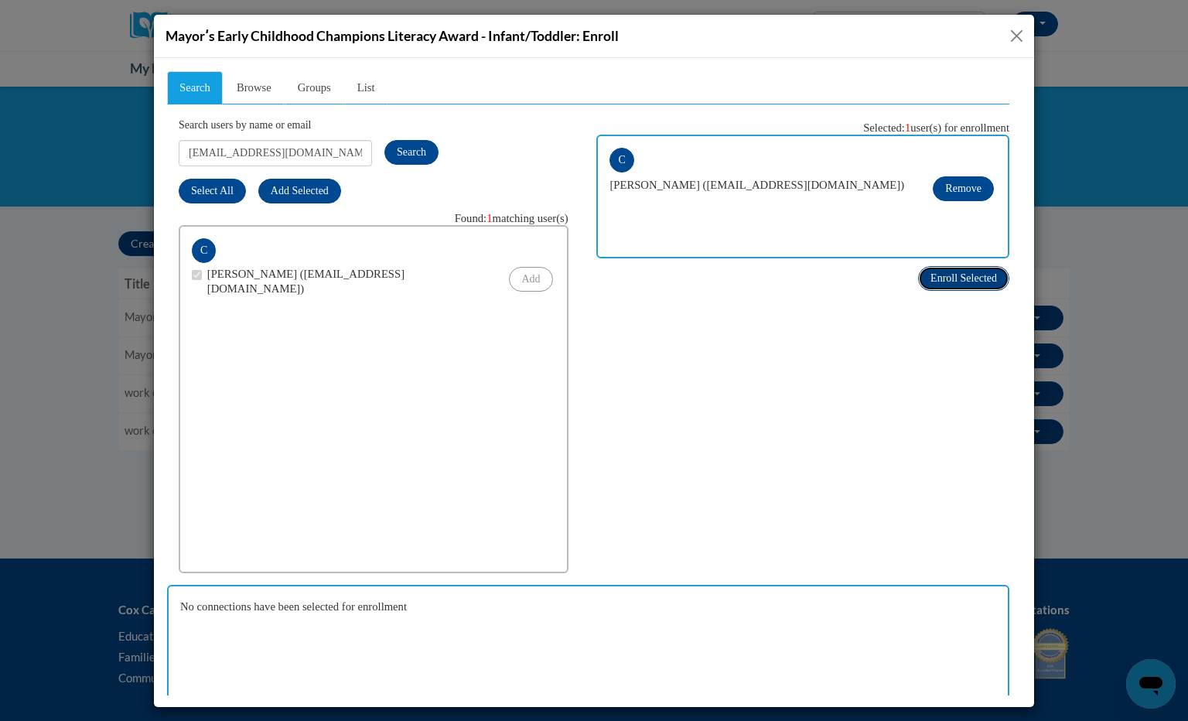
click at [956, 281] on span "Enroll Selected" at bounding box center [964, 278] width 67 height 12
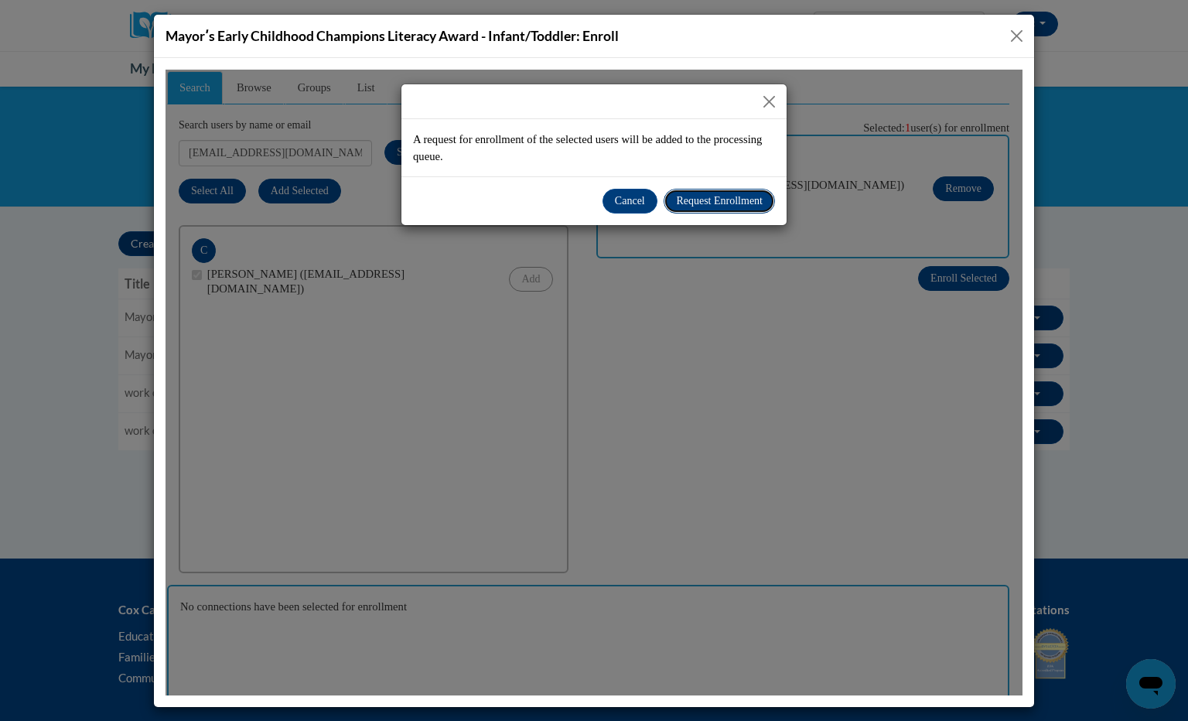
click at [708, 203] on span "Request Enrollment" at bounding box center [719, 200] width 87 height 12
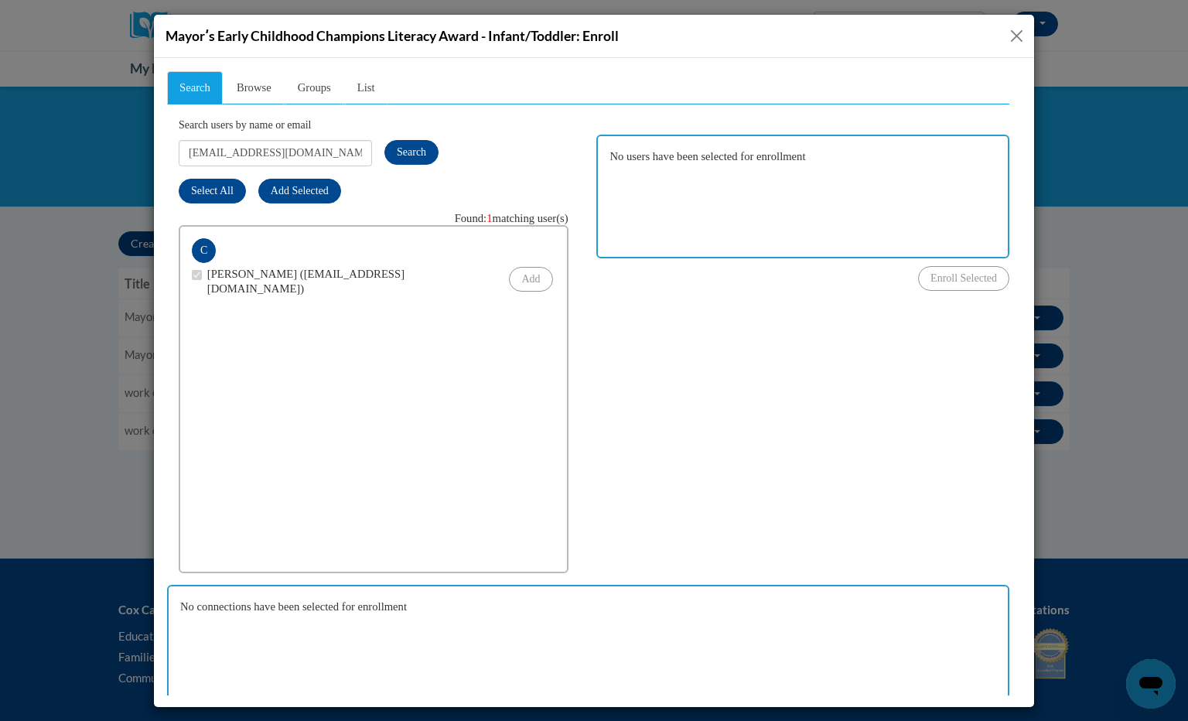
click at [655, 54] on div "Mayorʹs Early Childhood Champions Literacy Award - Infant/Toddler: Enroll" at bounding box center [594, 36] width 881 height 43
click at [360, 146] on input "[EMAIL_ADDRESS][DOMAIN_NAME]" at bounding box center [275, 152] width 193 height 26
paste input "Mehvishfazal2"
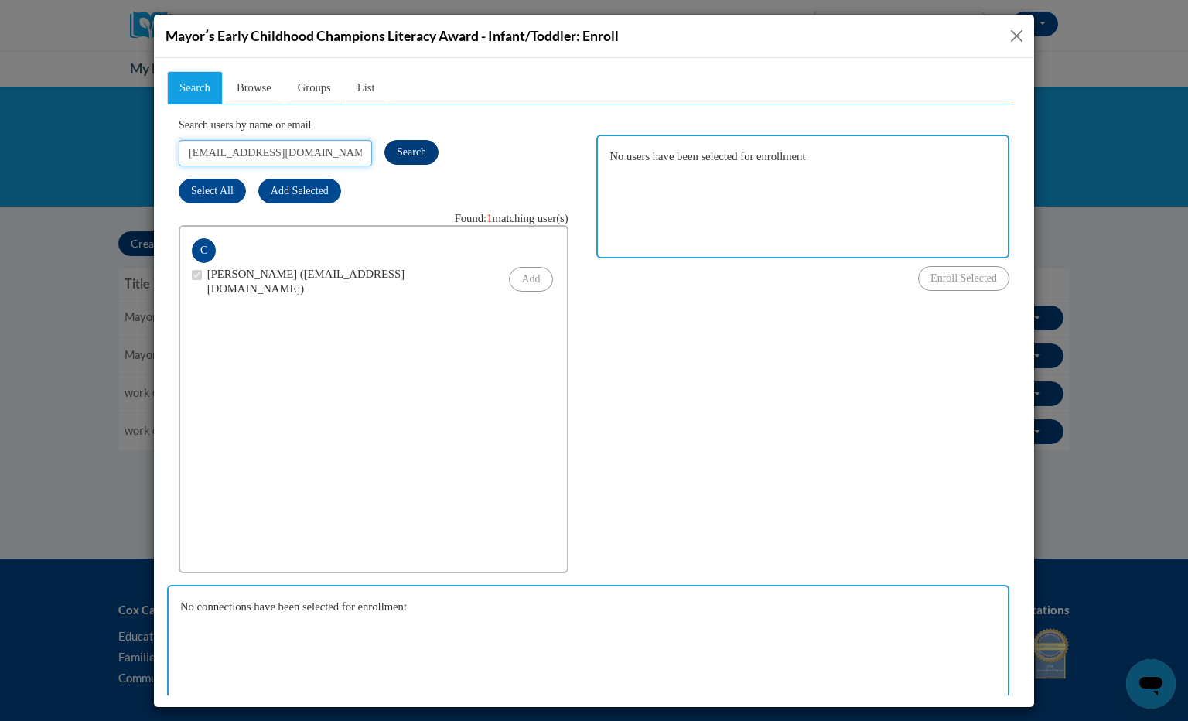
type input "[EMAIL_ADDRESS][DOMAIN_NAME]"
click at [418, 153] on span "Search" at bounding box center [411, 151] width 29 height 12
click at [199, 269] on input "checkbox" at bounding box center [197, 274] width 10 height 10
checkbox input "true"
click at [521, 277] on button "Add" at bounding box center [530, 278] width 43 height 25
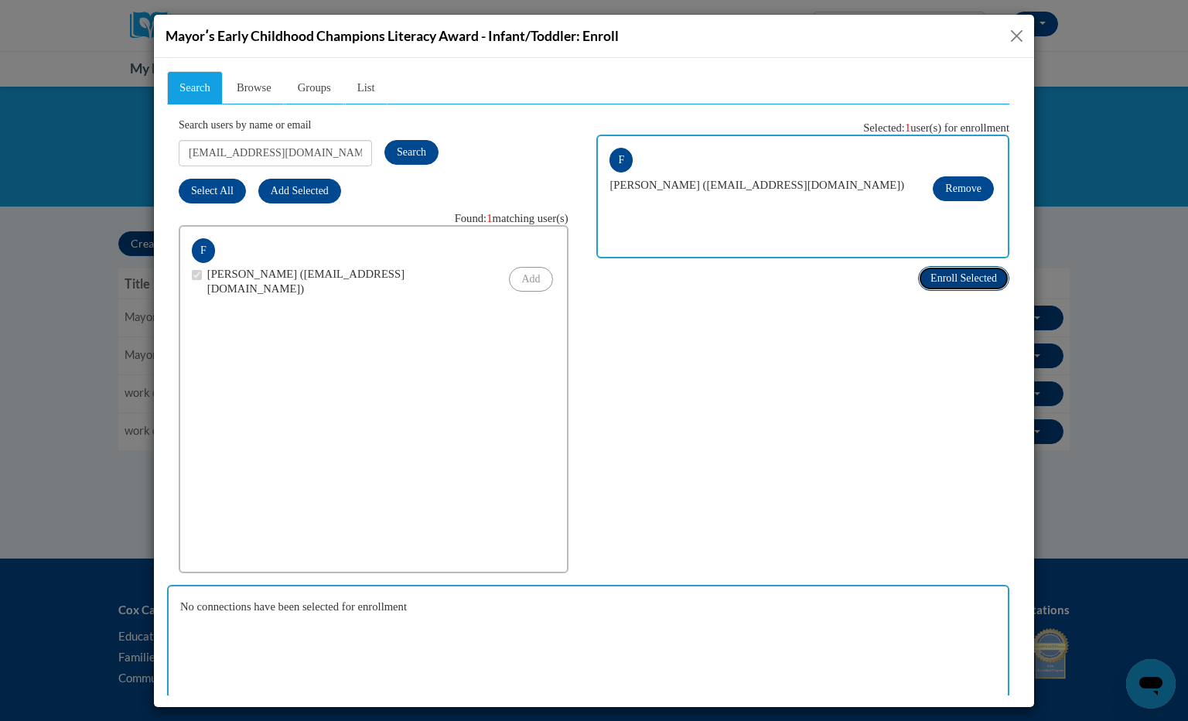
click at [959, 283] on span "Enroll Selected" at bounding box center [964, 278] width 67 height 12
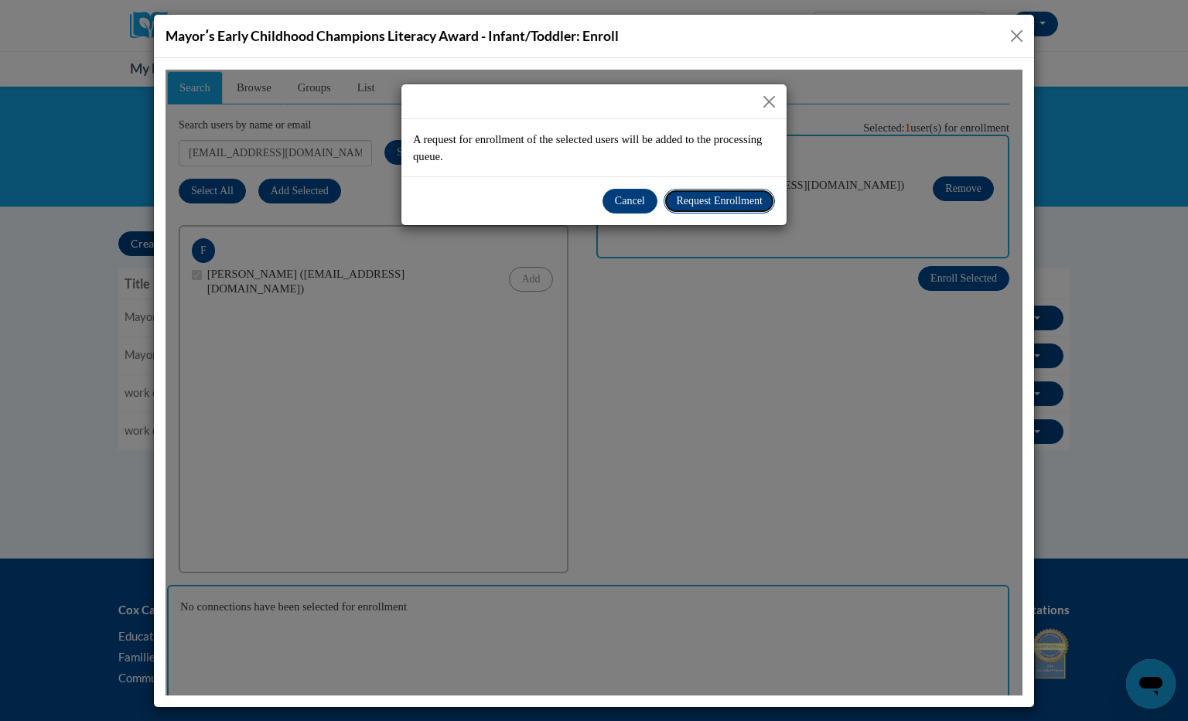
click at [716, 199] on span "Request Enrollment" at bounding box center [719, 200] width 87 height 12
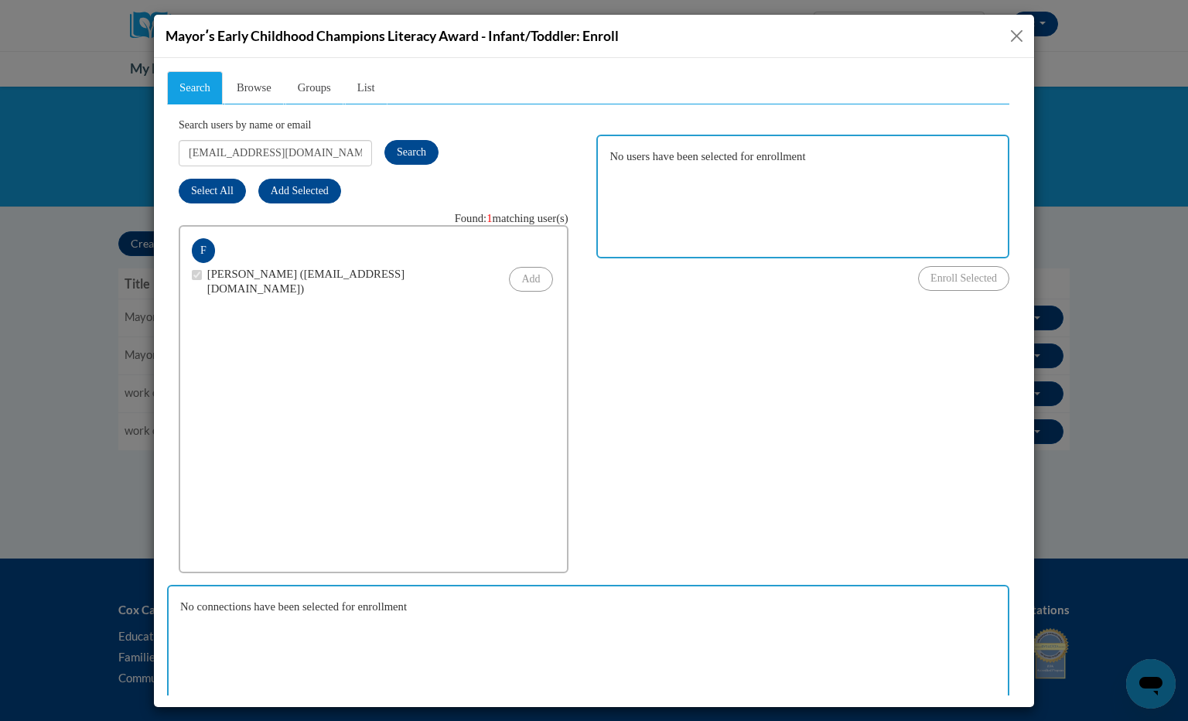
drag, startPoint x: 844, startPoint y: 129, endPoint x: 295, endPoint y: 152, distance: 549.8
click at [295, 152] on input "[EMAIL_ADDRESS][DOMAIN_NAME]" at bounding box center [275, 152] width 193 height 26
paste input "Katgilbert81"
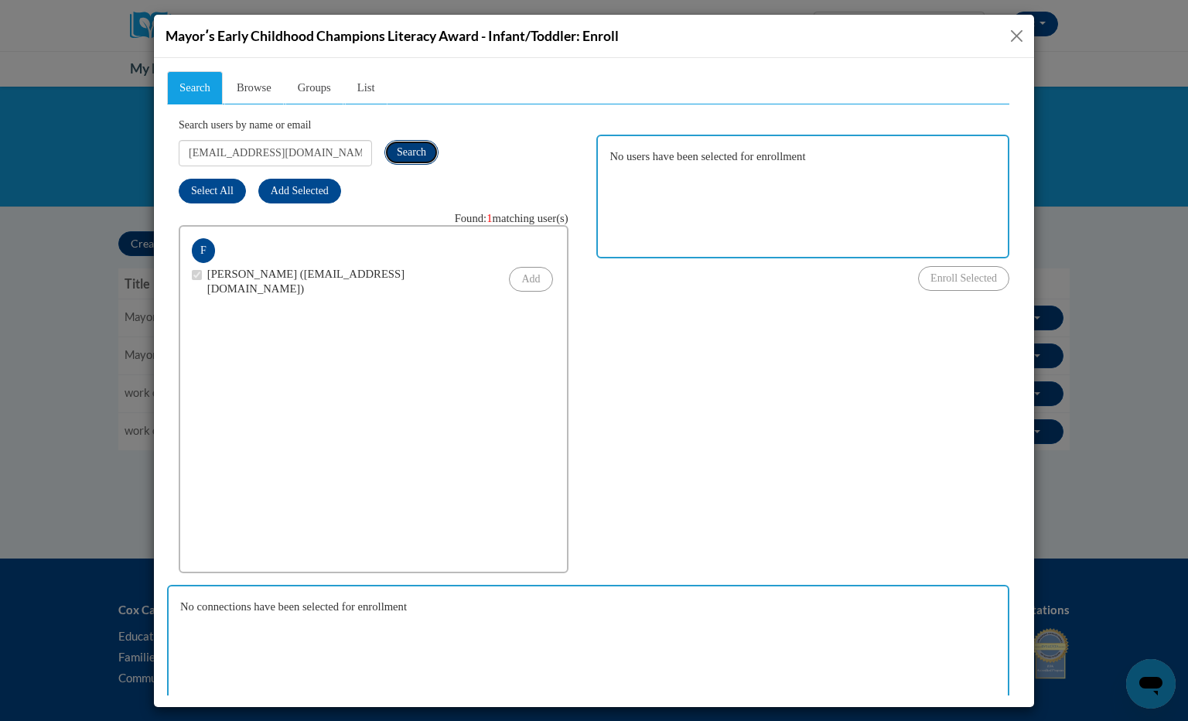
click at [415, 152] on span "Search" at bounding box center [411, 151] width 29 height 12
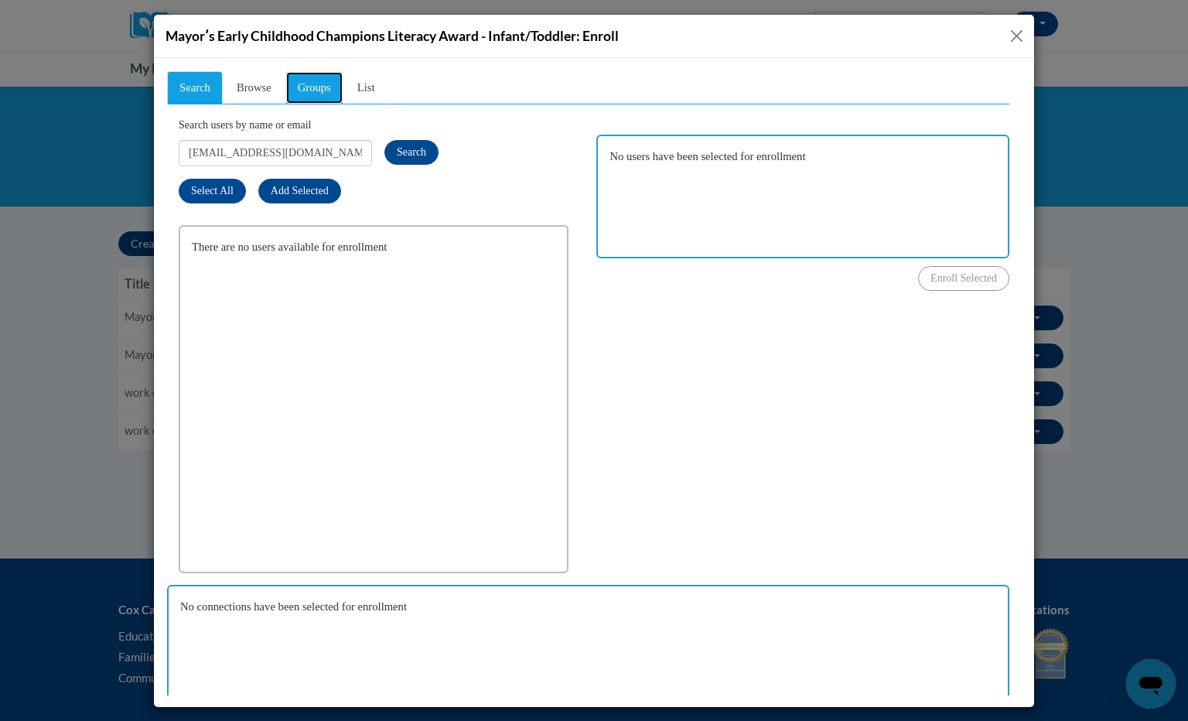
click at [319, 94] on link "Groups" at bounding box center [315, 86] width 58 height 33
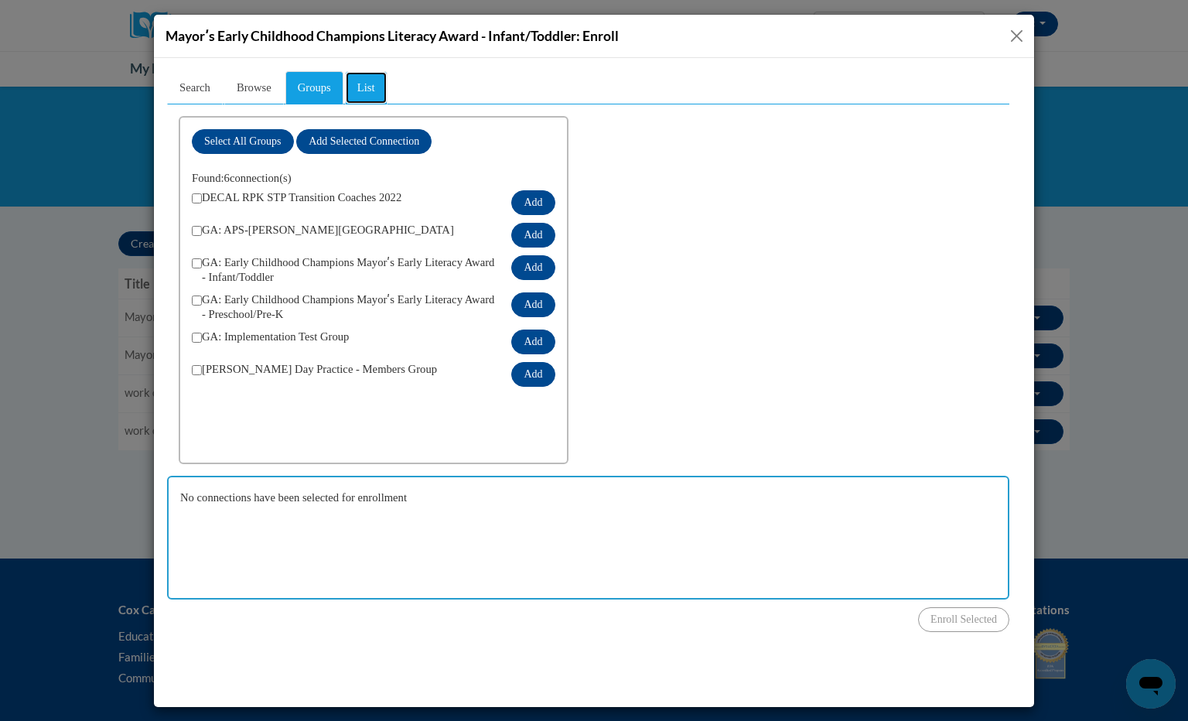
click at [378, 87] on link "List" at bounding box center [366, 86] width 43 height 33
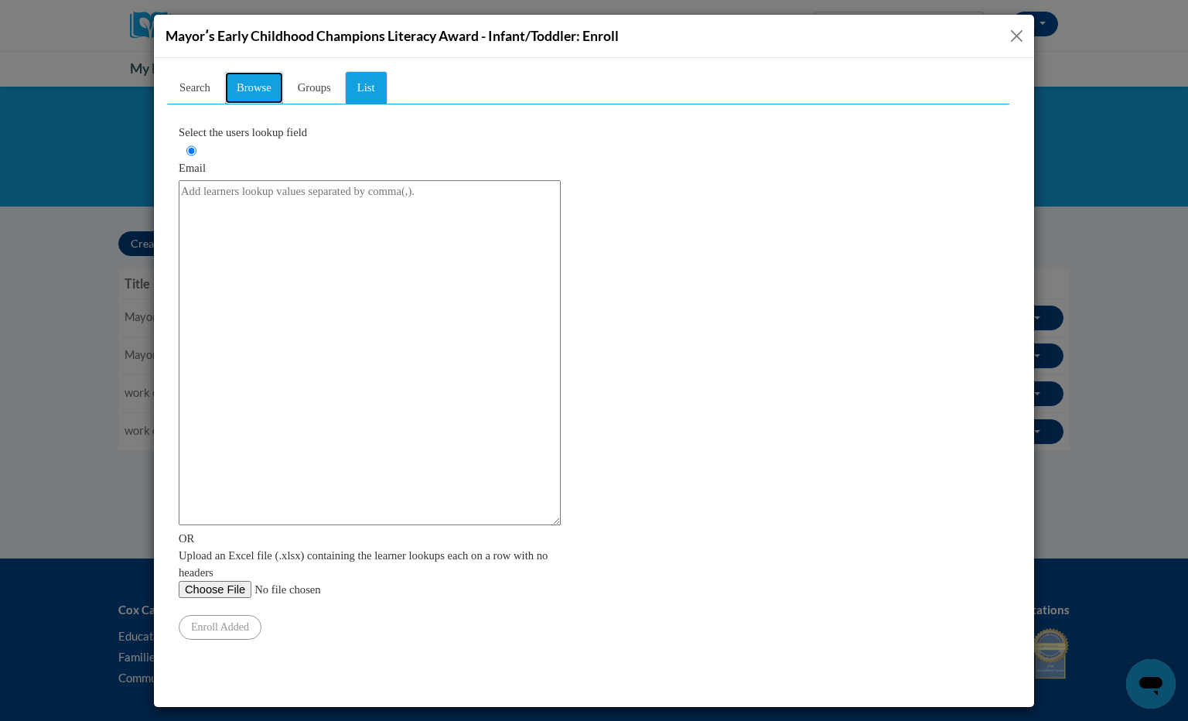
click at [248, 76] on link "Browse" at bounding box center [254, 86] width 60 height 33
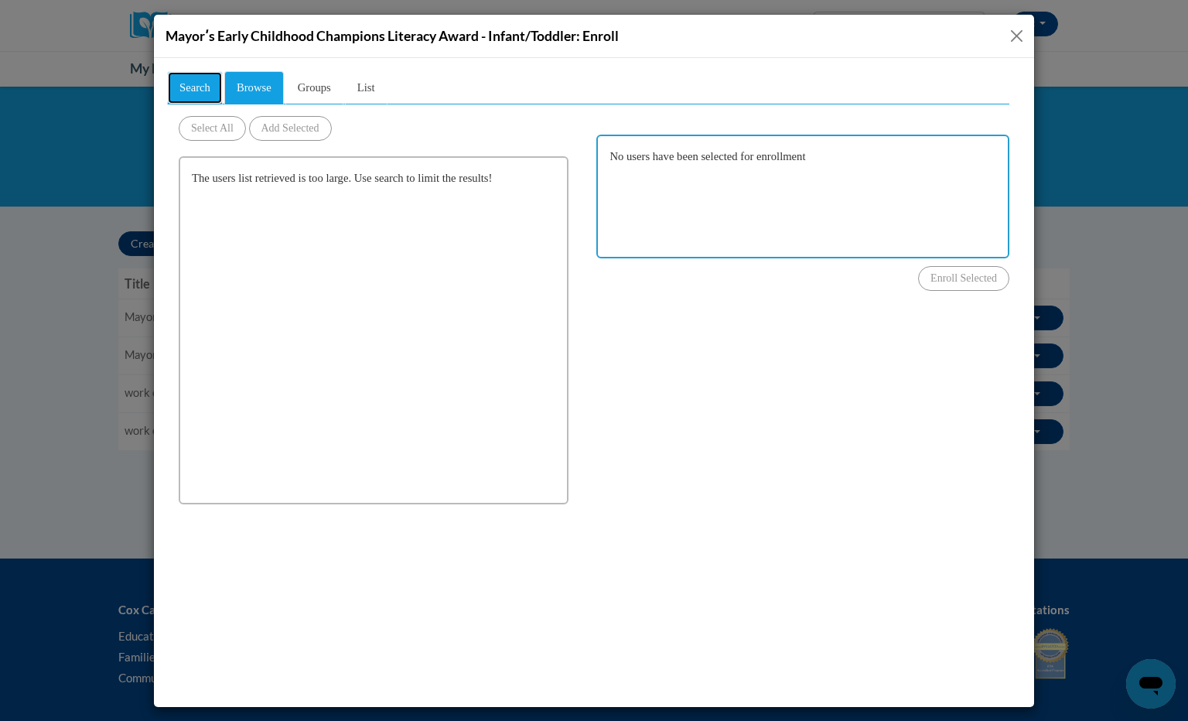
click at [190, 99] on link "Search" at bounding box center [195, 86] width 56 height 33
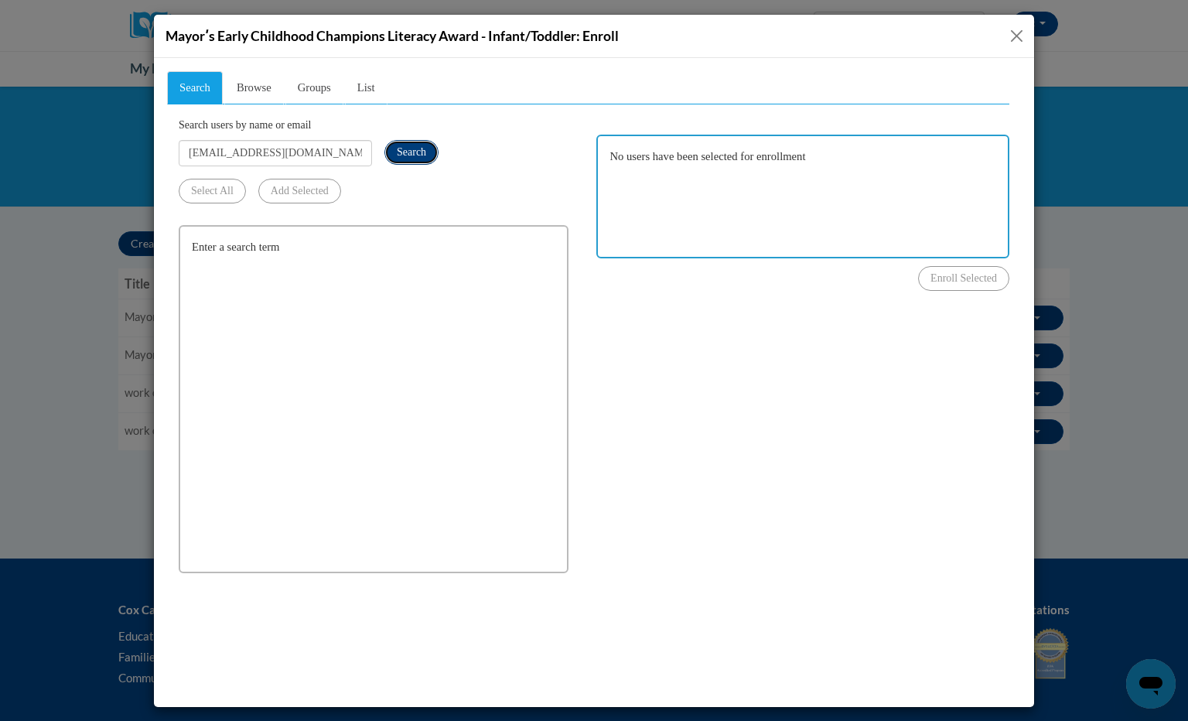
click at [400, 150] on span "Search" at bounding box center [411, 151] width 29 height 12
click at [614, 80] on ul "Search Browse Groups List" at bounding box center [588, 86] width 843 height 33
click at [312, 151] on input "[EMAIL_ADDRESS][DOMAIN_NAME]" at bounding box center [275, 152] width 193 height 26
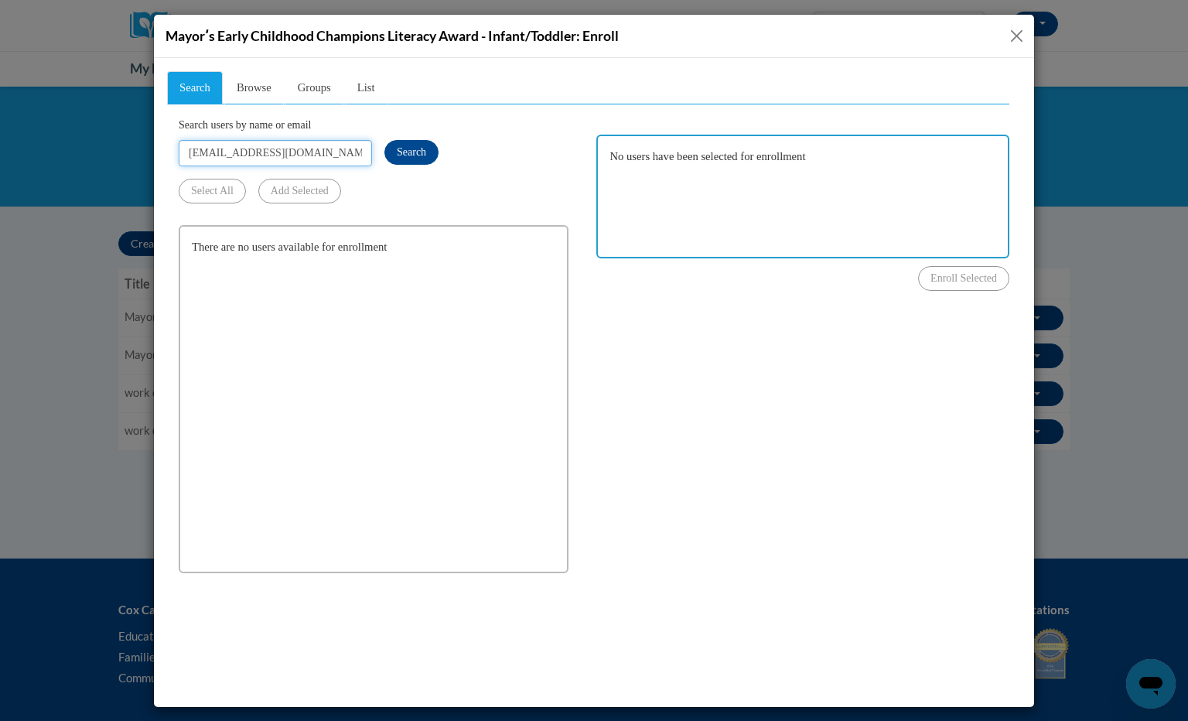
paste input "harrisrenayracheal92"
click at [419, 152] on span "Search" at bounding box center [411, 151] width 29 height 12
click at [759, 67] on div at bounding box center [594, 382] width 881 height 649
click at [336, 145] on input "[EMAIL_ADDRESS][DOMAIN_NAME]" at bounding box center [275, 152] width 193 height 26
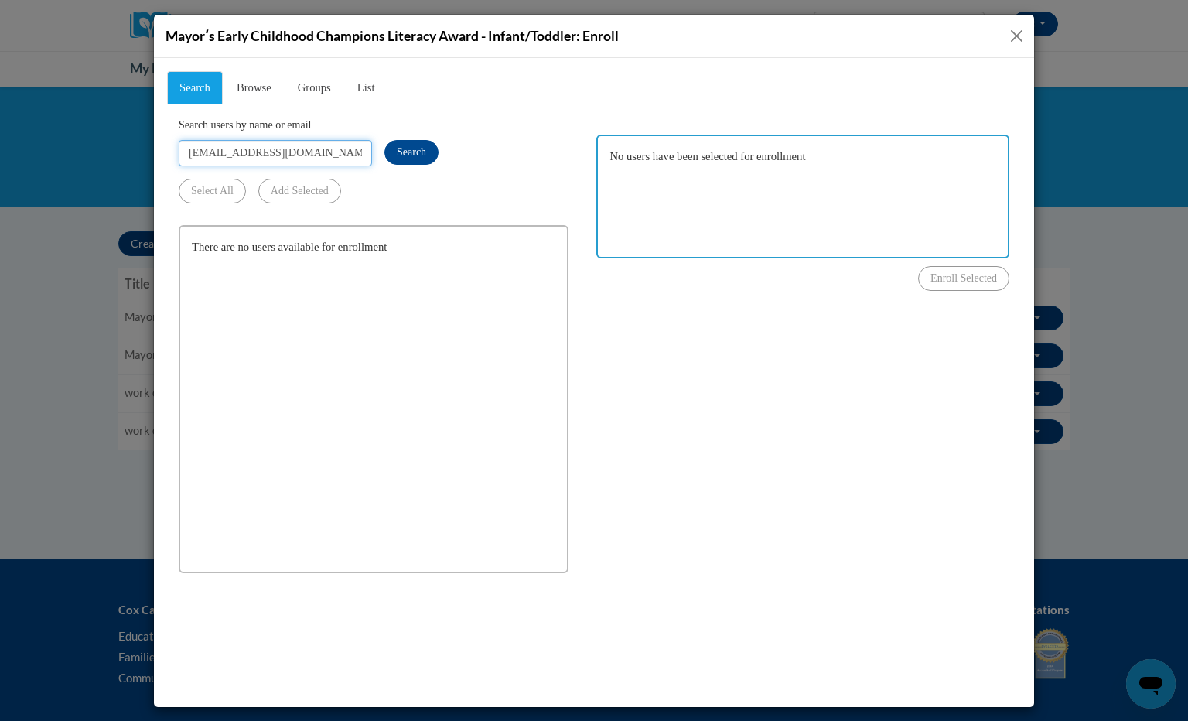
click at [336, 145] on input "[EMAIL_ADDRESS][DOMAIN_NAME]" at bounding box center [275, 152] width 193 height 26
paste input "Lashunewalthall"
type input "[EMAIL_ADDRESS][DOMAIN_NAME]"
click at [426, 156] on span "Search" at bounding box center [411, 151] width 29 height 12
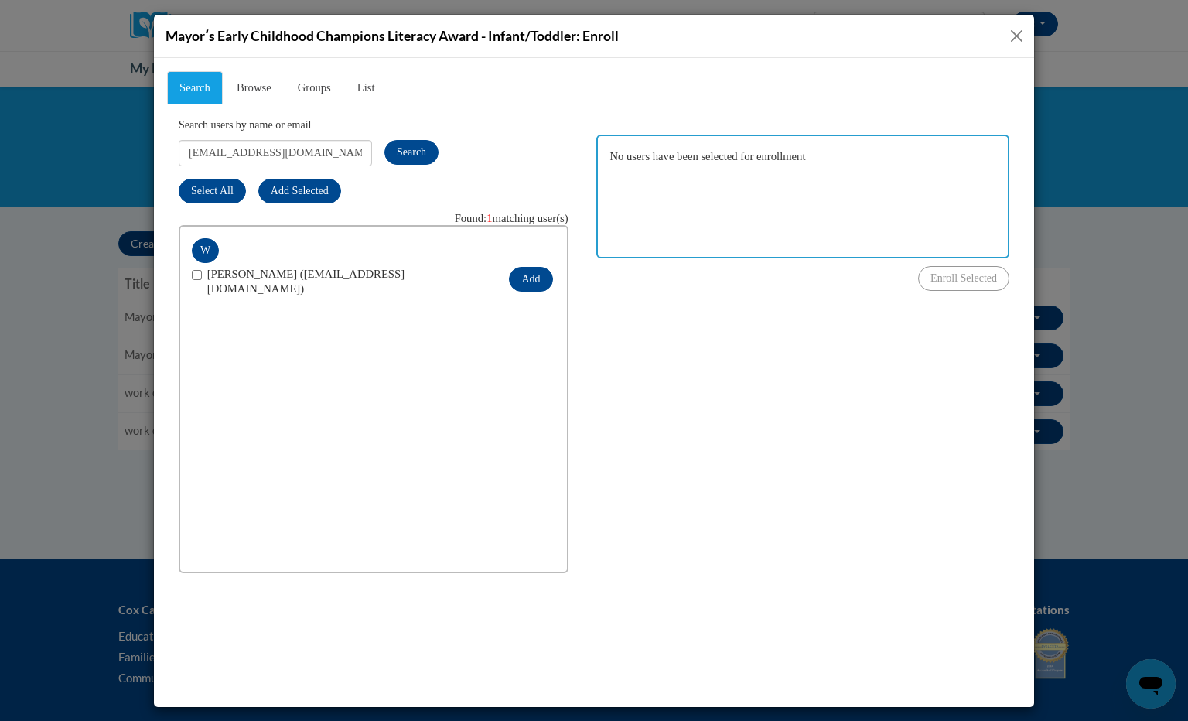
click at [1020, 31] on button "Close" at bounding box center [1016, 35] width 19 height 19
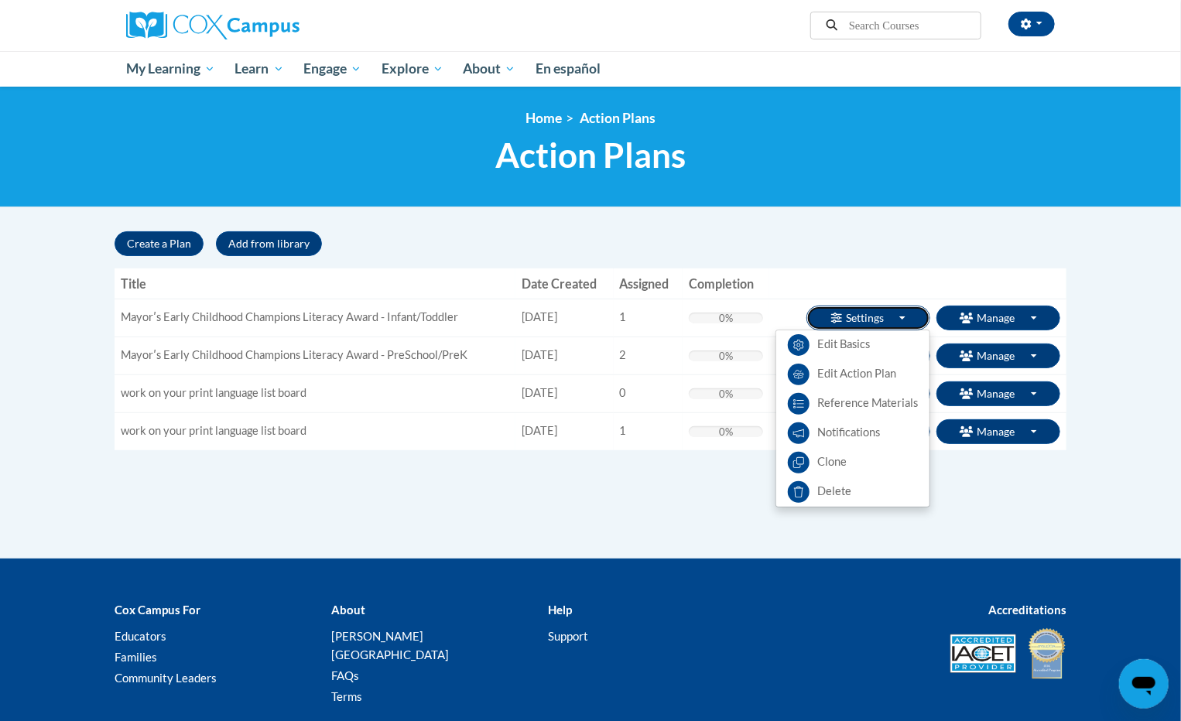
click at [918, 325] on button "Settings Toggle Dropdown" at bounding box center [868, 318] width 124 height 25
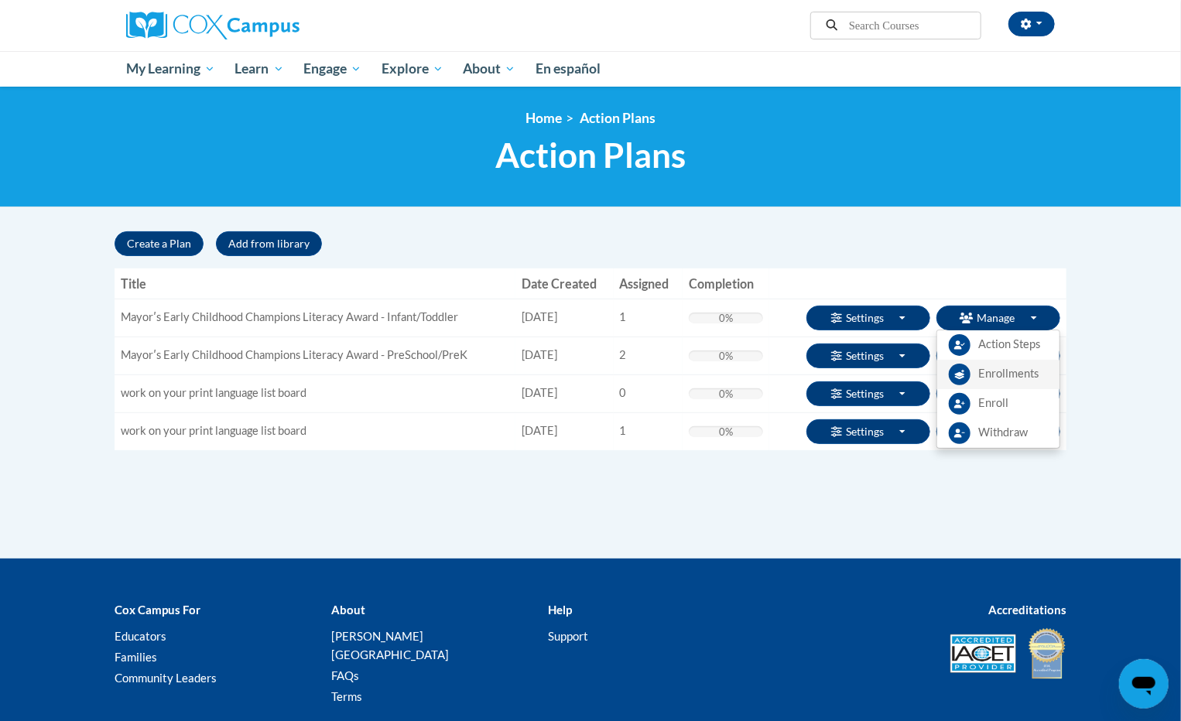
click at [1007, 375] on span "Enrollments" at bounding box center [1008, 374] width 60 height 16
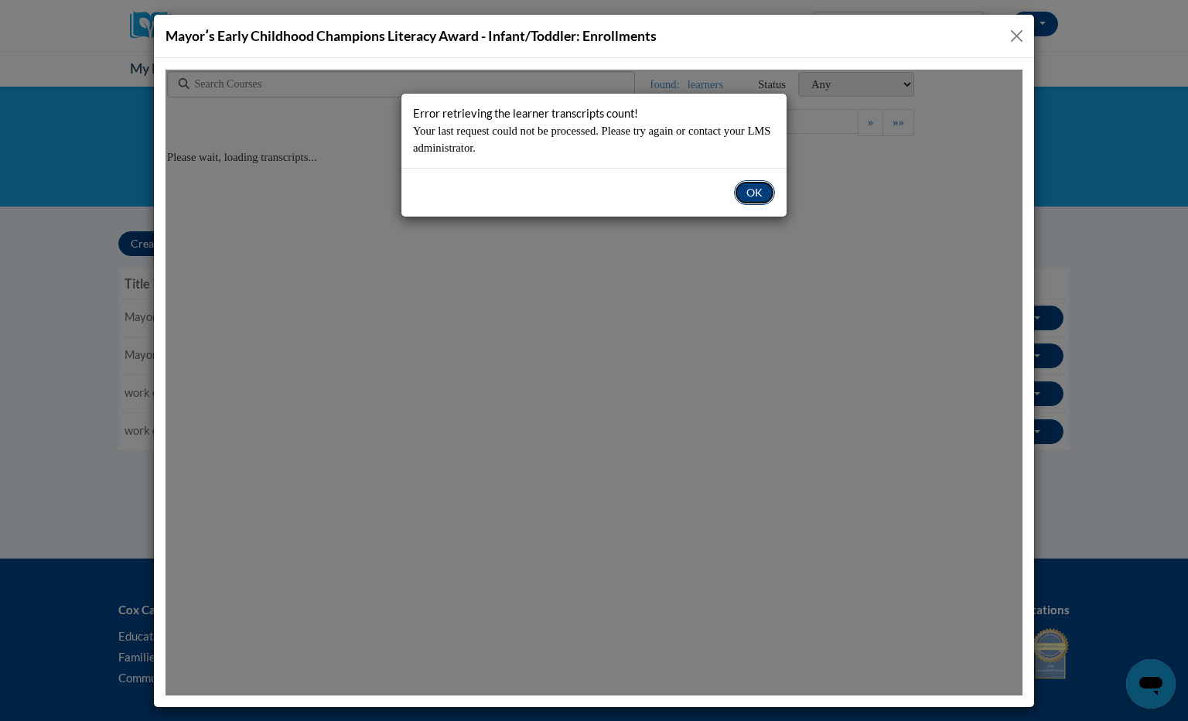
click at [769, 183] on button "OK" at bounding box center [754, 192] width 41 height 25
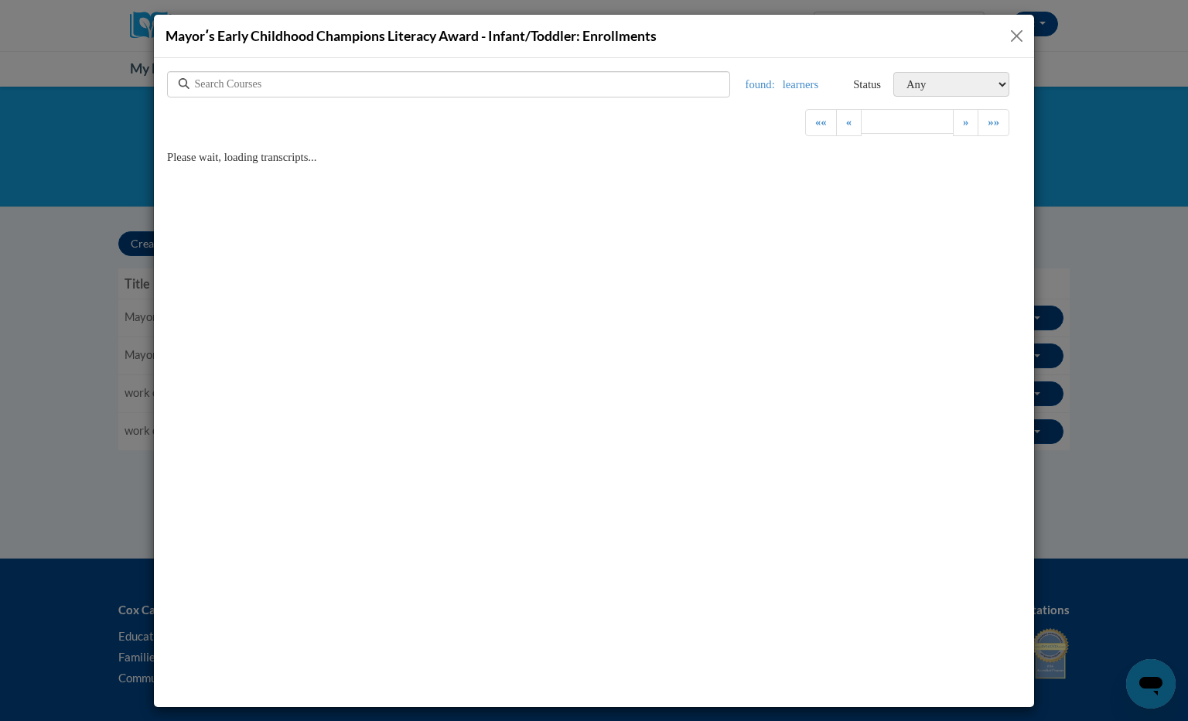
click at [1015, 35] on button "Close" at bounding box center [1016, 35] width 19 height 19
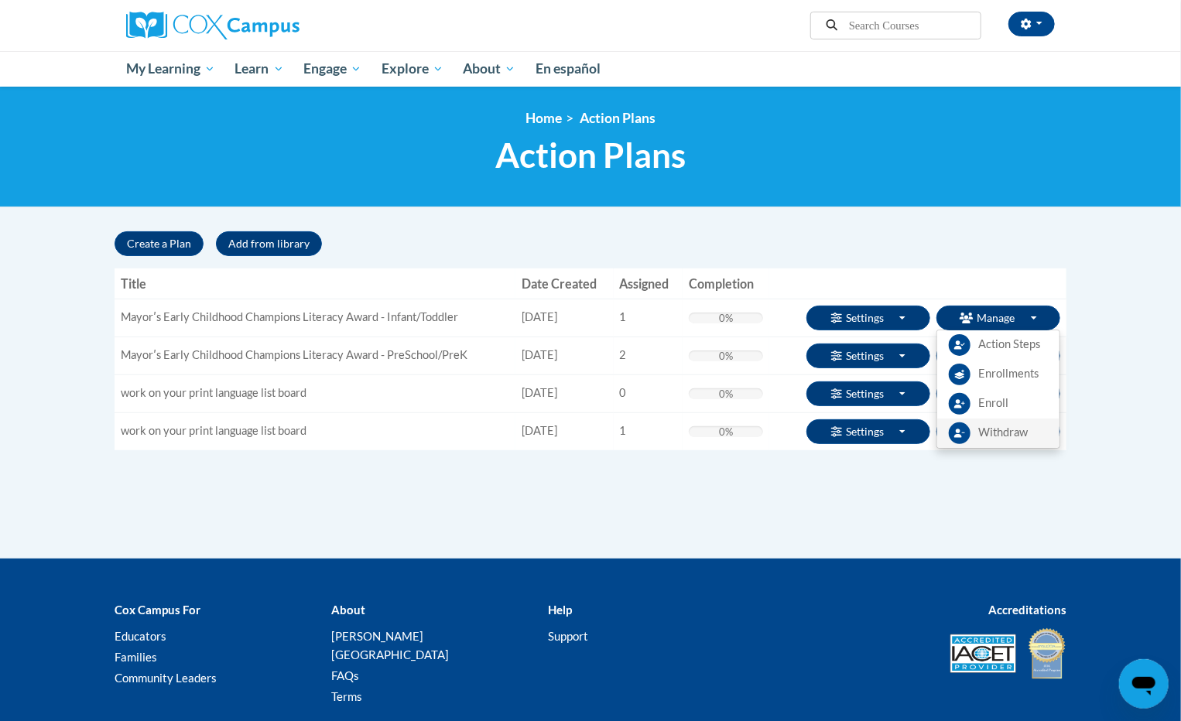
click at [991, 438] on span "Withdraw" at bounding box center [1003, 433] width 50 height 16
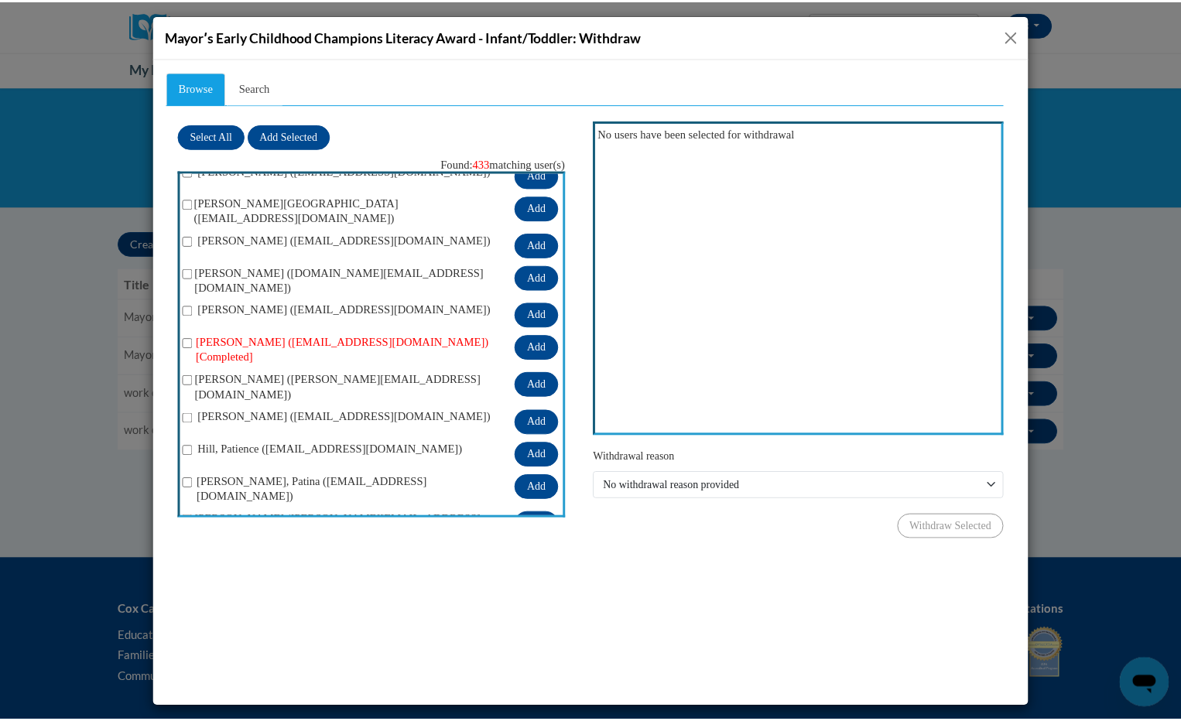
scroll to position [1058, 0]
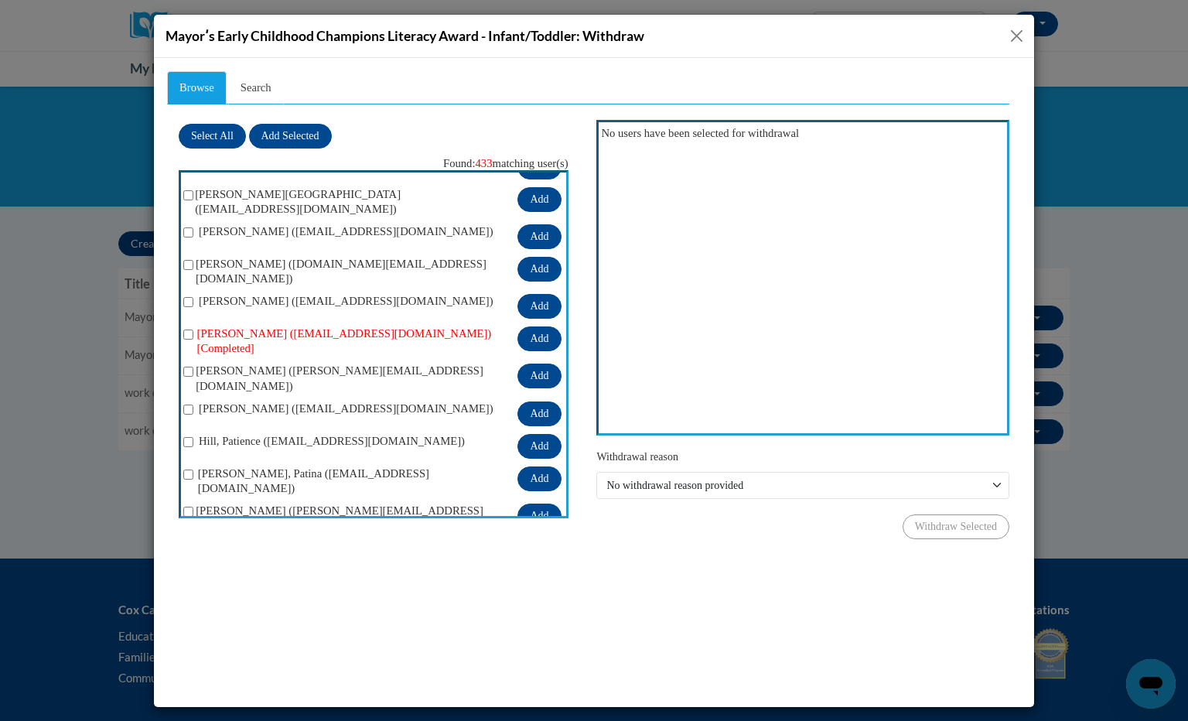
click at [1020, 32] on button "Close" at bounding box center [1016, 35] width 19 height 19
